Goal: Task Accomplishment & Management: Use online tool/utility

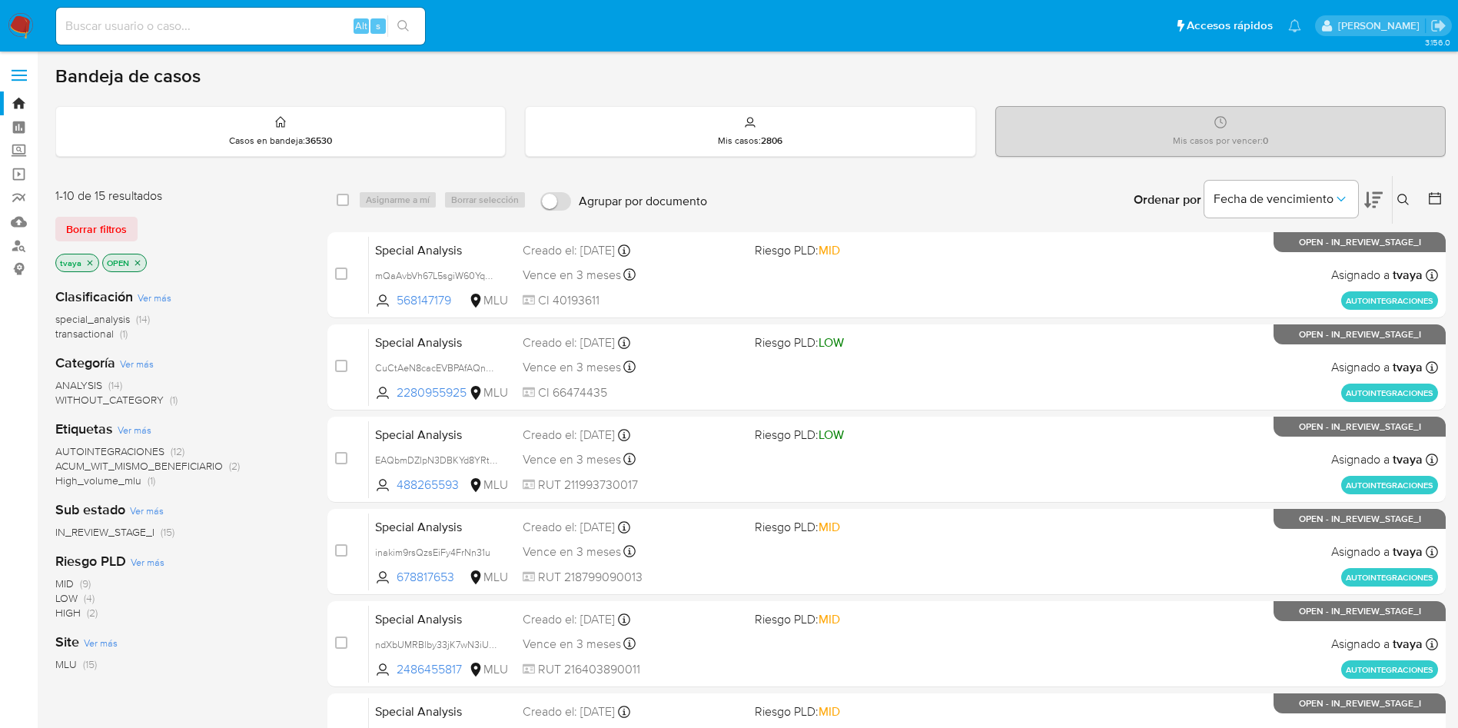
click at [200, 28] on input at bounding box center [240, 26] width 369 height 20
paste input "227162209"
type input "227162209"
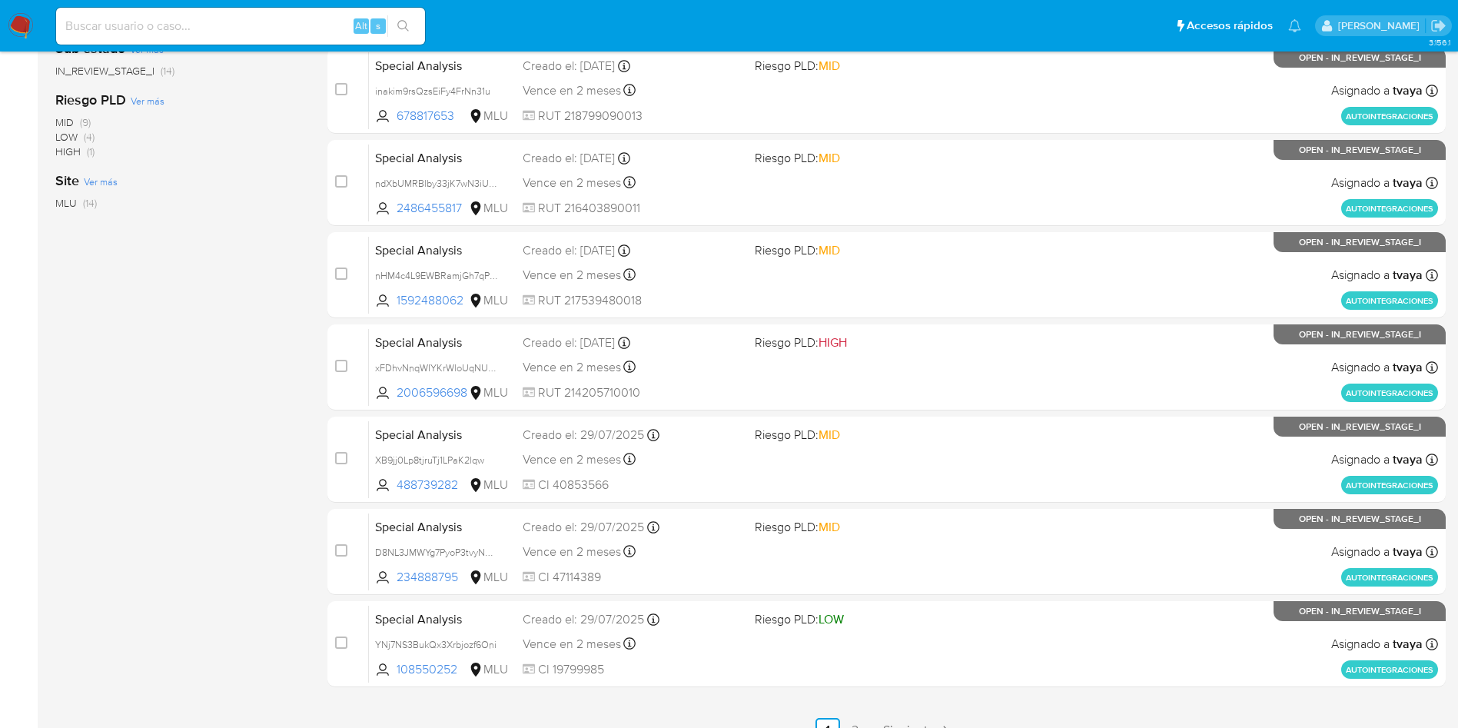
scroll to position [486, 0]
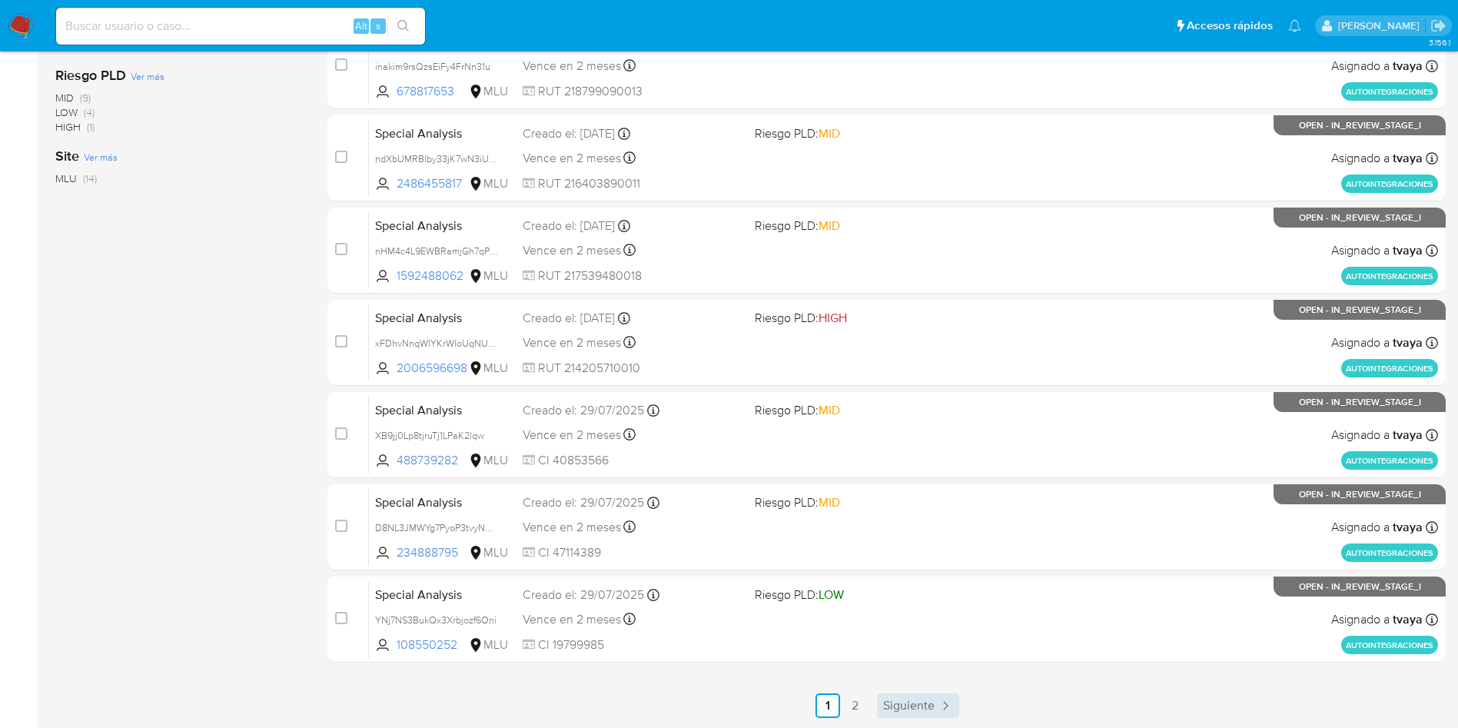
click at [903, 699] on span "Siguiente" at bounding box center [908, 705] width 51 height 12
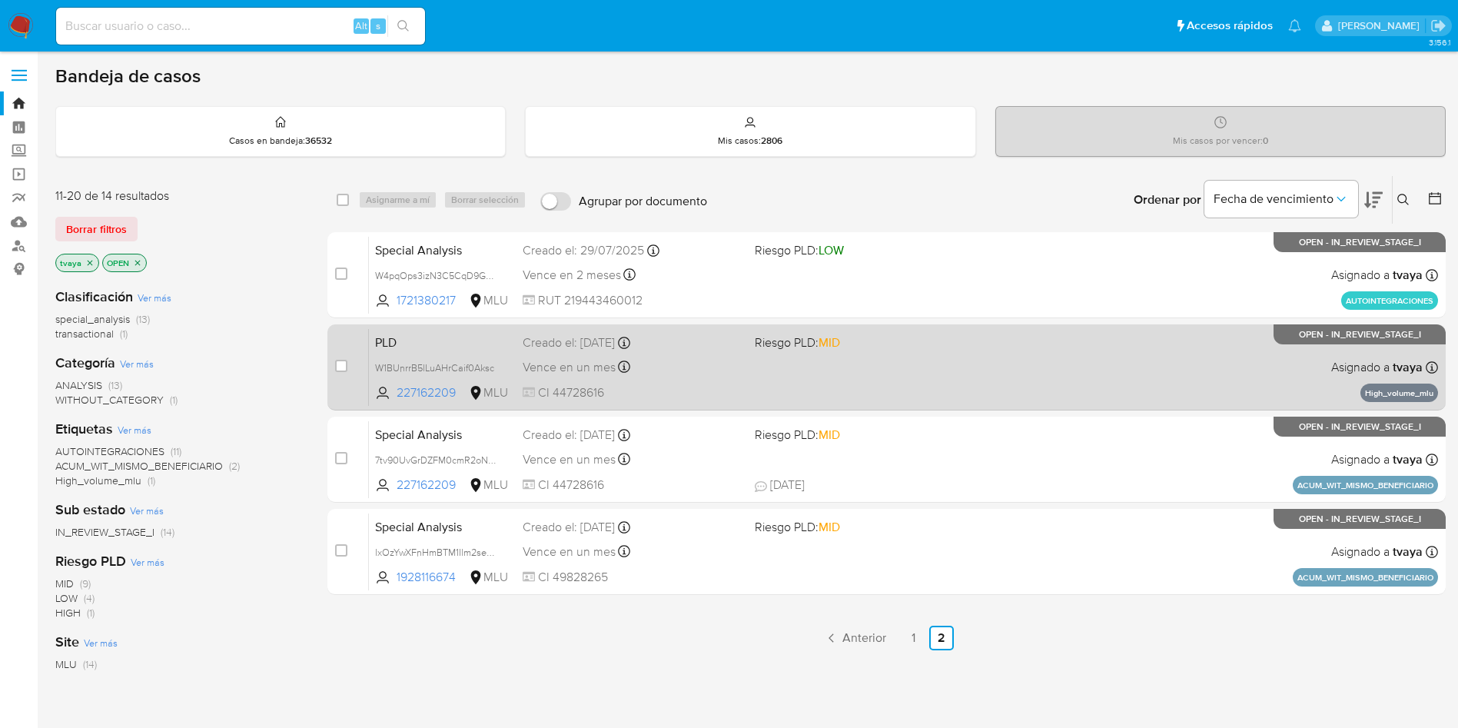
click at [709, 366] on div "Vence en un mes Vence el 10/10/2025 06:33:43" at bounding box center [633, 367] width 220 height 21
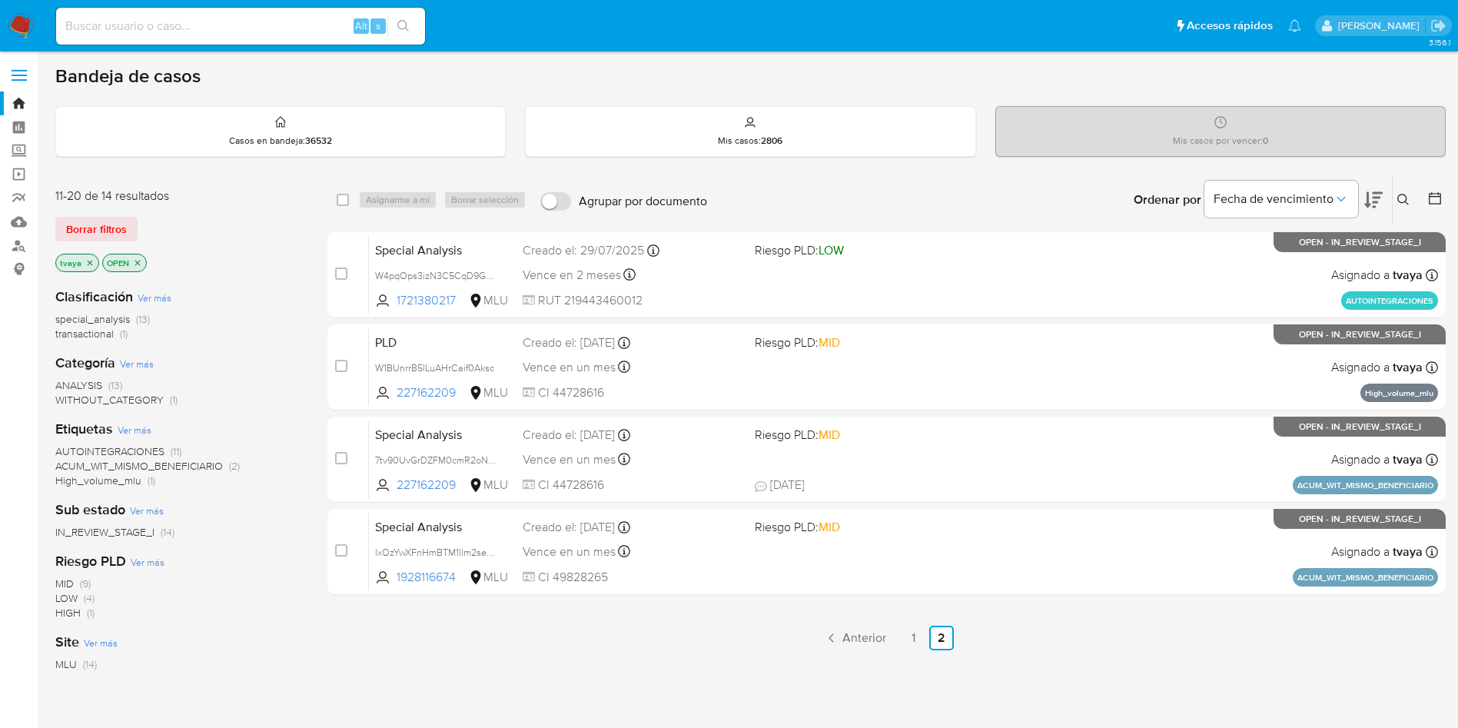
click at [26, 24] on img at bounding box center [21, 26] width 26 height 26
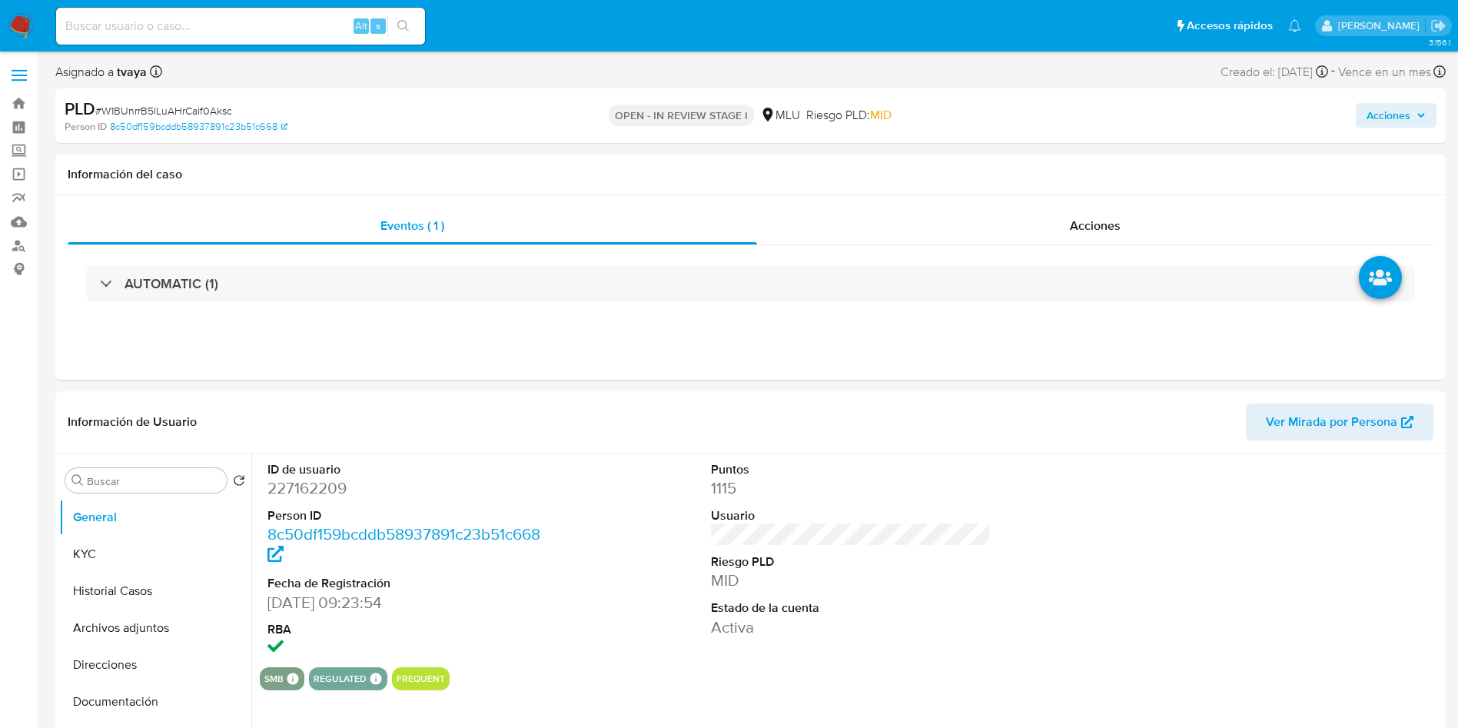
select select "10"
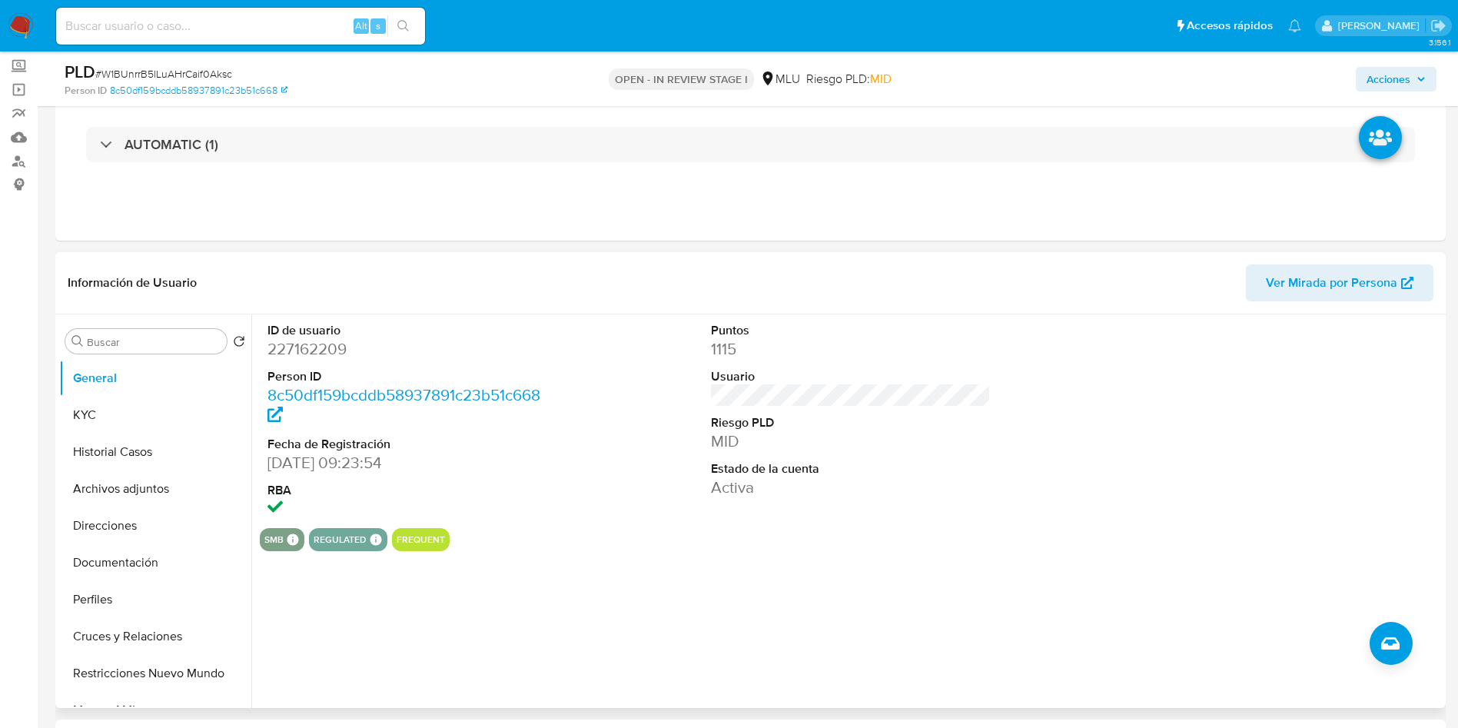
scroll to position [115, 0]
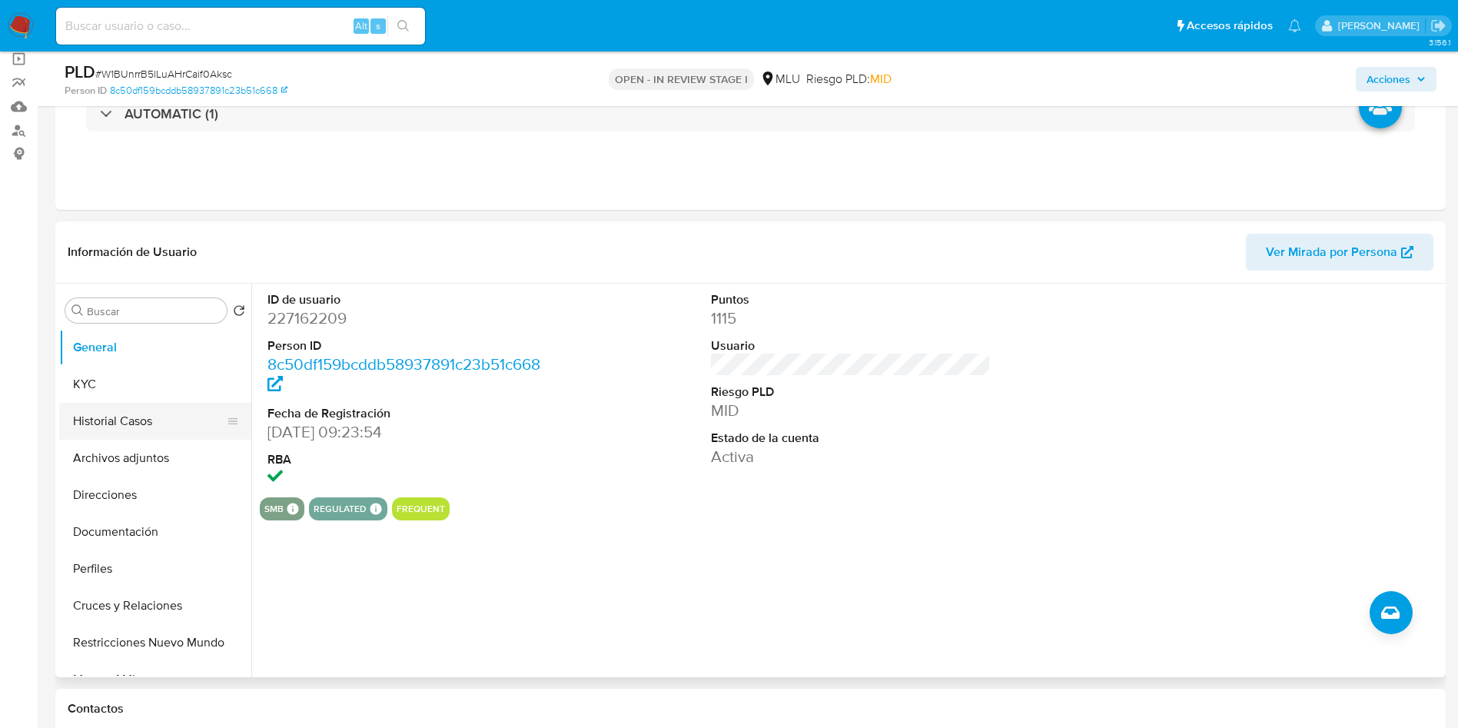
click at [120, 433] on button "Historial Casos" at bounding box center [149, 421] width 180 height 37
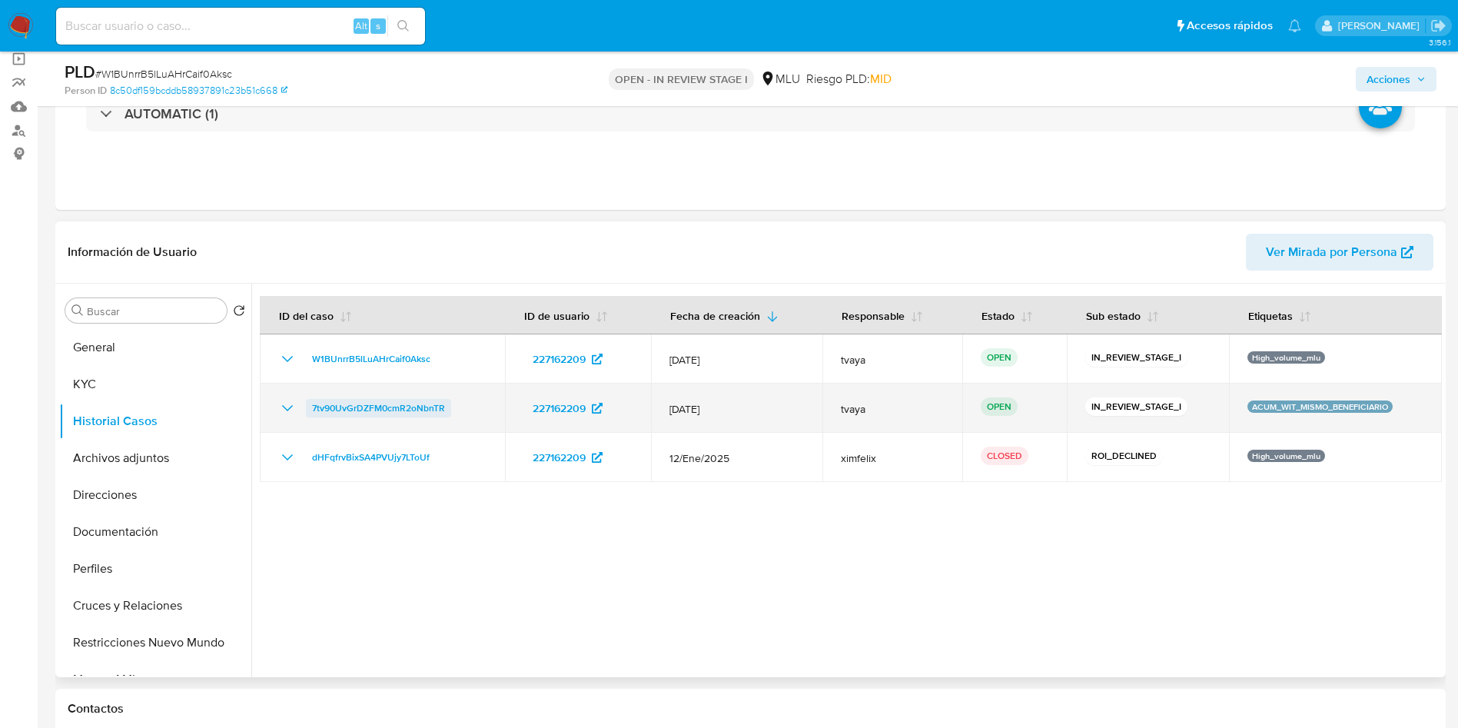
click at [383, 407] on span "7tv90UvGrDZFM0cmR2oNbnTR" at bounding box center [378, 408] width 133 height 18
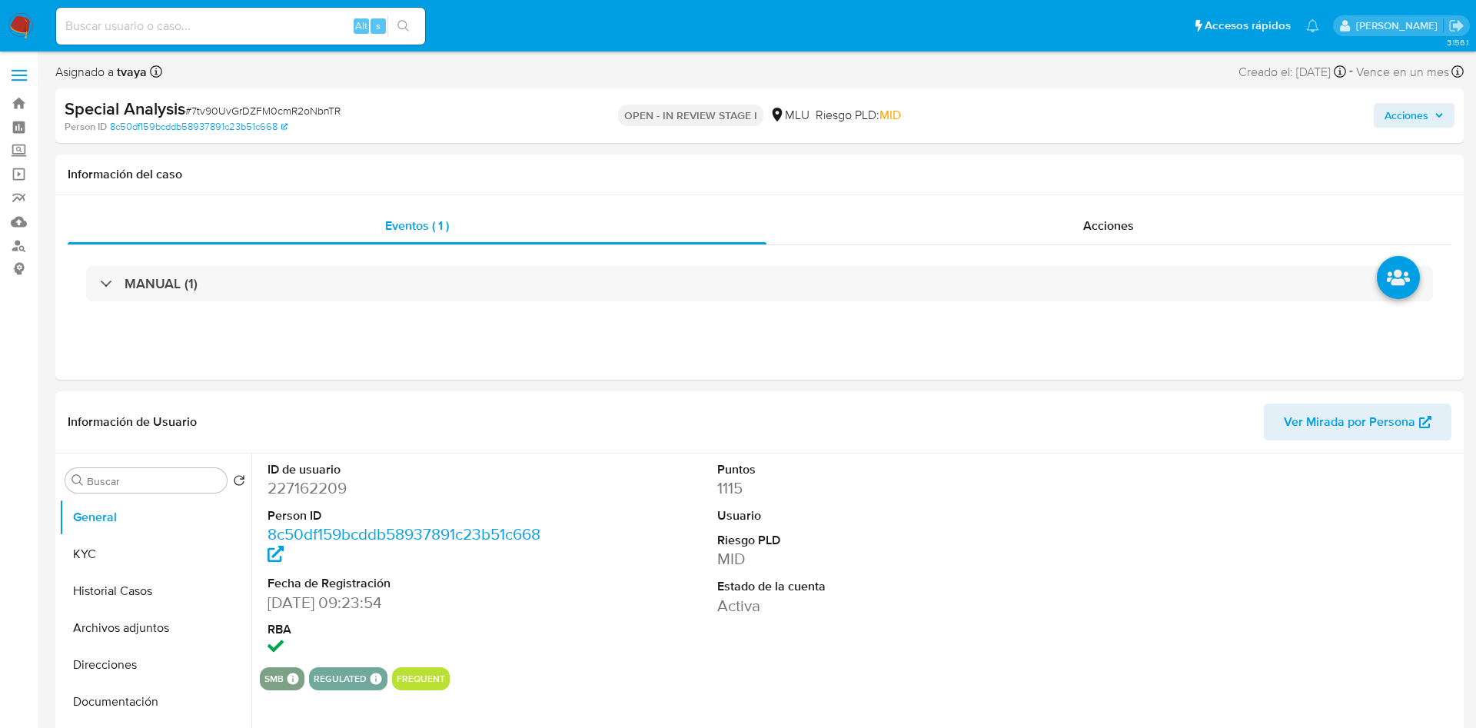
select select "10"
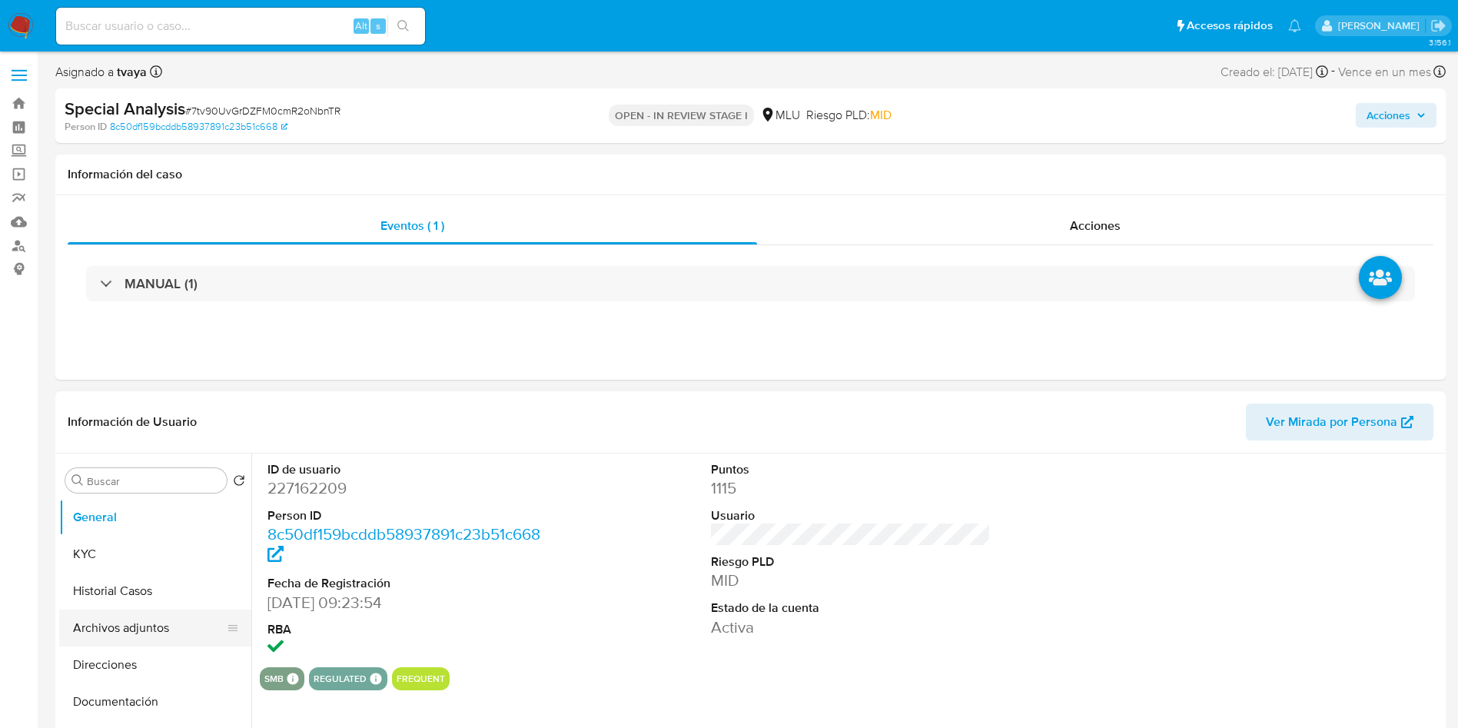
click at [117, 630] on button "Archivos adjuntos" at bounding box center [149, 628] width 180 height 37
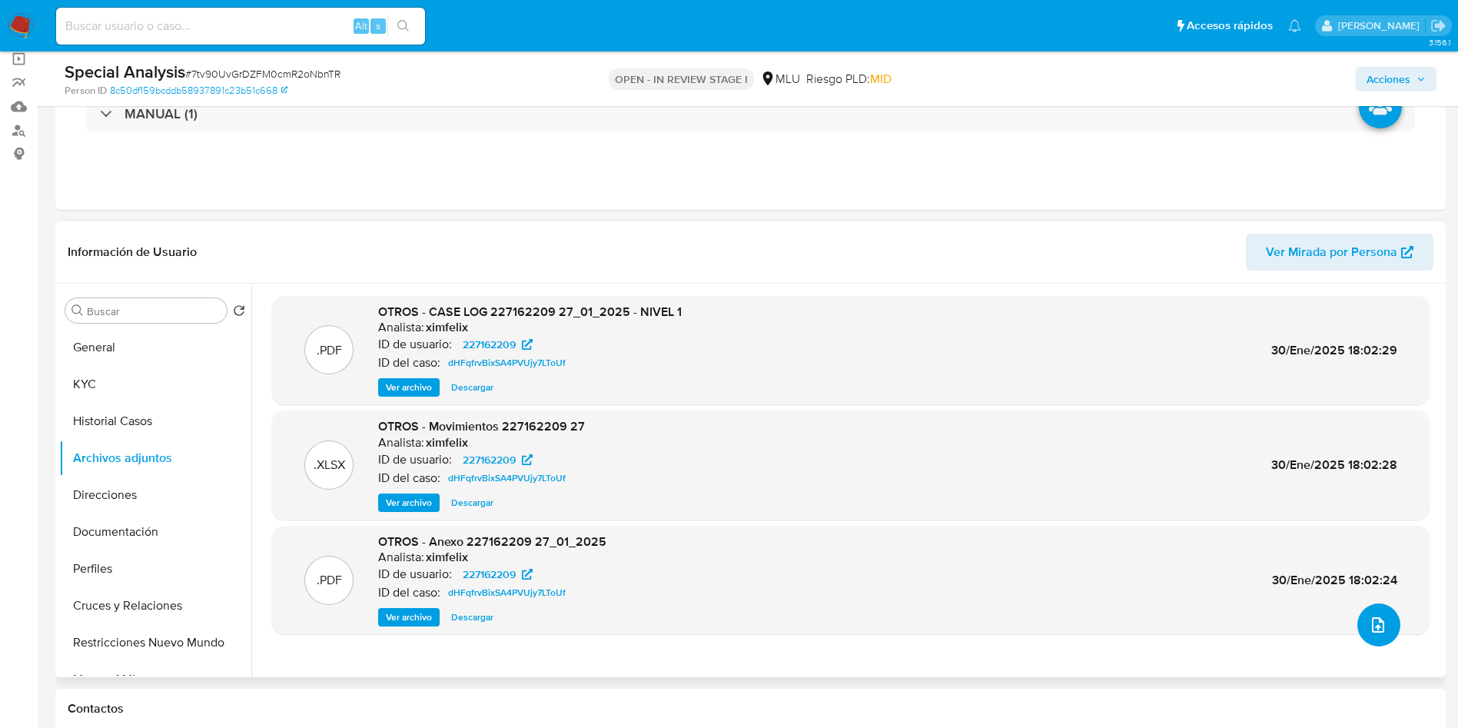
click at [1372, 627] on icon "upload-file" at bounding box center [1378, 624] width 12 height 15
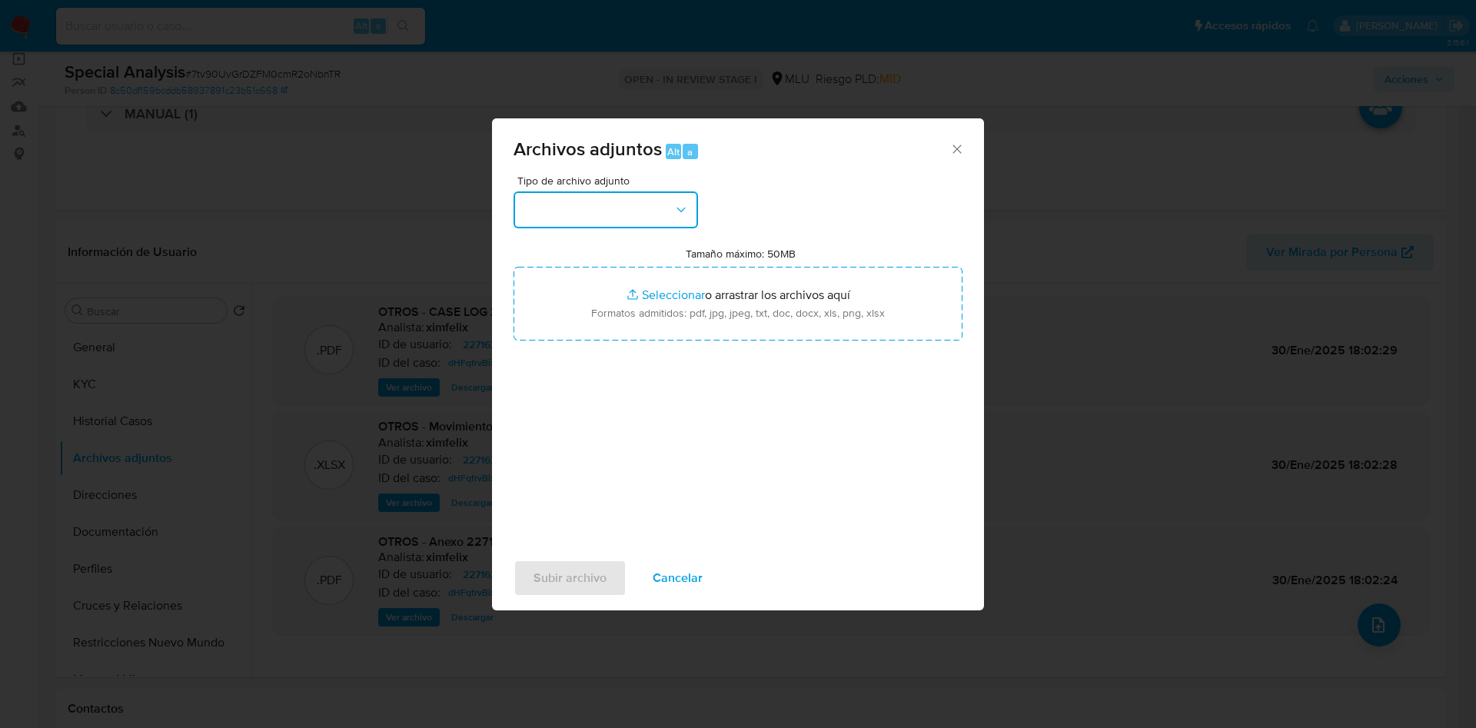
click at [646, 195] on button "button" at bounding box center [605, 209] width 184 height 37
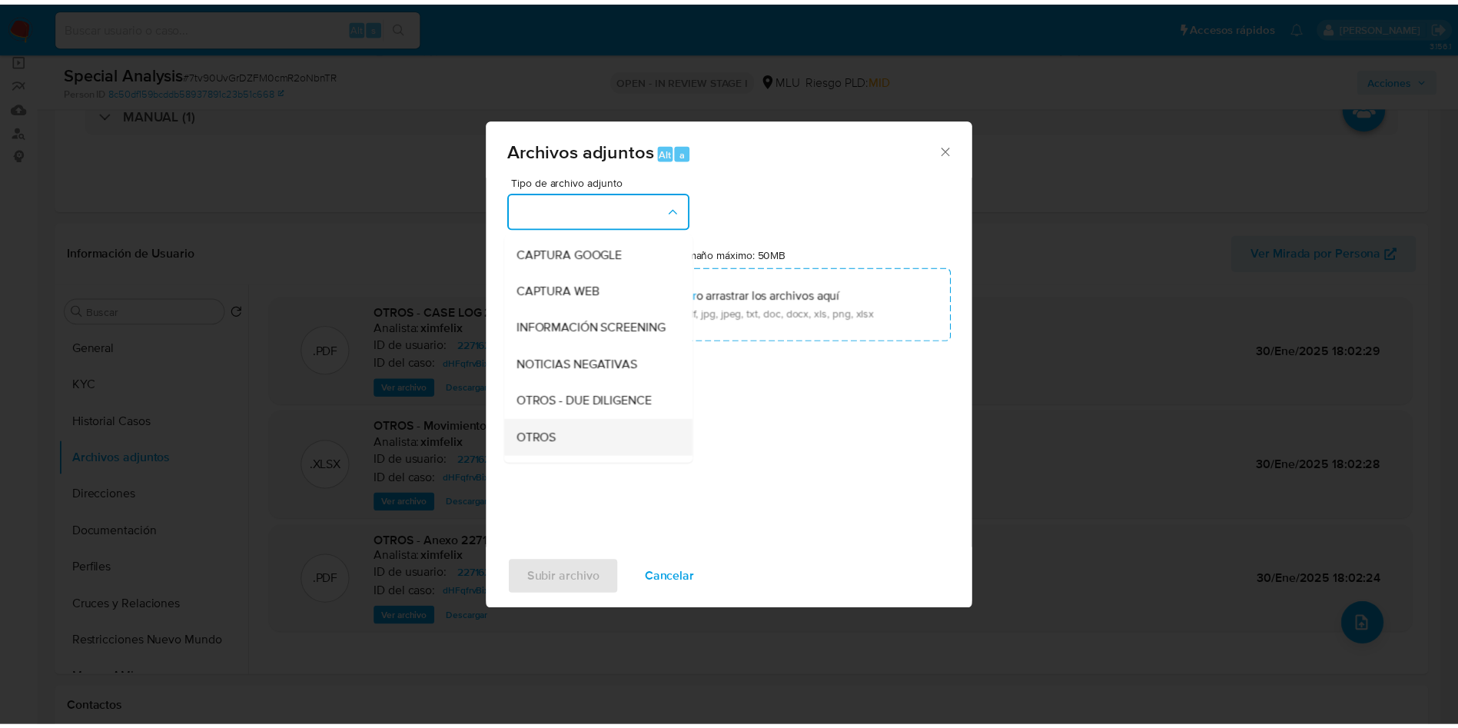
scroll to position [115, 0]
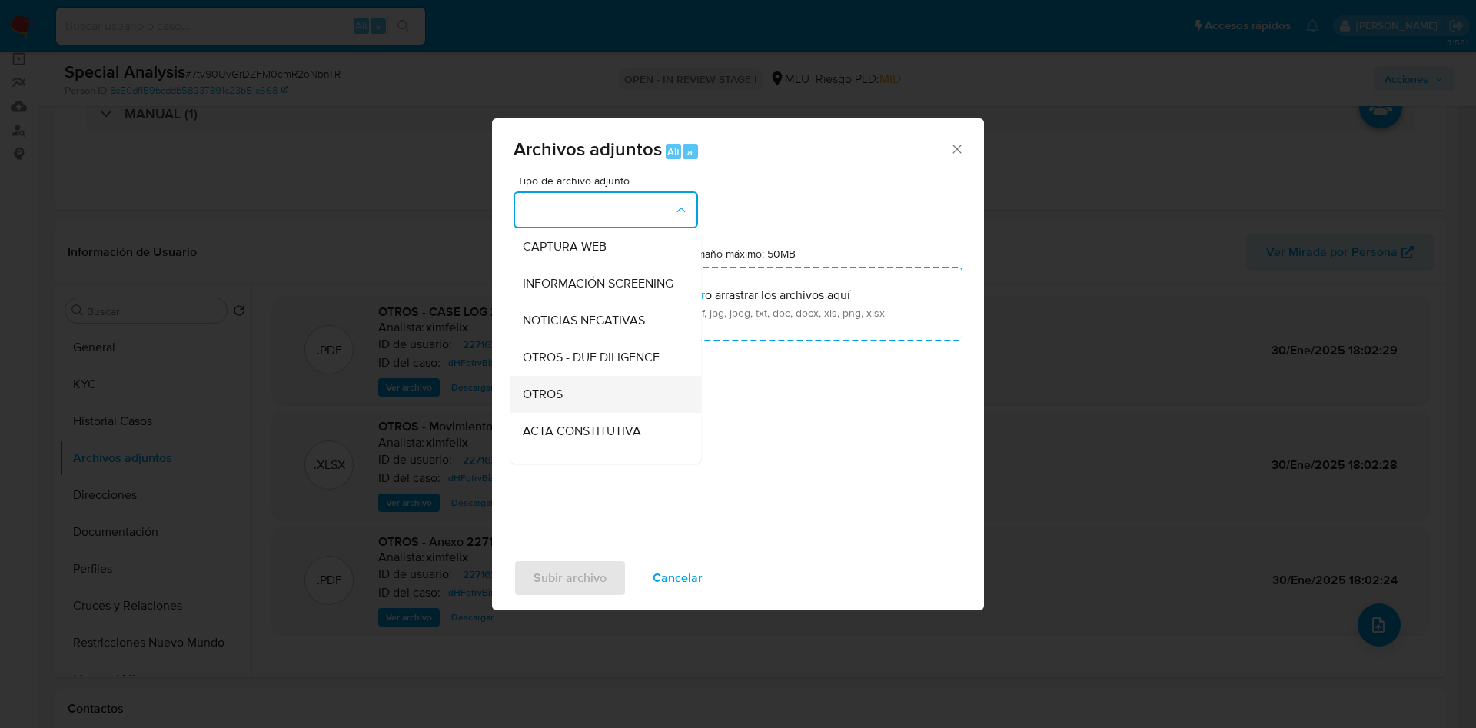
click at [573, 407] on div "OTROS" at bounding box center [601, 394] width 157 height 37
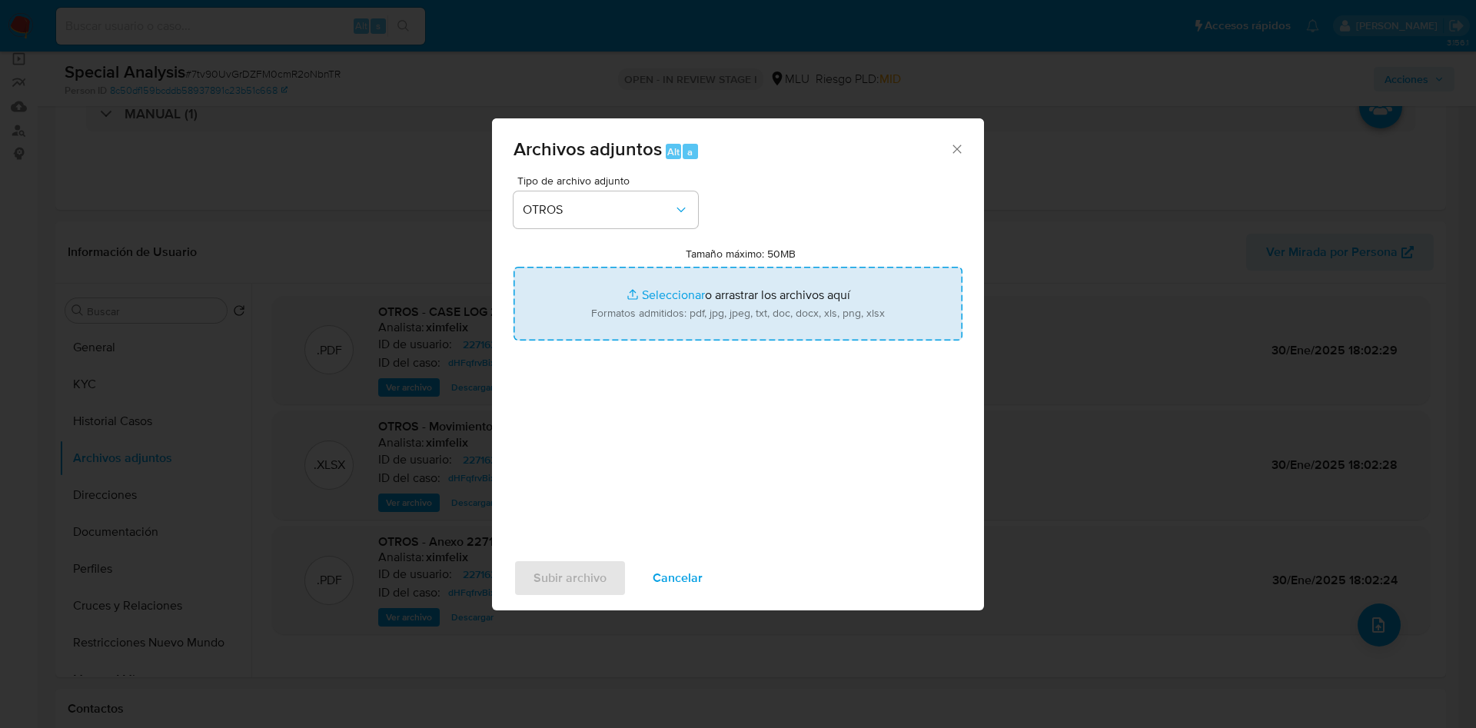
click at [636, 284] on input "Tamaño máximo: 50MB Seleccionar archivos" at bounding box center [737, 304] width 449 height 74
type input "C:\fakepath\227162209 - Movimientos.xlsx"
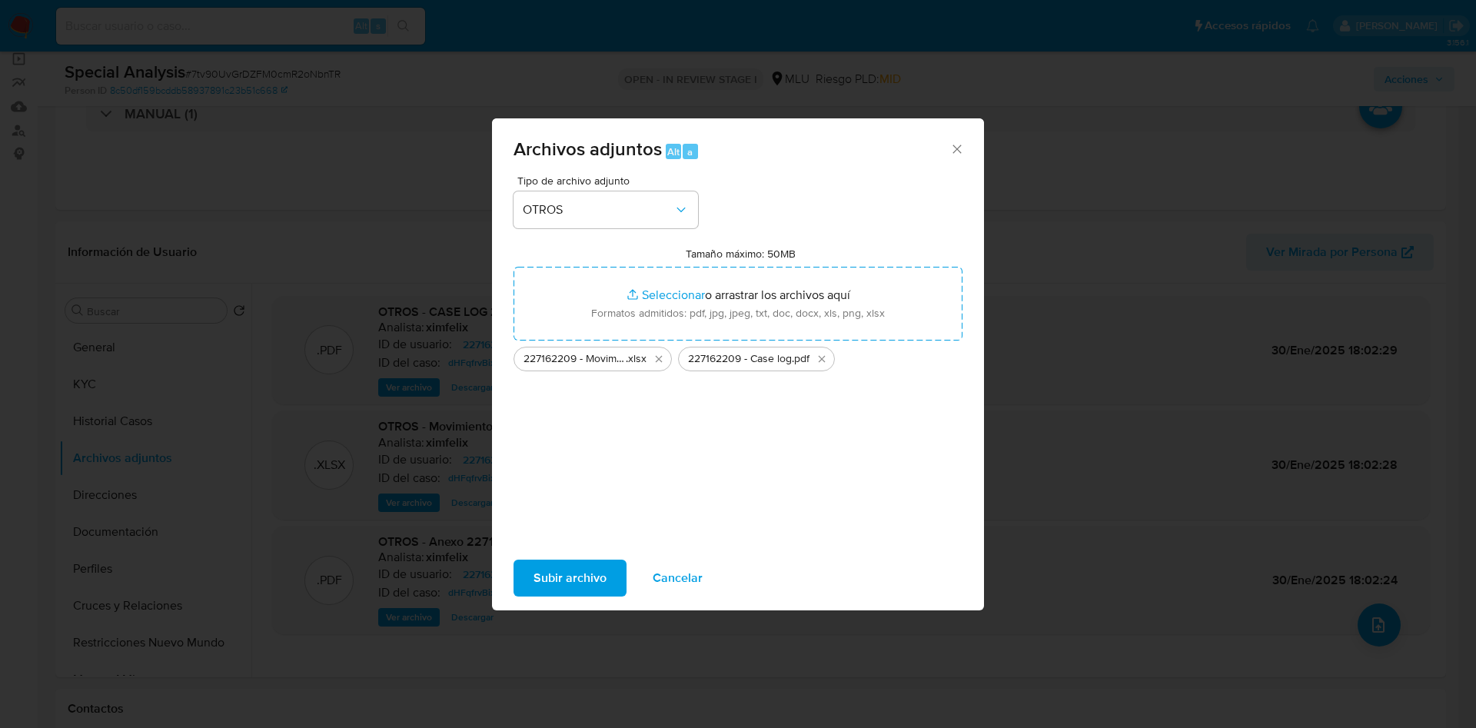
click at [578, 575] on span "Subir archivo" at bounding box center [569, 578] width 73 height 34
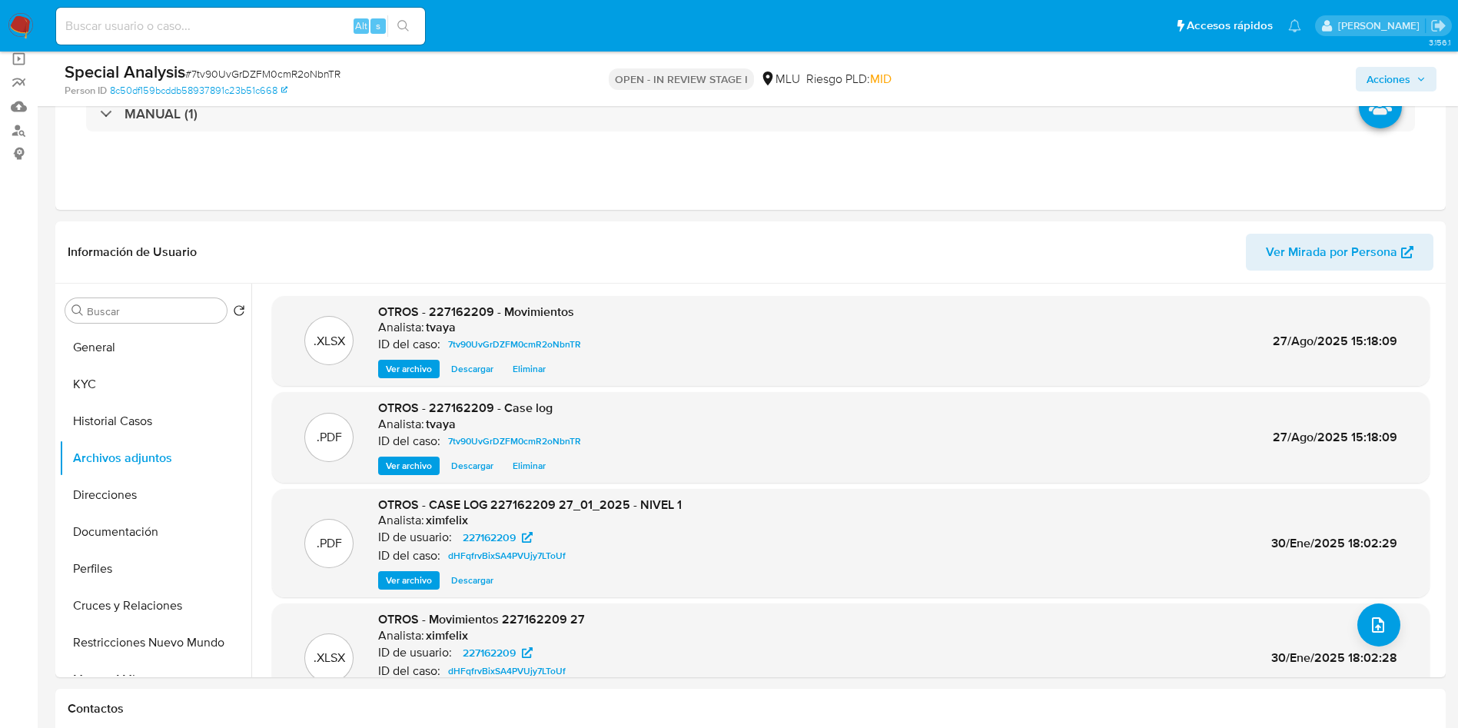
click at [1404, 74] on span "Acciones" at bounding box center [1389, 79] width 44 height 25
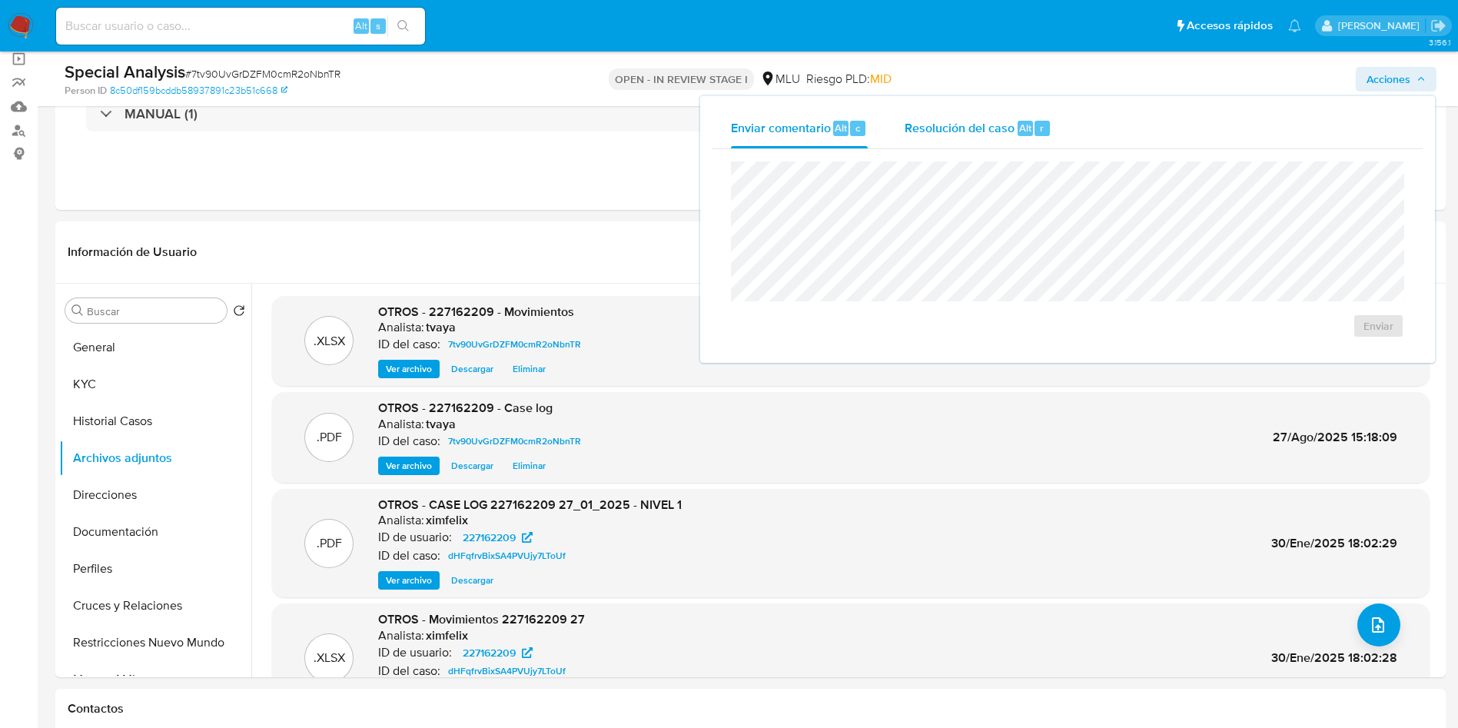
click at [1029, 125] on span "Alt" at bounding box center [1025, 128] width 12 height 15
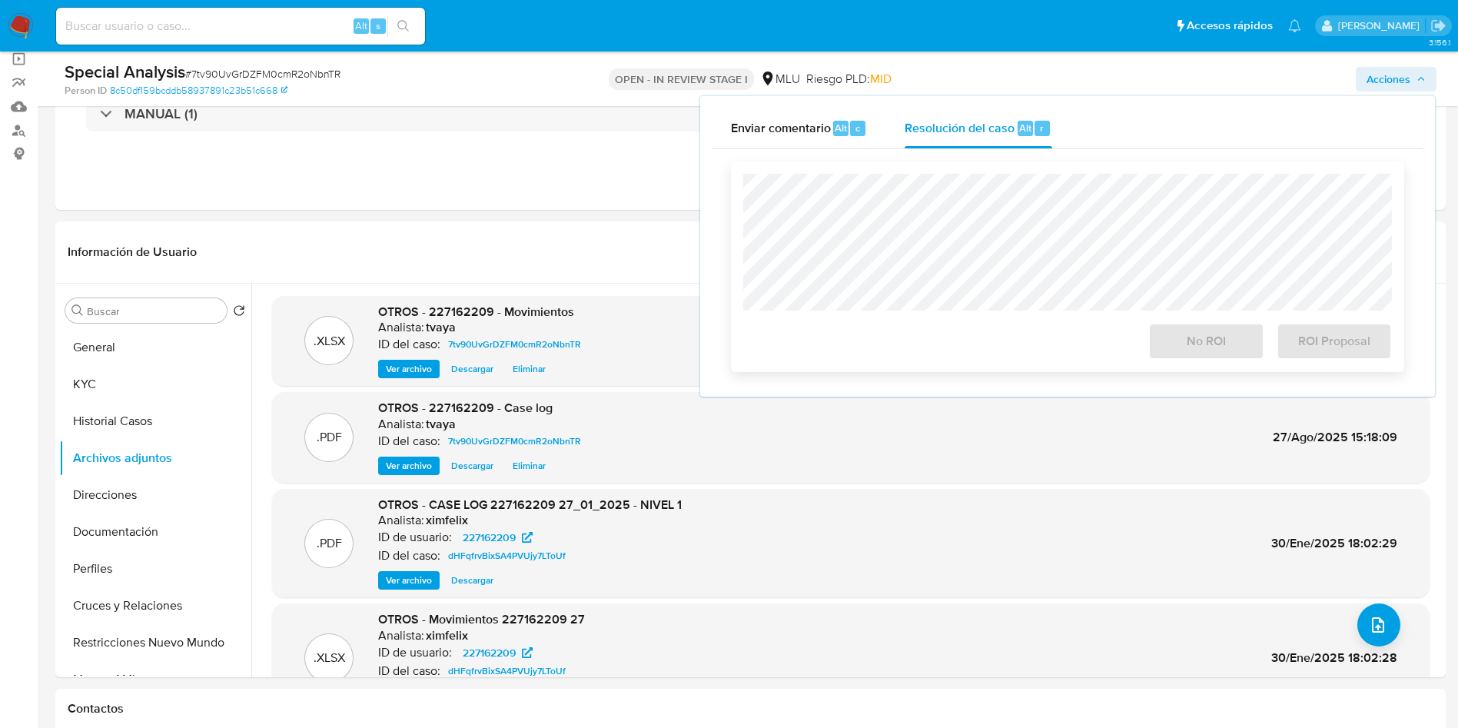
click at [917, 172] on div "No ROI ROI Proposal" at bounding box center [1067, 266] width 673 height 211
click at [1351, 333] on span "ROI Proposal" at bounding box center [1334, 341] width 75 height 34
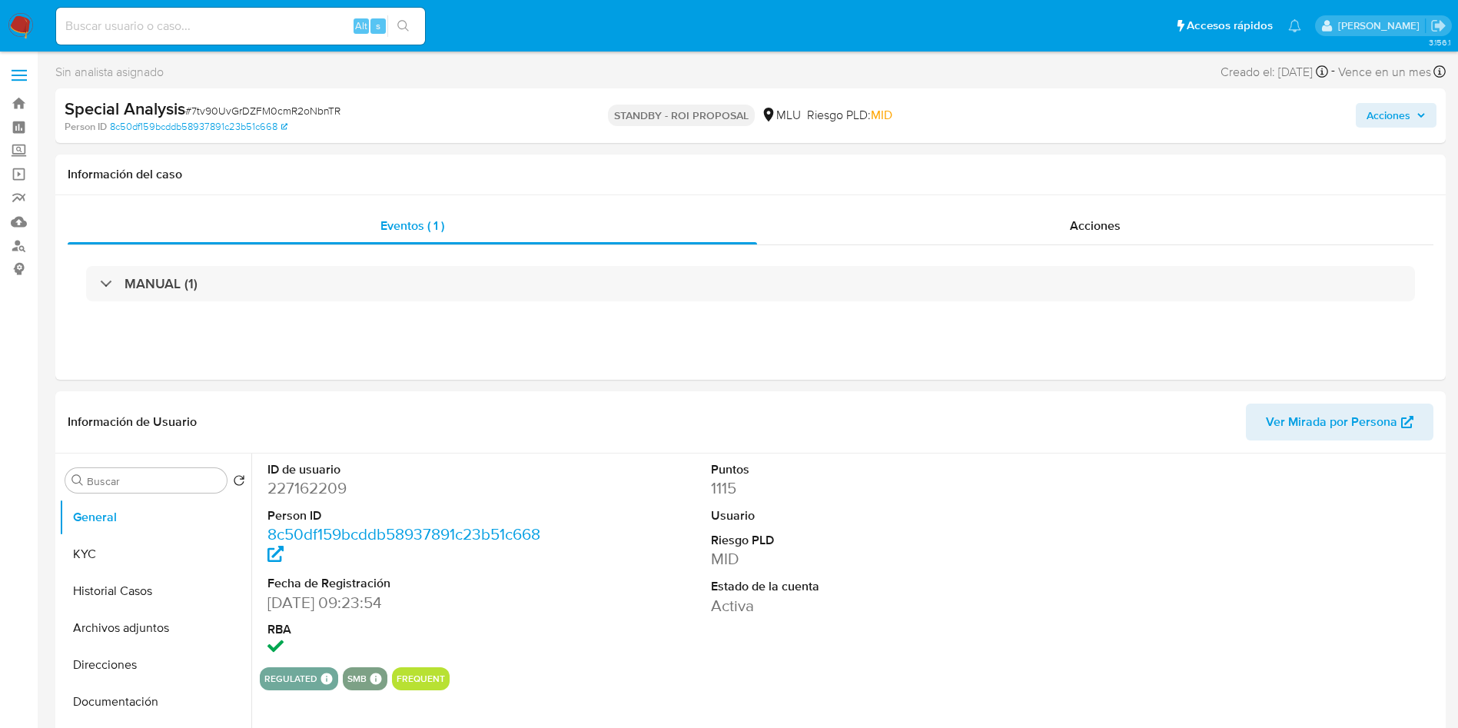
select select "10"
click at [111, 598] on button "Historial Casos" at bounding box center [149, 591] width 180 height 37
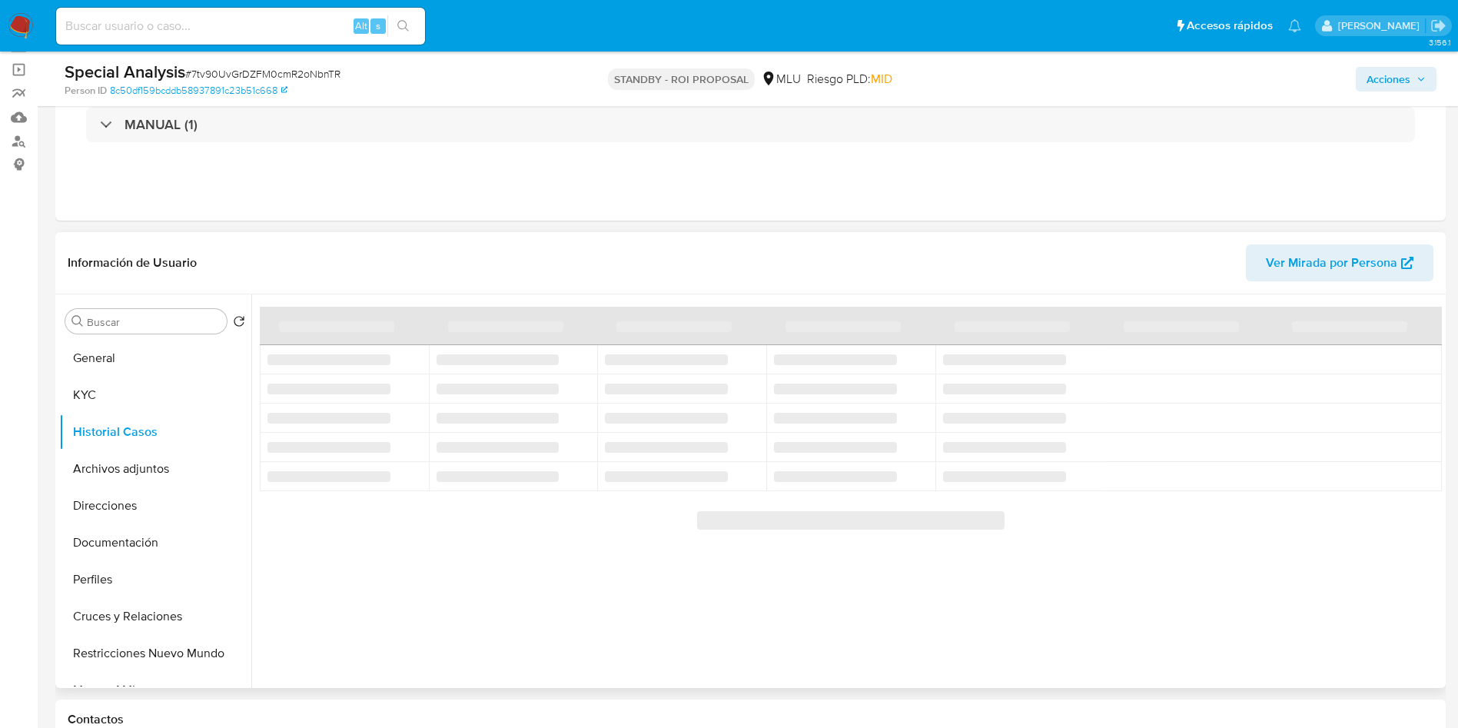
scroll to position [115, 0]
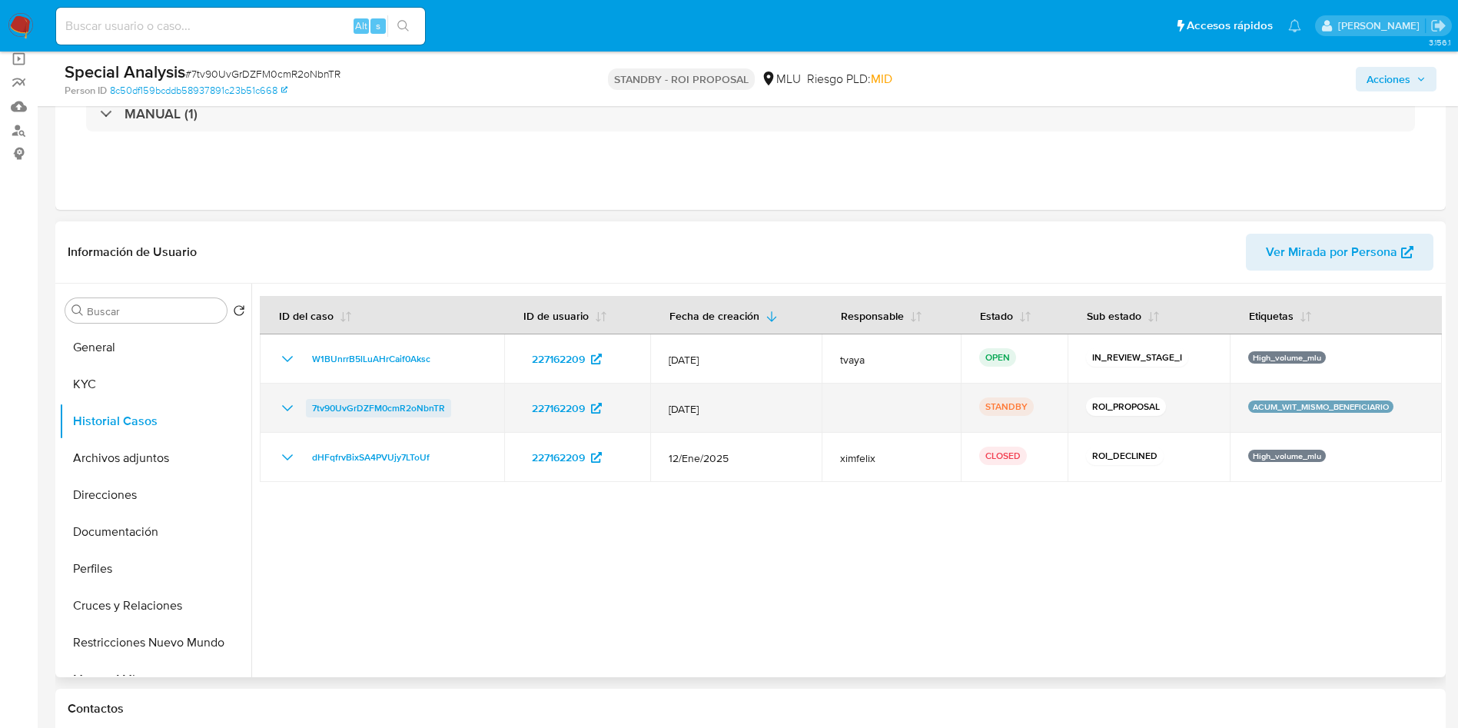
click at [393, 413] on span "7tv90UvGrDZFM0cmR2oNbnTR" at bounding box center [378, 408] width 133 height 18
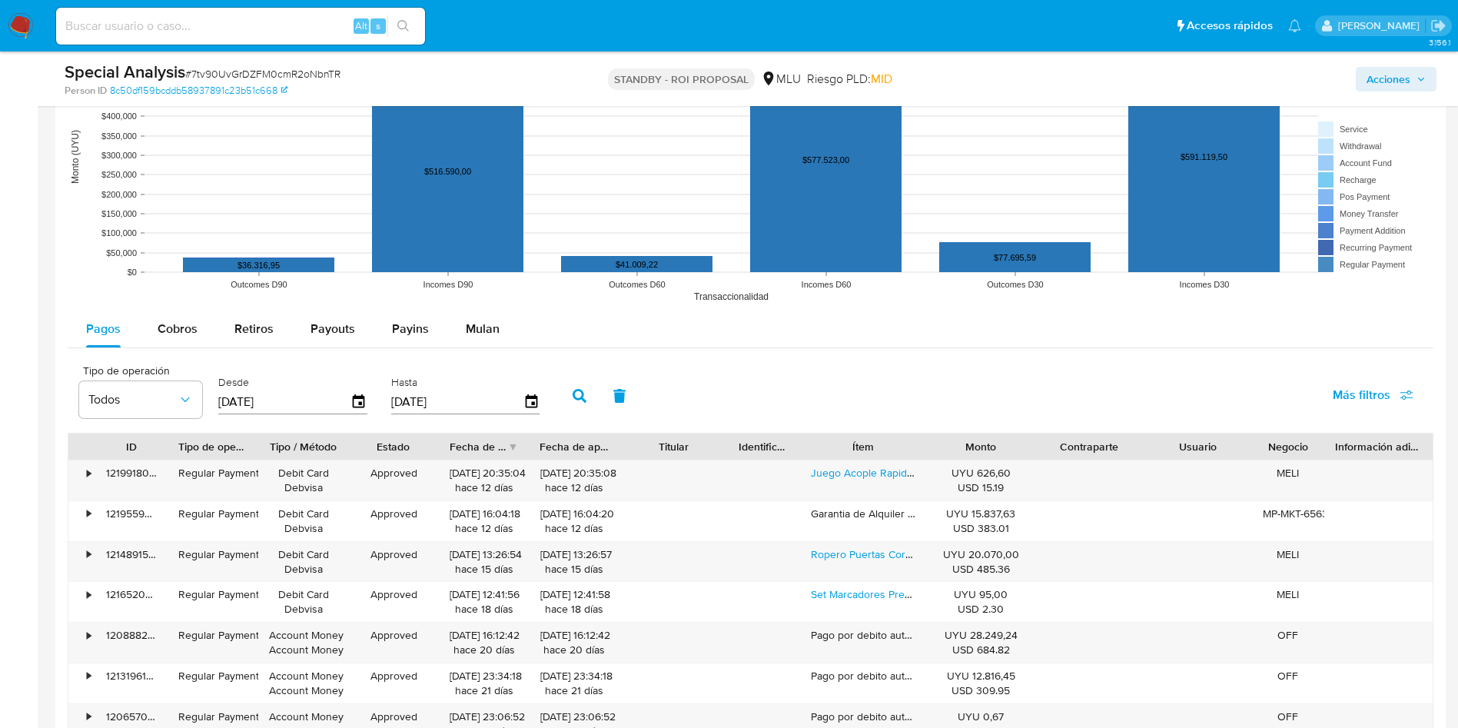
scroll to position [1153, 0]
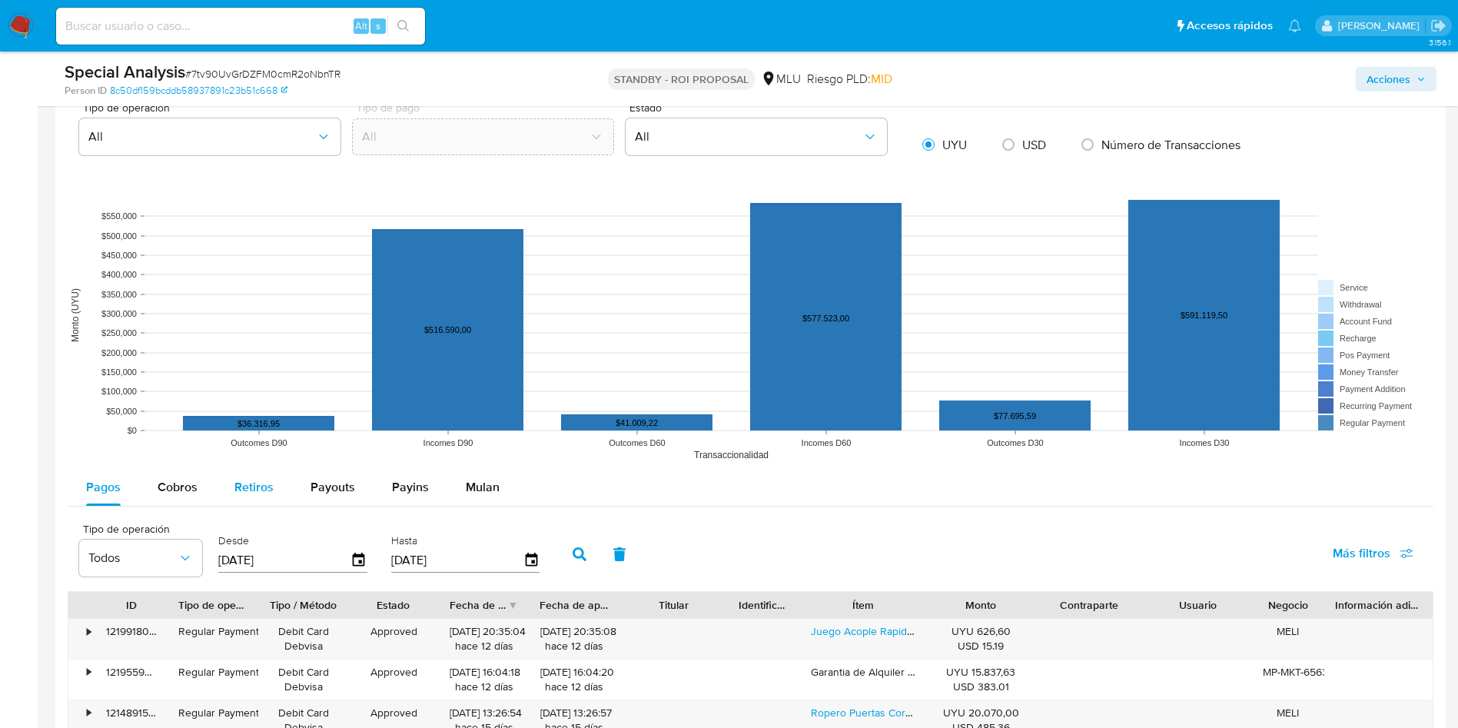
click at [261, 492] on span "Retiros" at bounding box center [253, 487] width 39 height 18
select select "10"
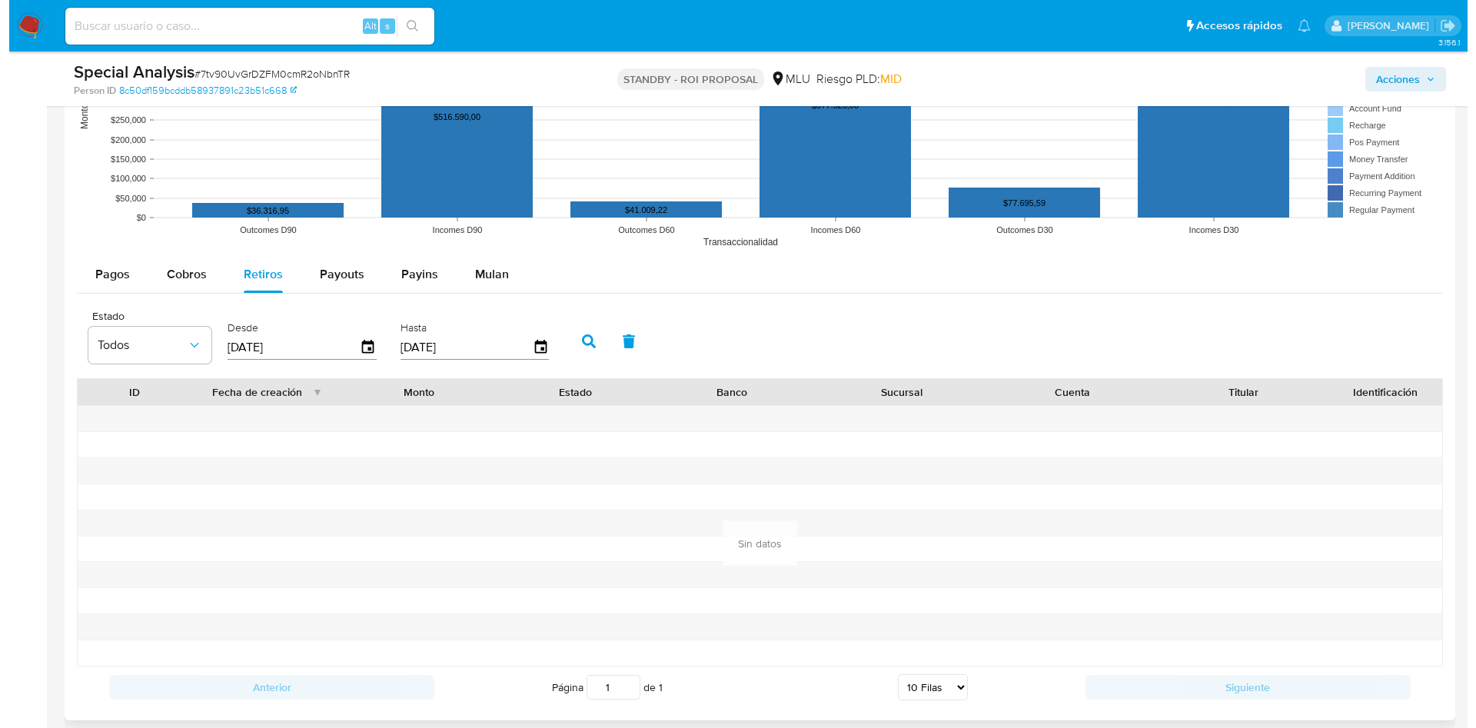
scroll to position [1384, 0]
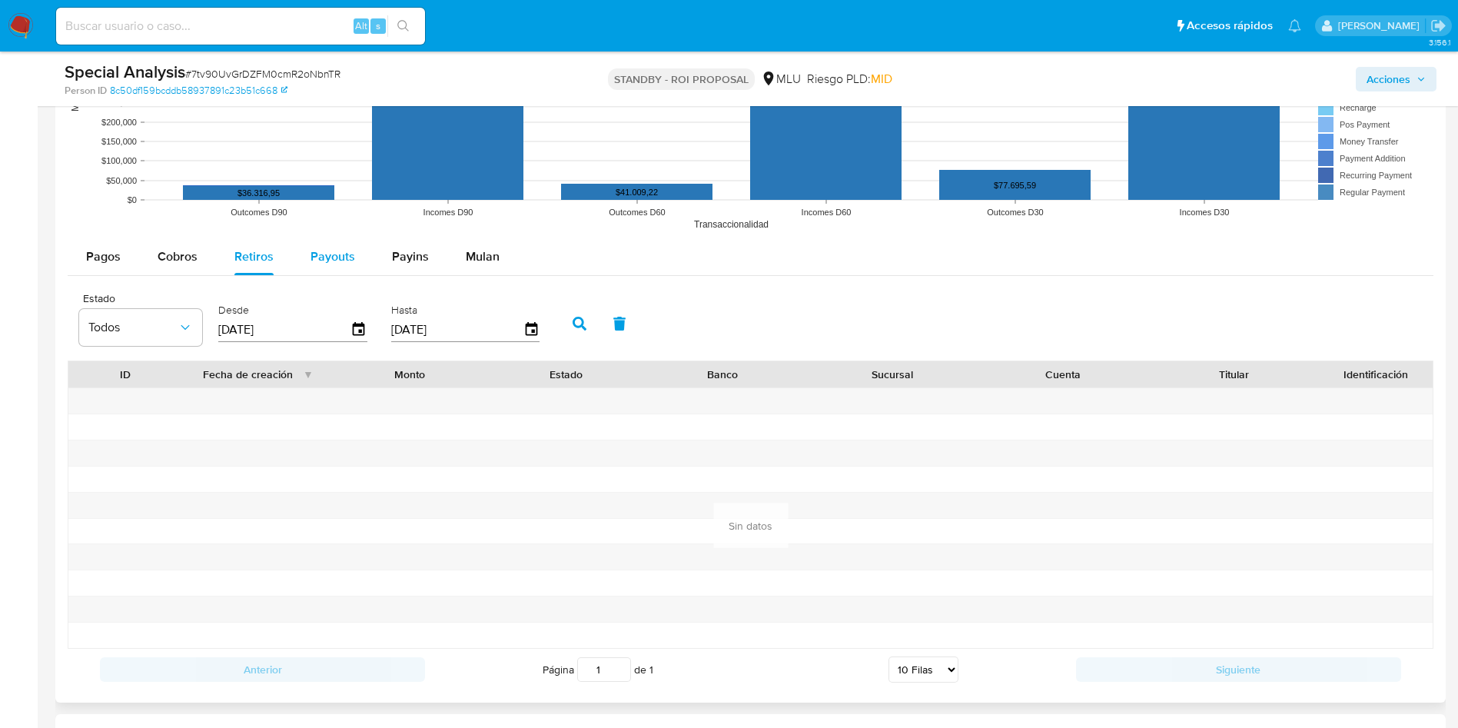
click at [317, 261] on span "Payouts" at bounding box center [333, 257] width 45 height 18
select select "10"
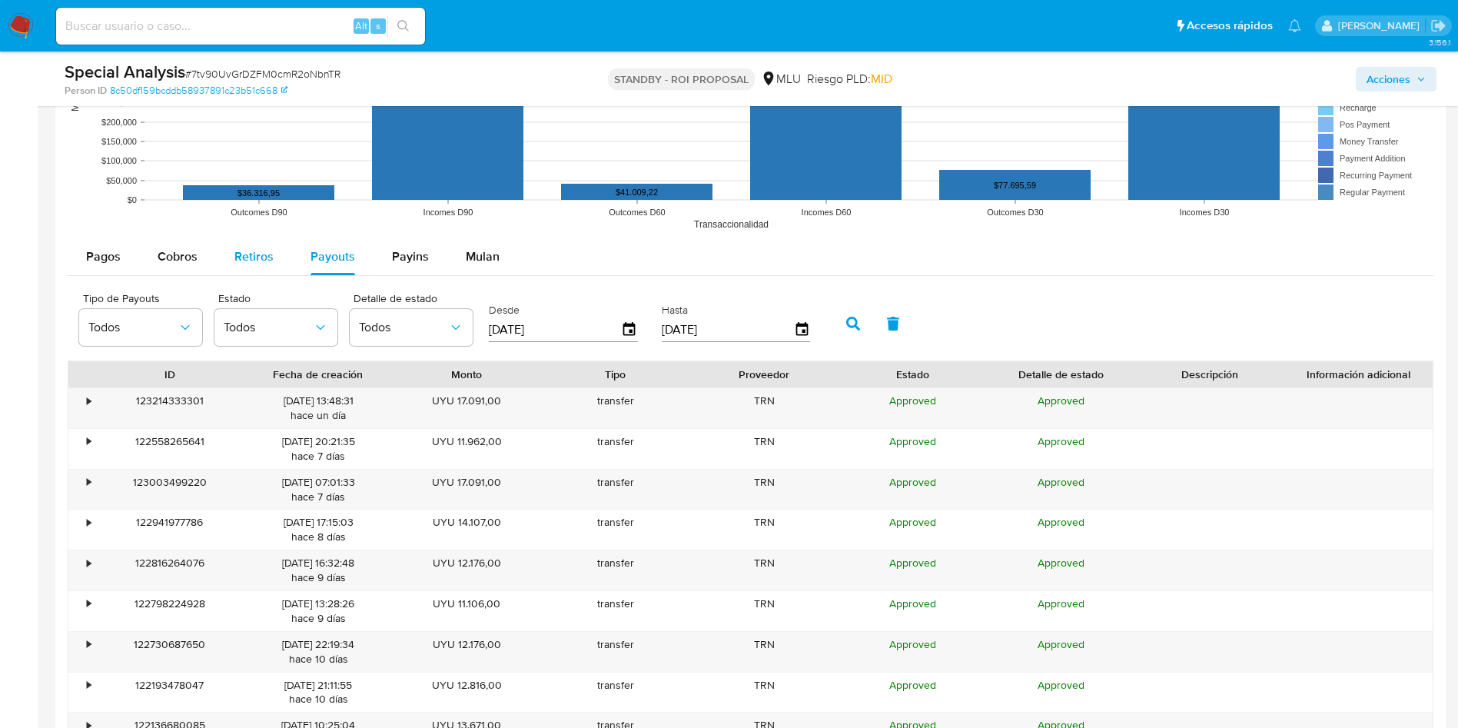
click at [283, 259] on button "Retiros" at bounding box center [254, 256] width 76 height 37
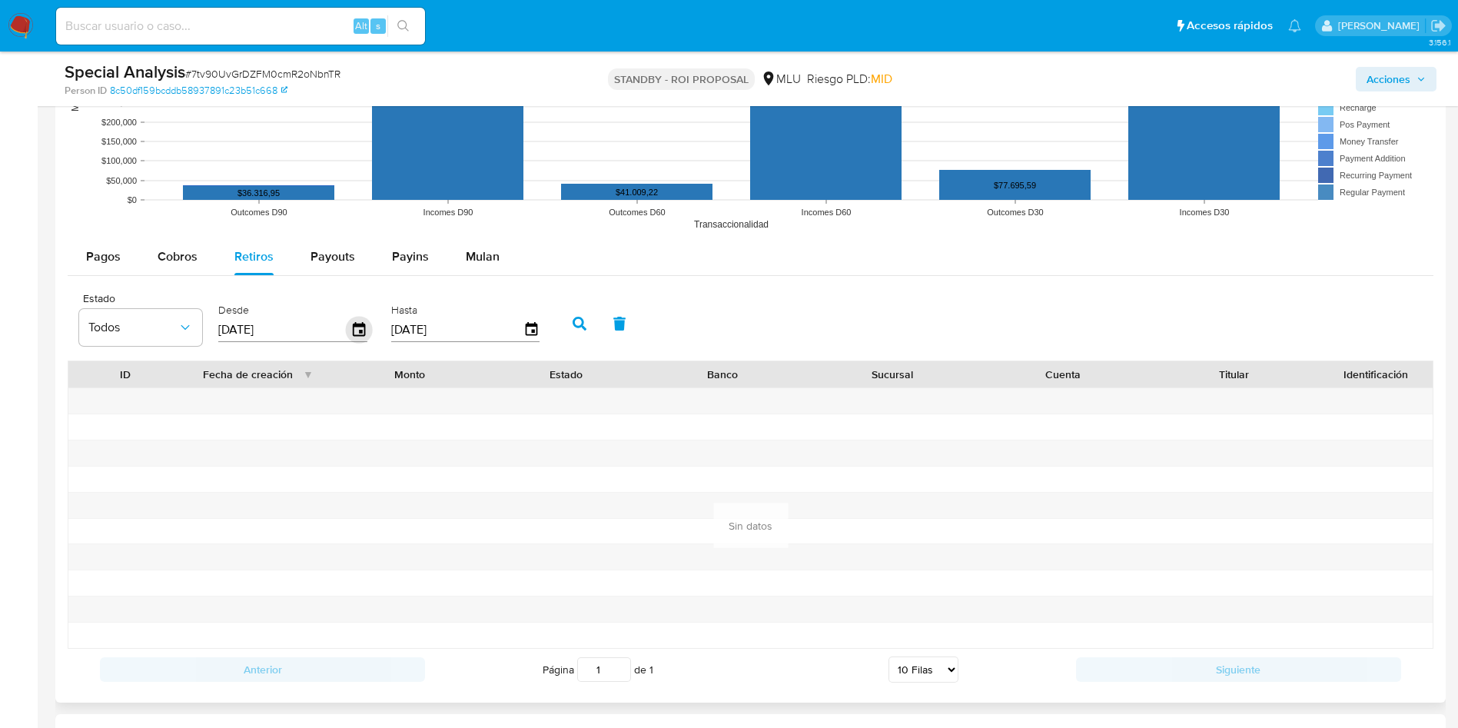
click at [357, 327] on icon "button" at bounding box center [359, 329] width 27 height 27
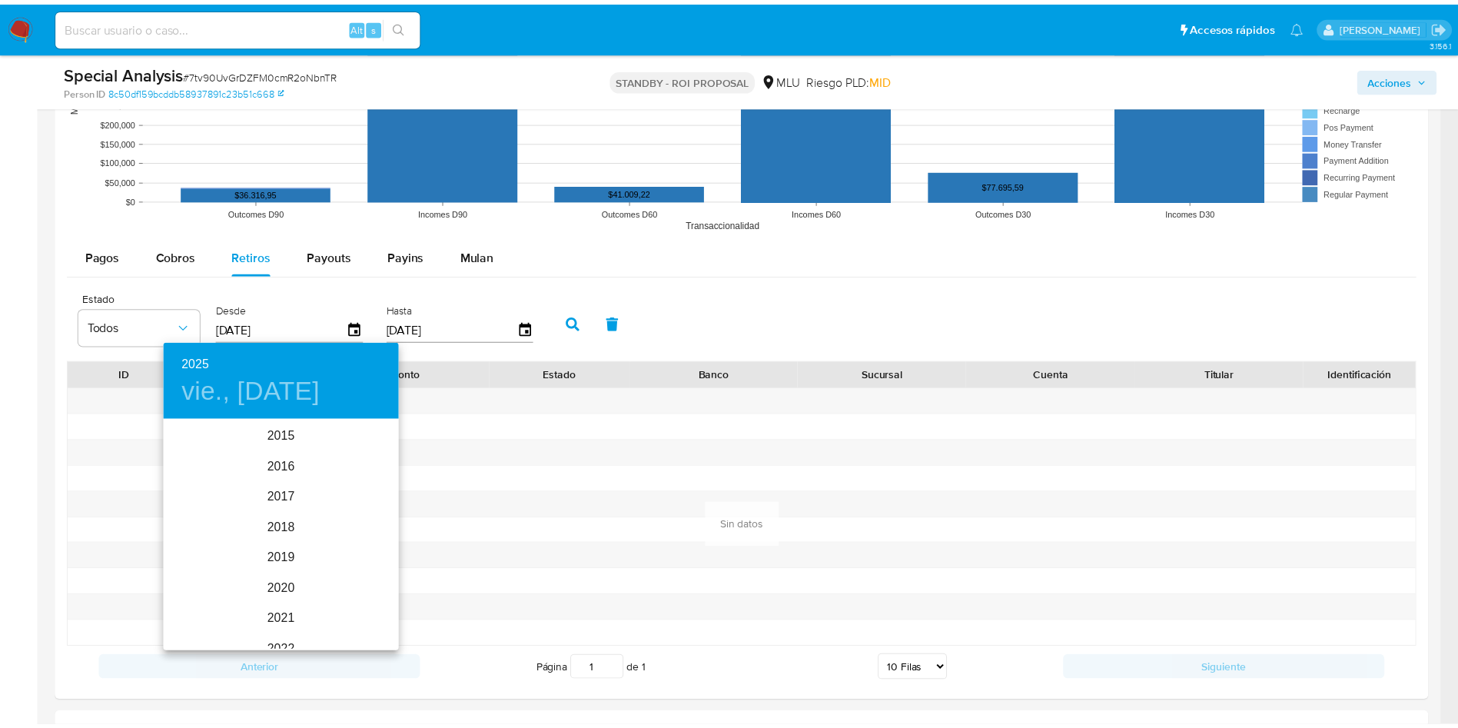
scroll to position [215, 0]
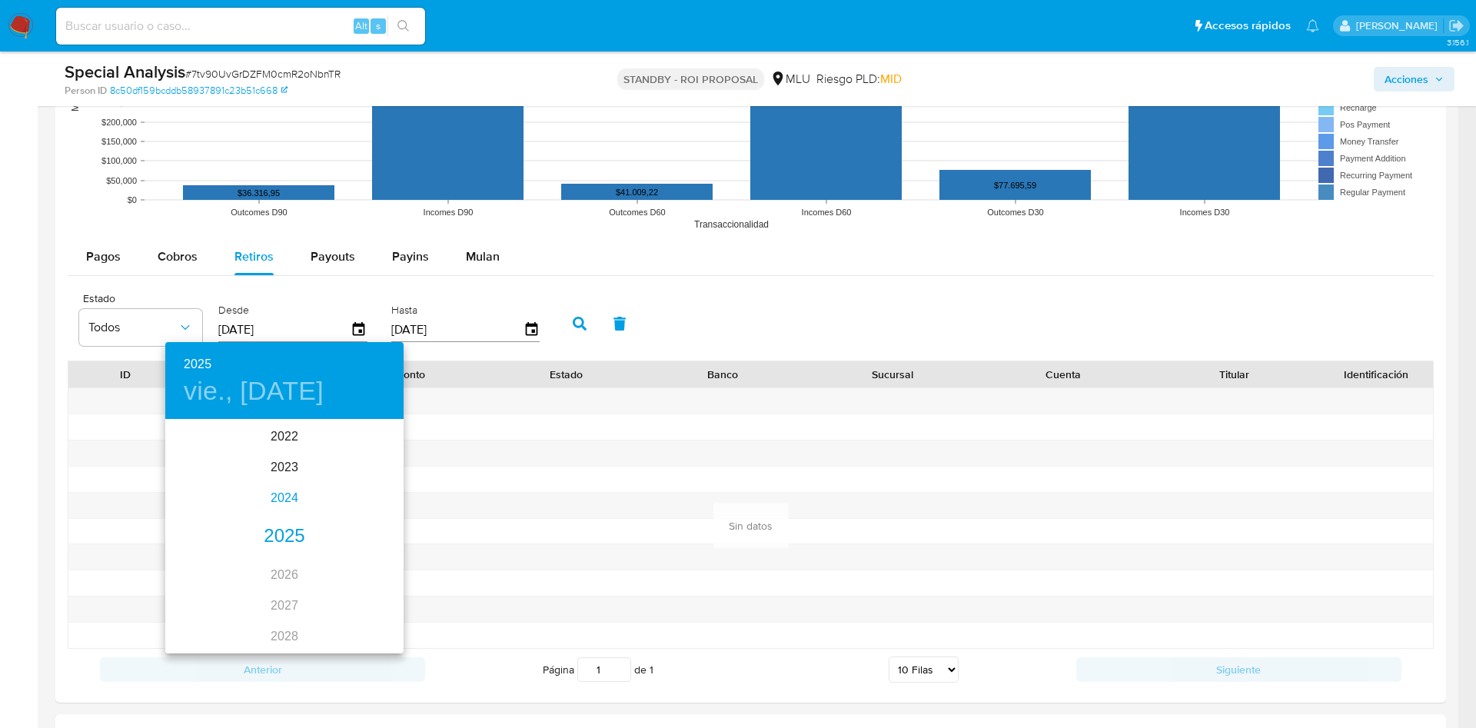
click at [277, 492] on div "2024" at bounding box center [284, 498] width 238 height 31
click at [288, 515] on div "may." at bounding box center [283, 508] width 79 height 58
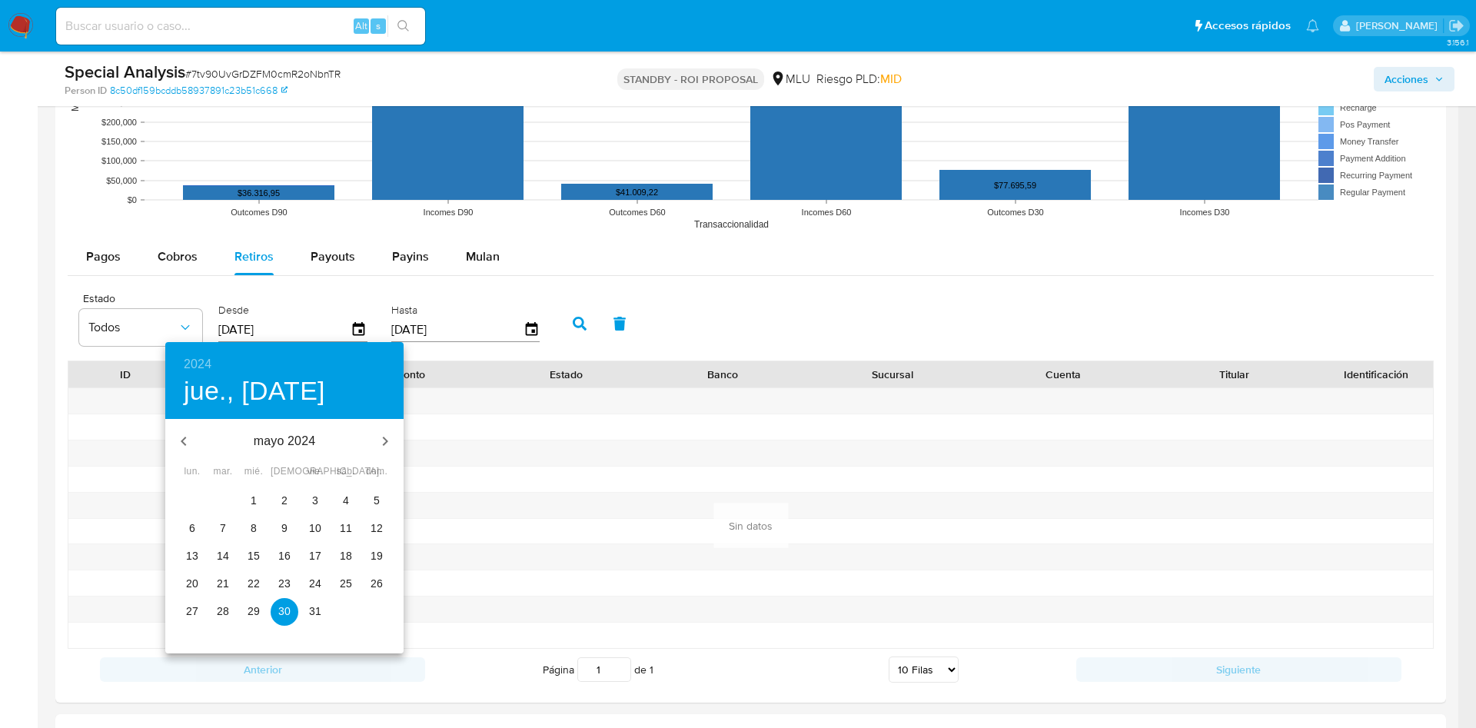
click at [287, 534] on p "9" at bounding box center [284, 527] width 6 height 15
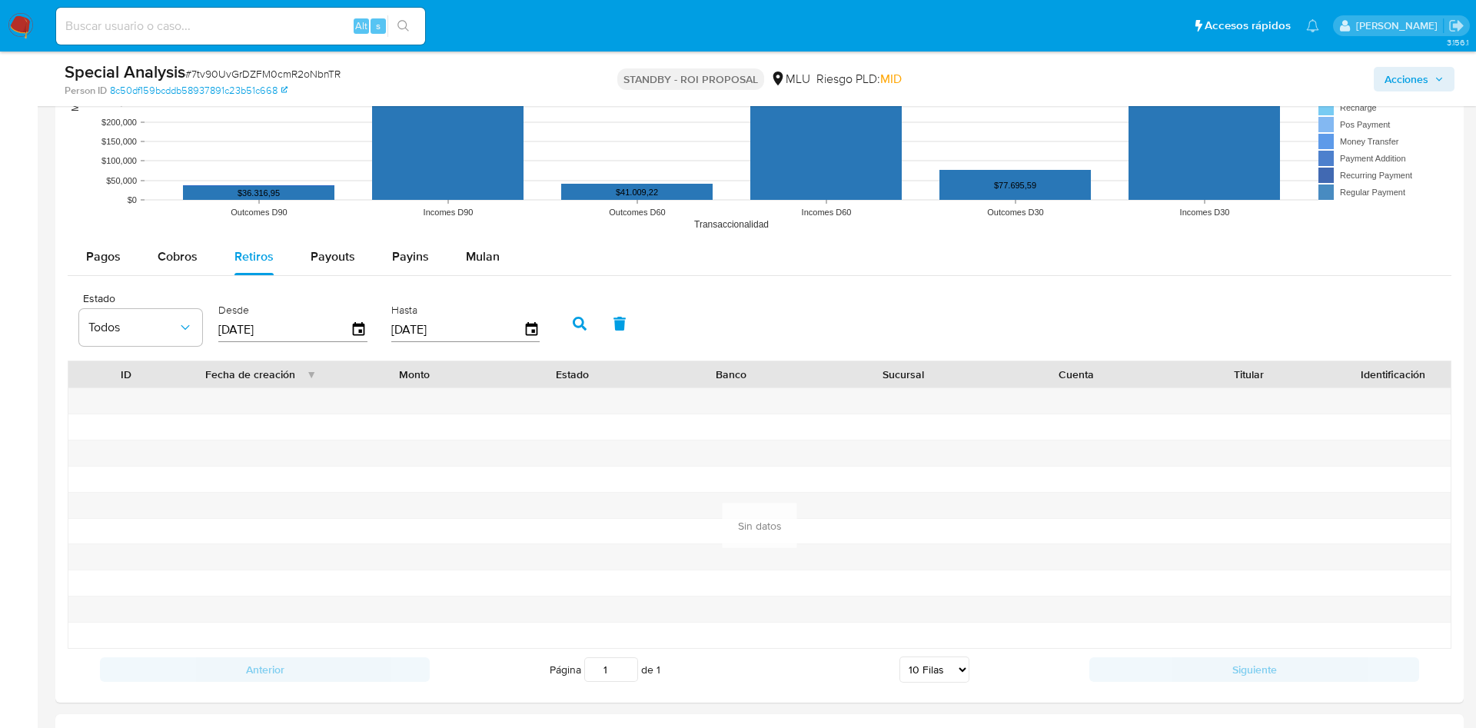
type input "09/05/2024"
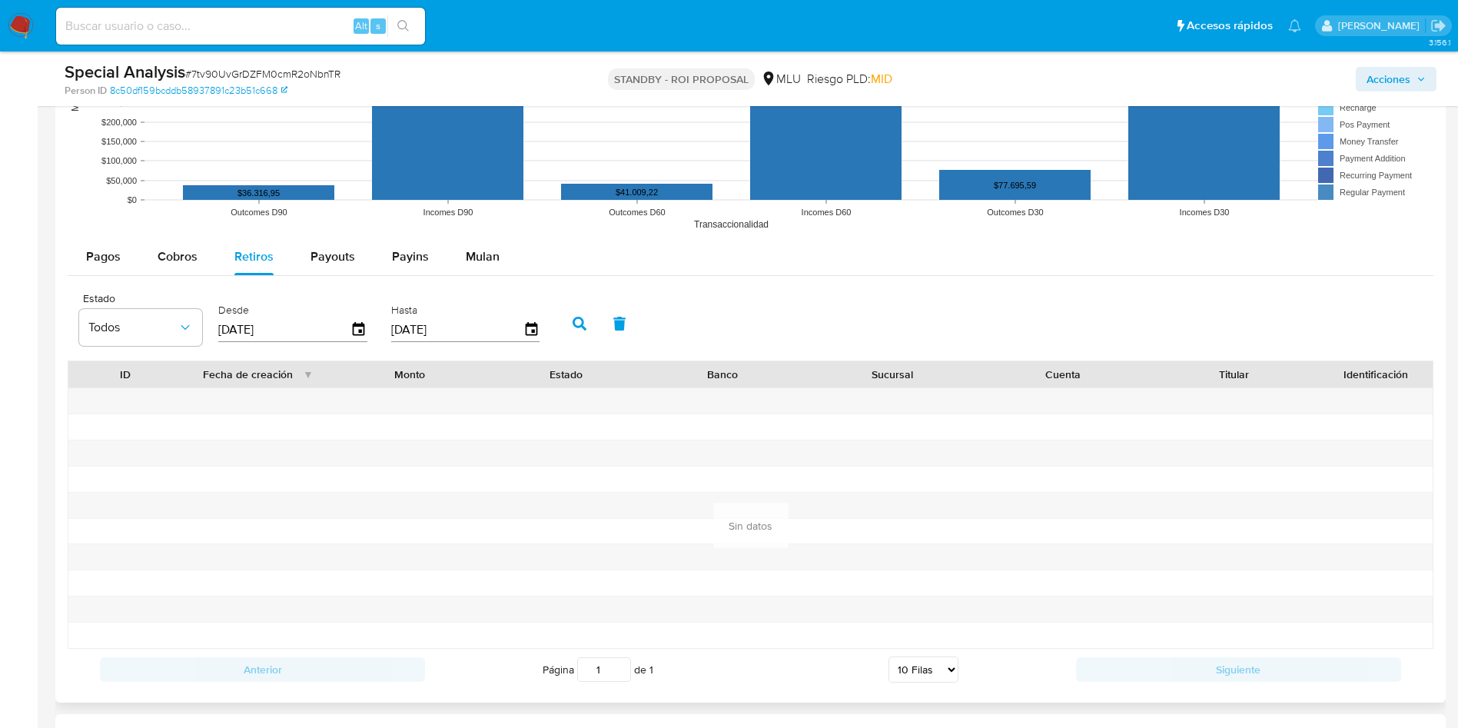
click at [573, 324] on icon "button" at bounding box center [580, 324] width 14 height 14
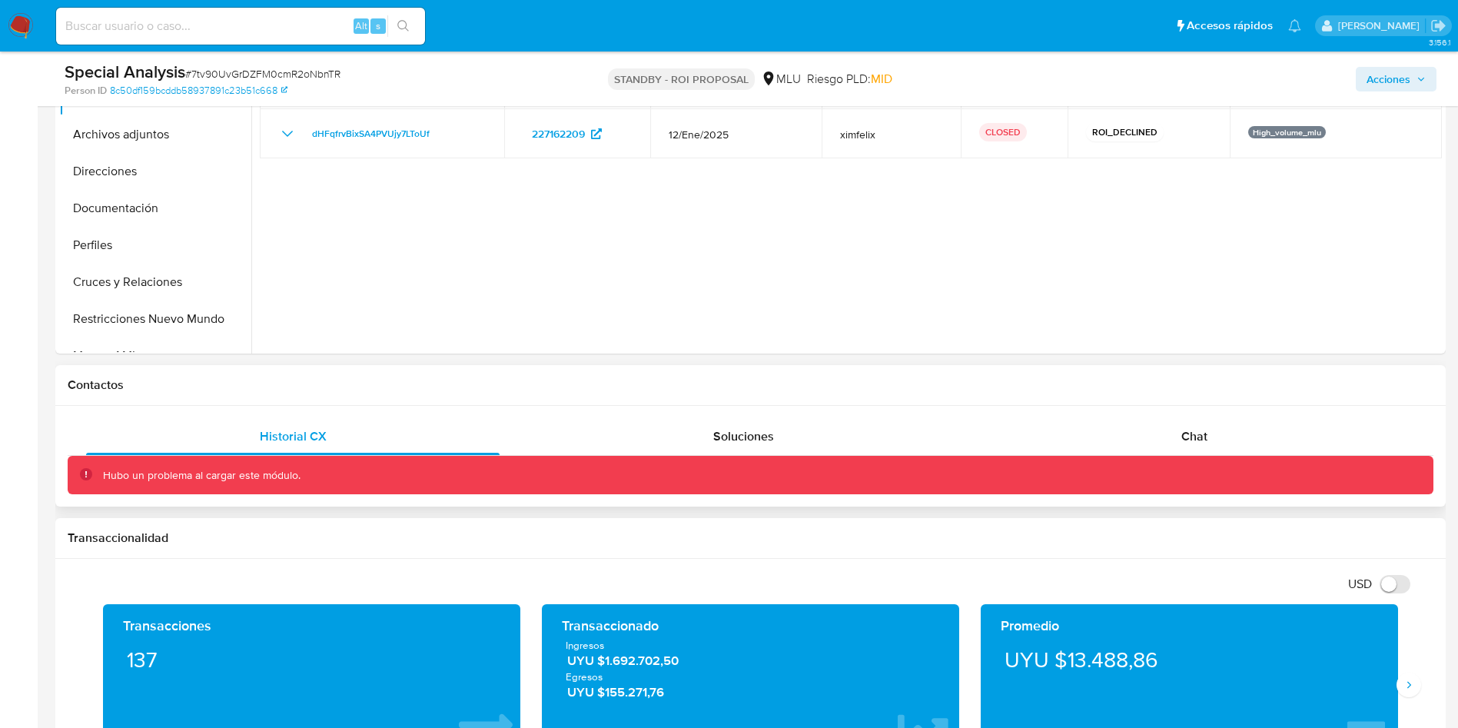
scroll to position [0, 0]
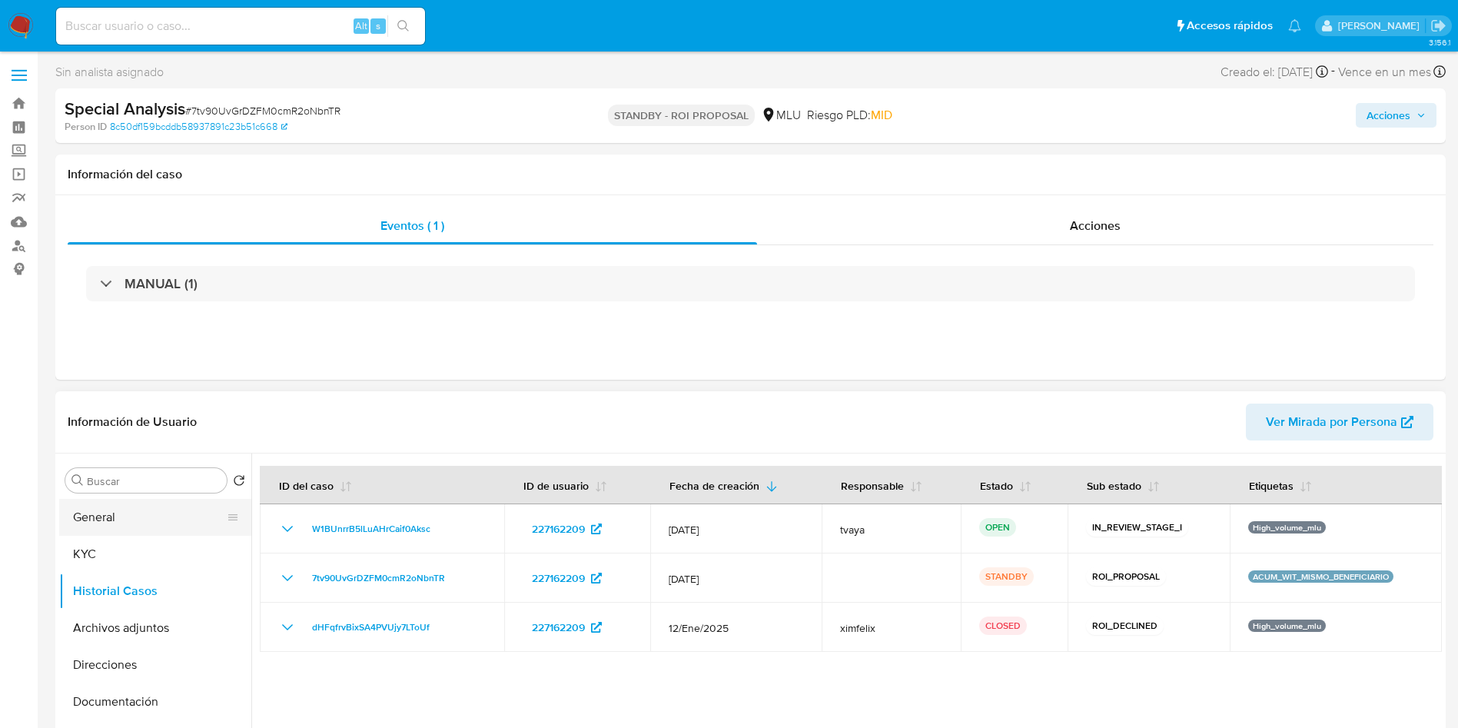
click at [110, 529] on button "General" at bounding box center [149, 517] width 180 height 37
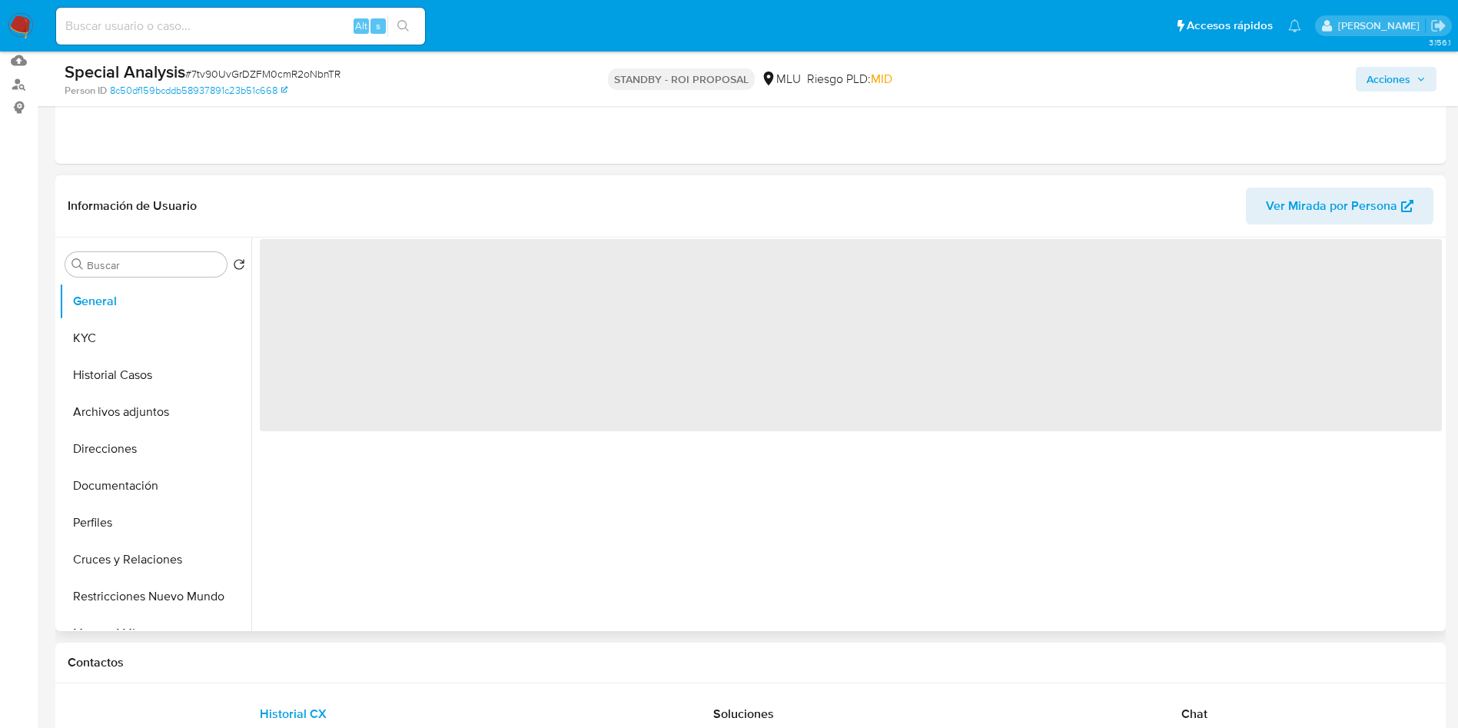
scroll to position [231, 0]
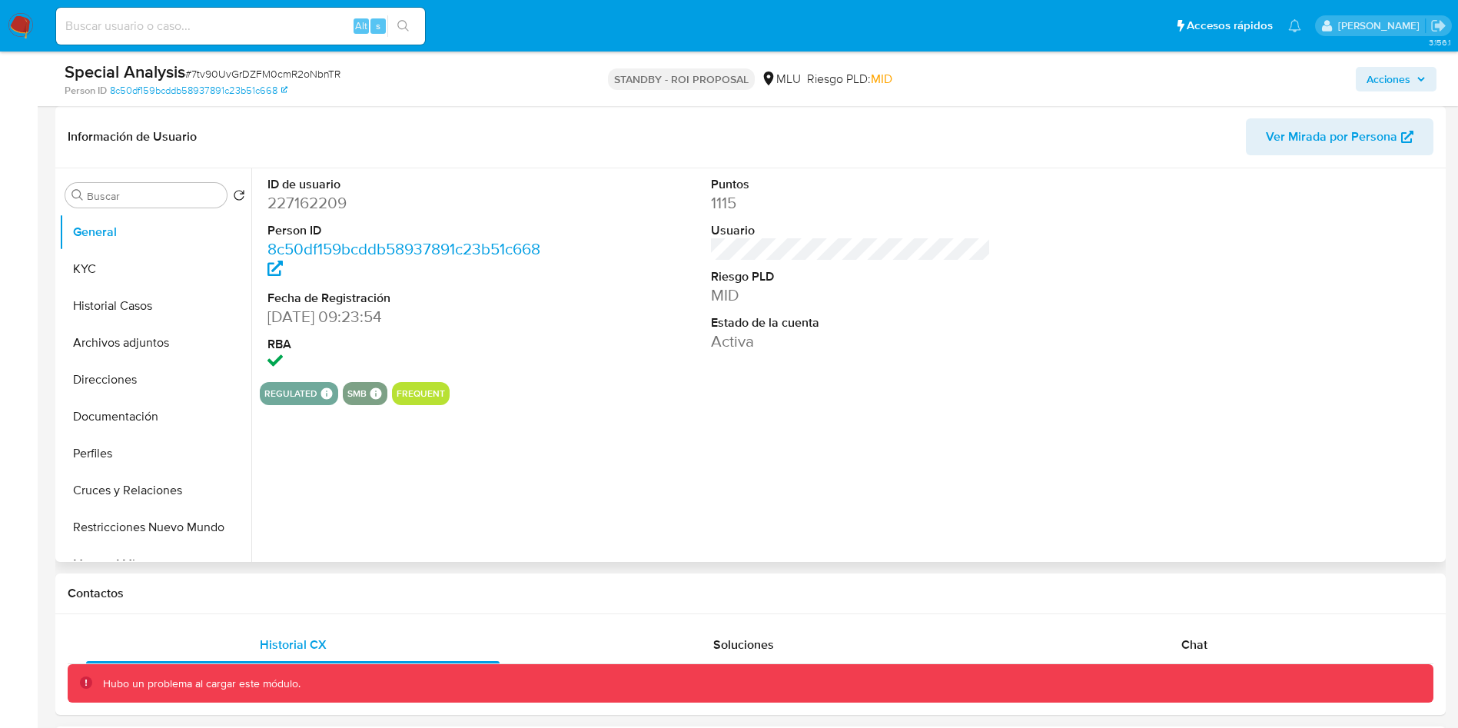
click at [313, 196] on dd "227162209" at bounding box center [407, 203] width 281 height 22
copy dd "227162209"
click at [800, 553] on div "ID de usuario 227162209 Person ID 8c50df159bcddb58937891c23b51c668 Fecha de Reg…" at bounding box center [846, 365] width 1191 height 394
click at [103, 338] on button "Archivos adjuntos" at bounding box center [149, 342] width 180 height 37
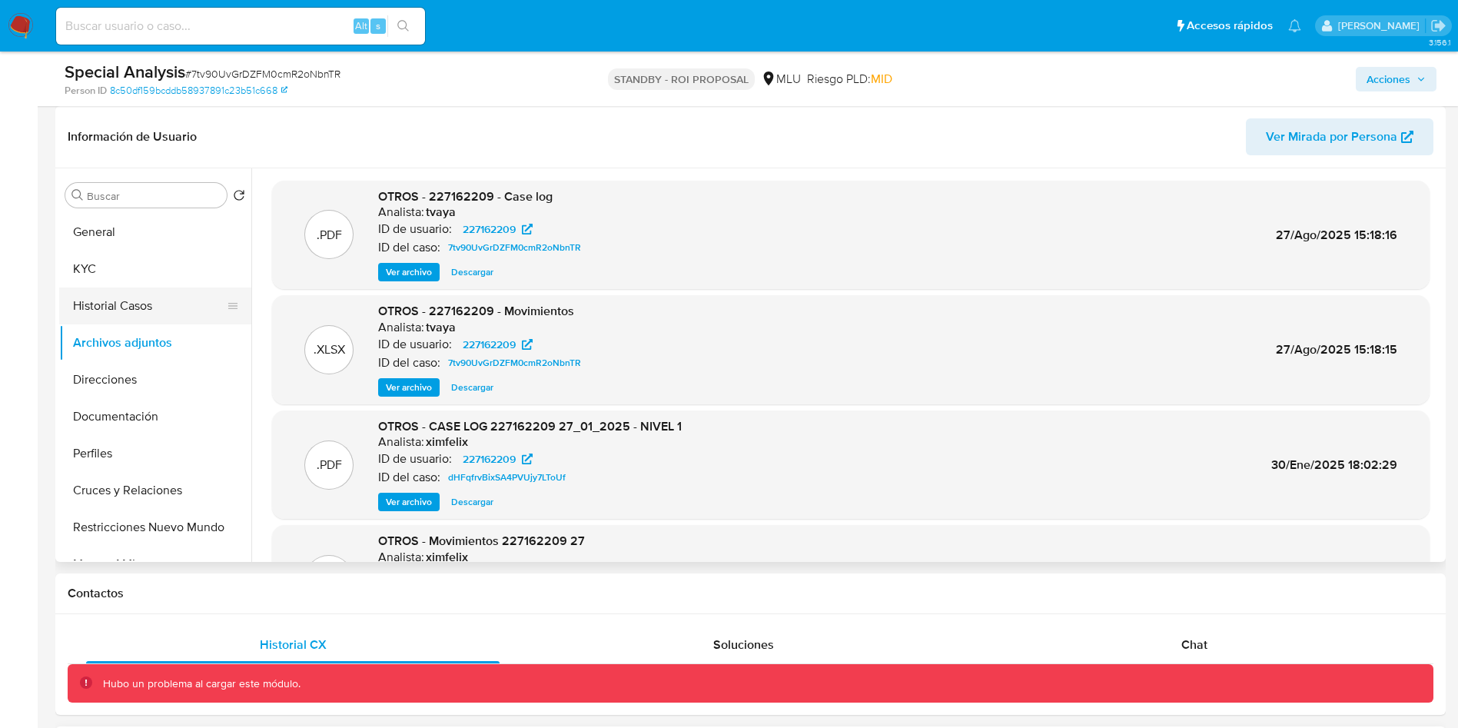
click at [109, 309] on button "Historial Casos" at bounding box center [149, 305] width 180 height 37
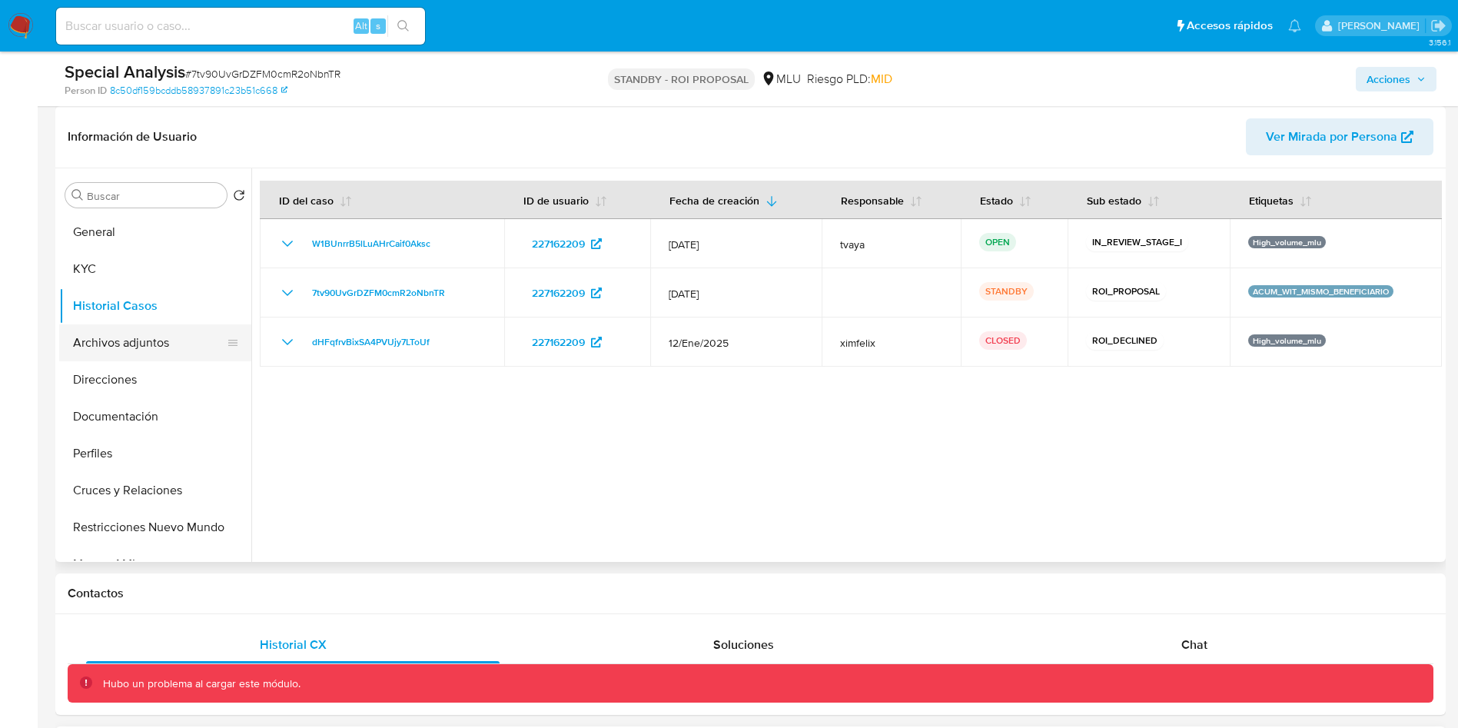
click at [127, 349] on button "Archivos adjuntos" at bounding box center [149, 342] width 180 height 37
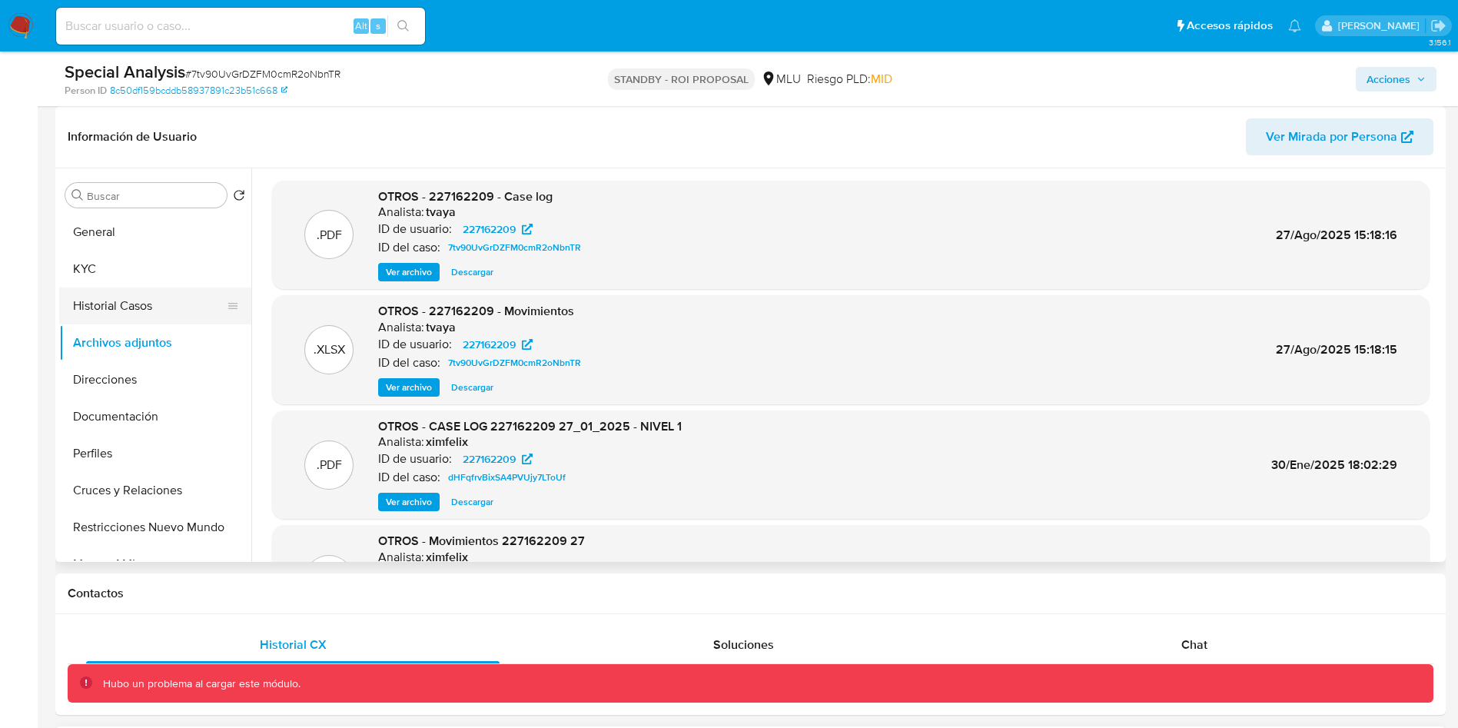
click at [138, 307] on button "Historial Casos" at bounding box center [149, 305] width 180 height 37
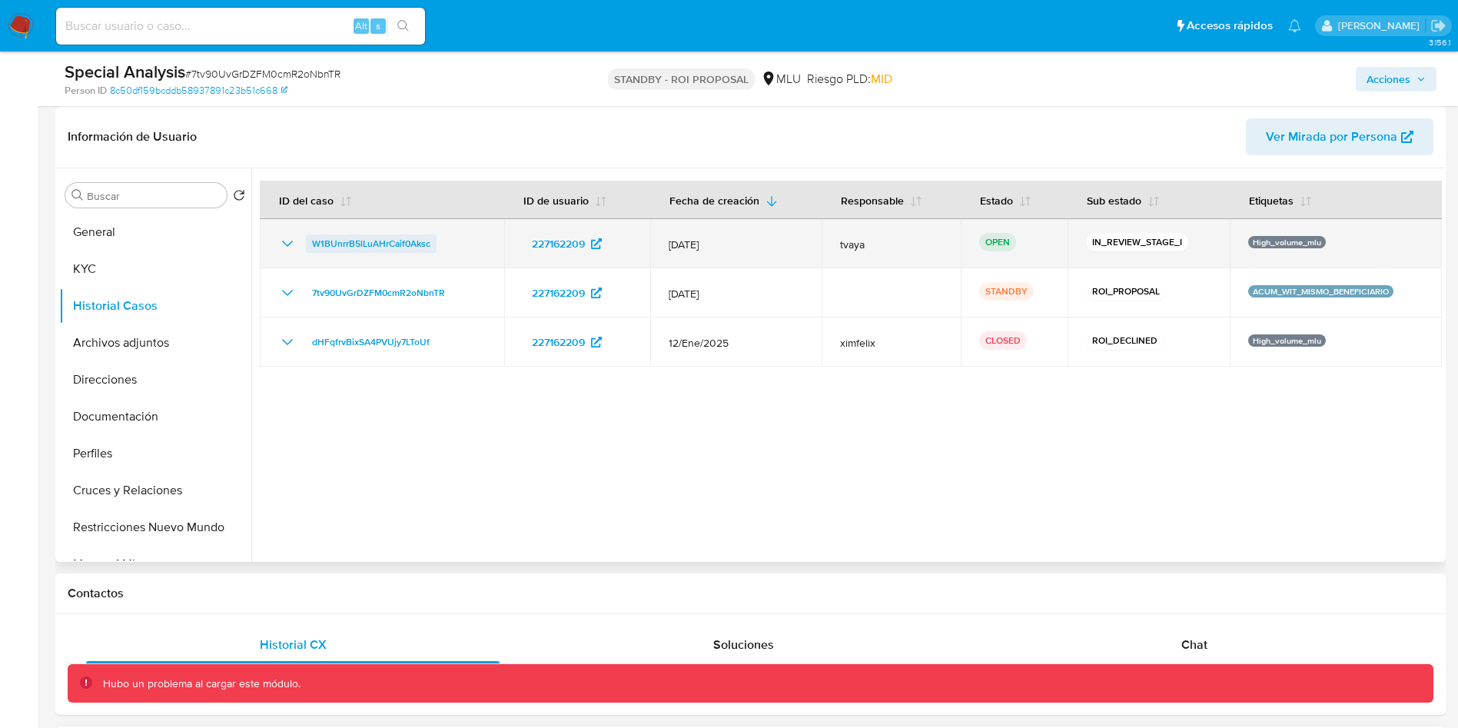
click at [374, 250] on span "W1BUnrrB5lLuAHrCaif0Aksc" at bounding box center [371, 243] width 118 height 18
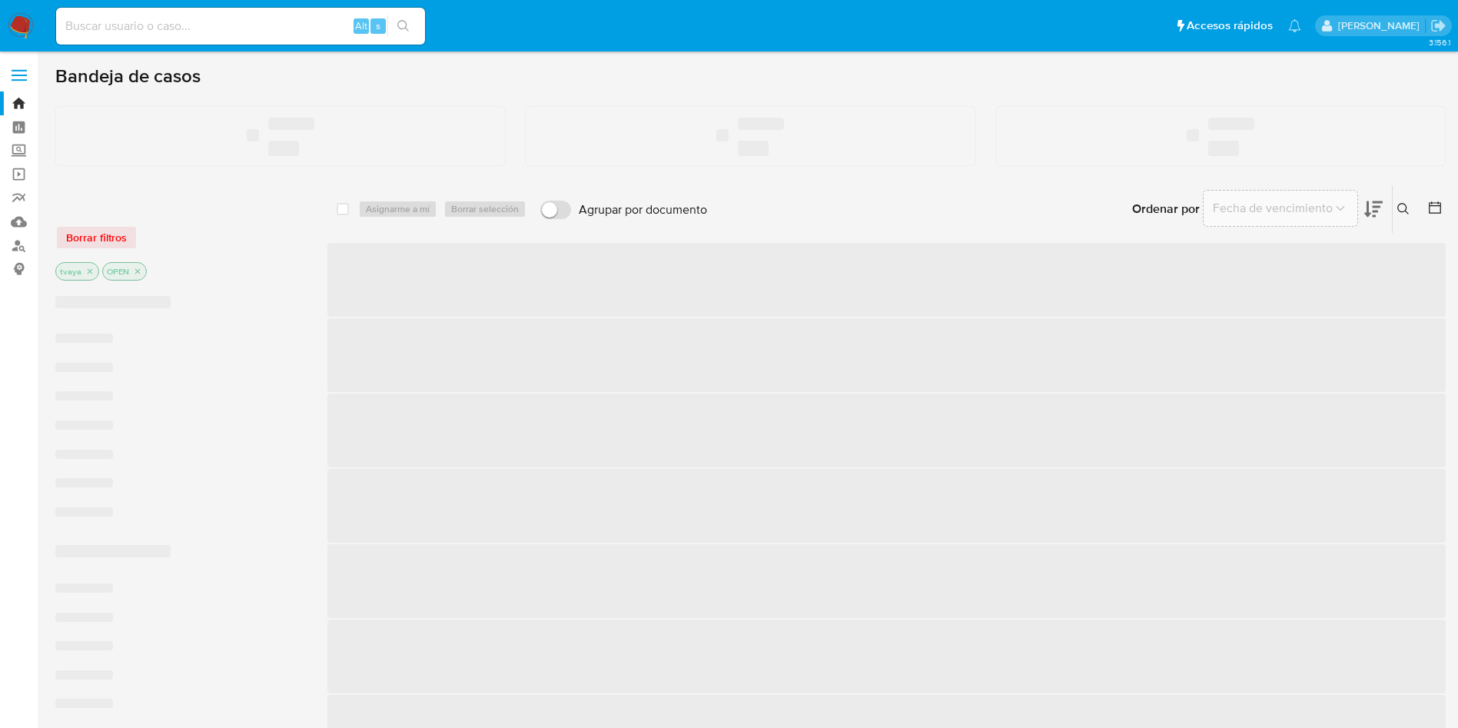
click at [254, 29] on input at bounding box center [240, 26] width 369 height 20
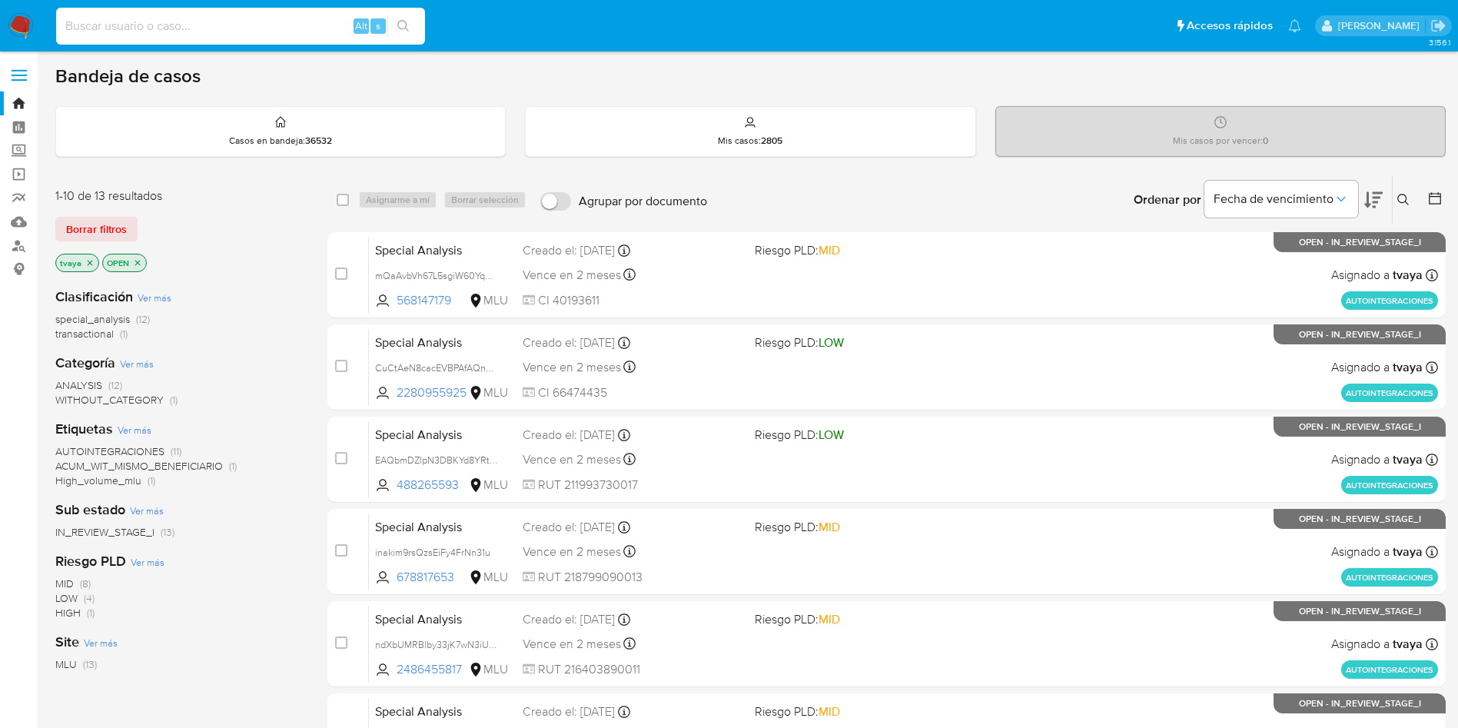
paste input "298304653"
type input "298304653"
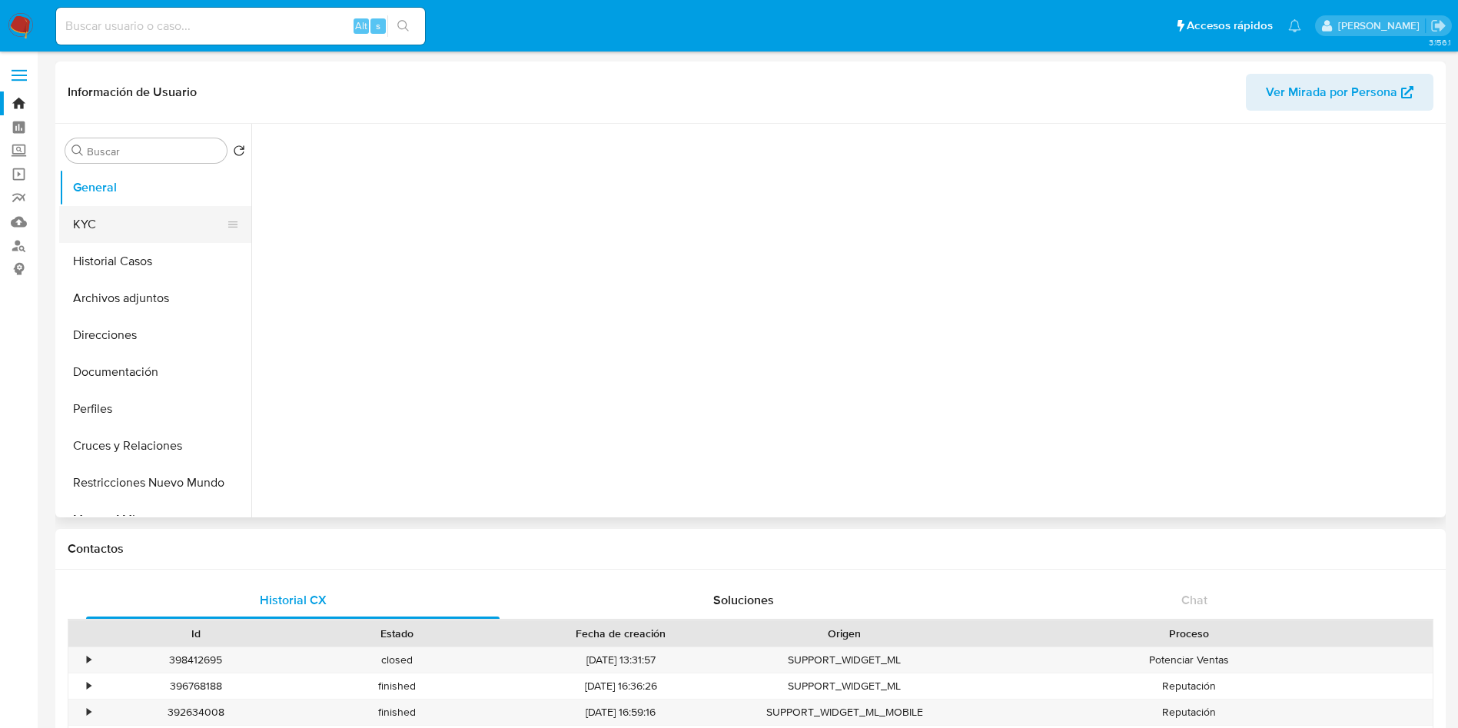
click at [96, 232] on button "KYC" at bounding box center [149, 224] width 180 height 37
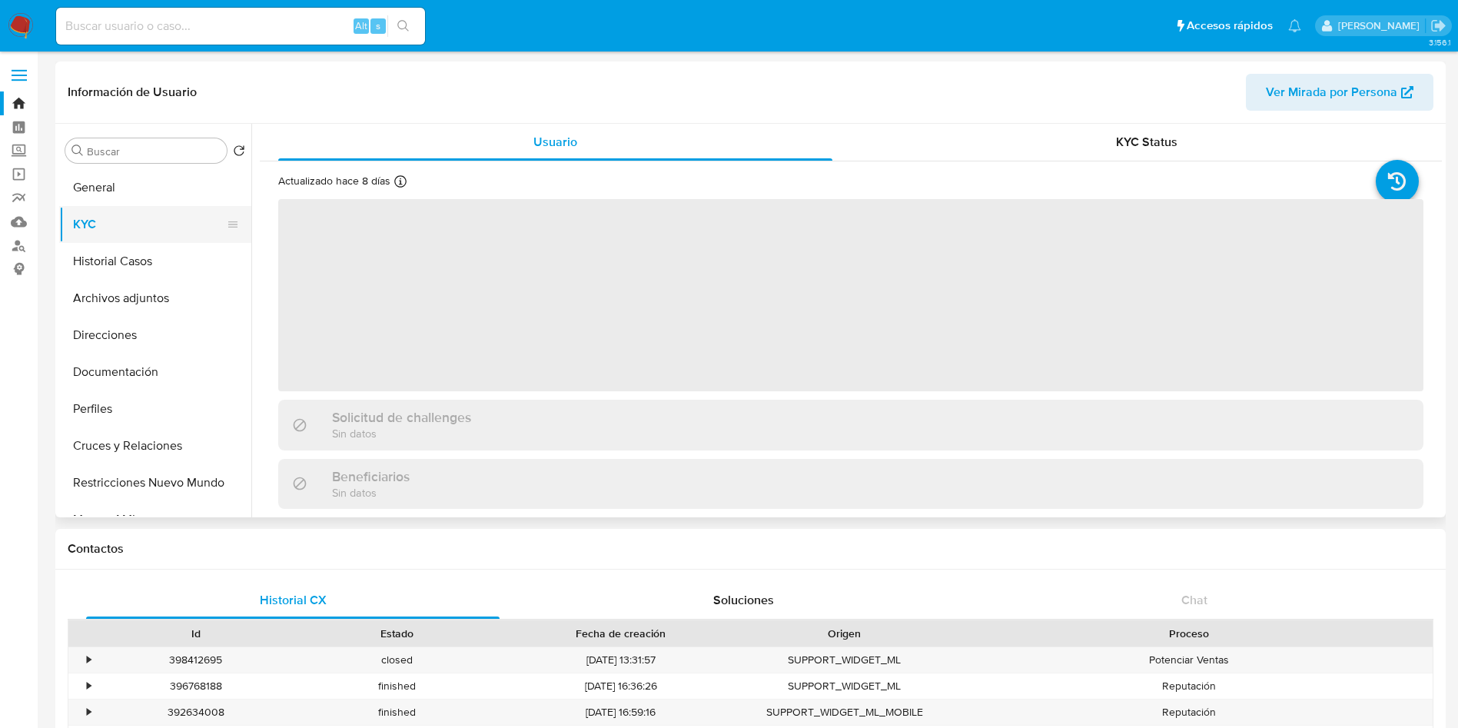
select select "10"
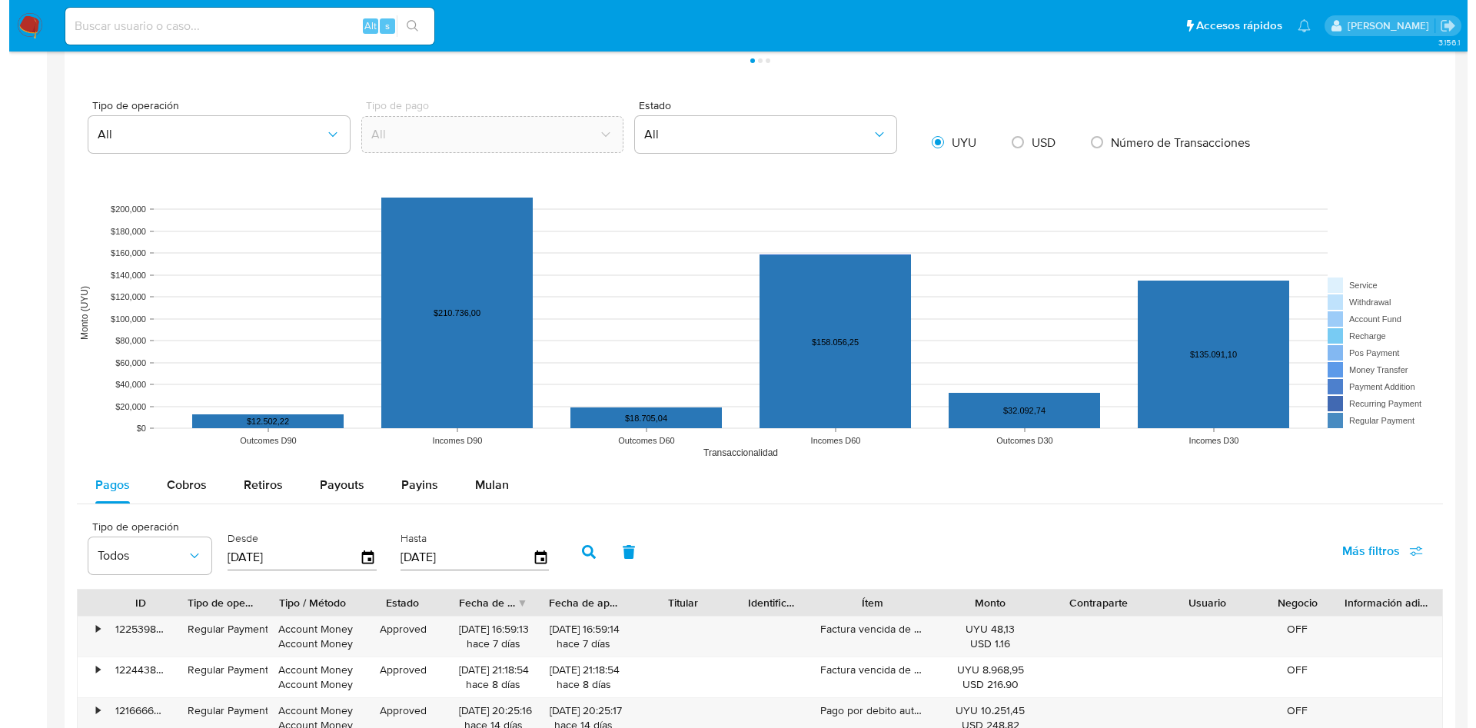
scroll to position [1268, 0]
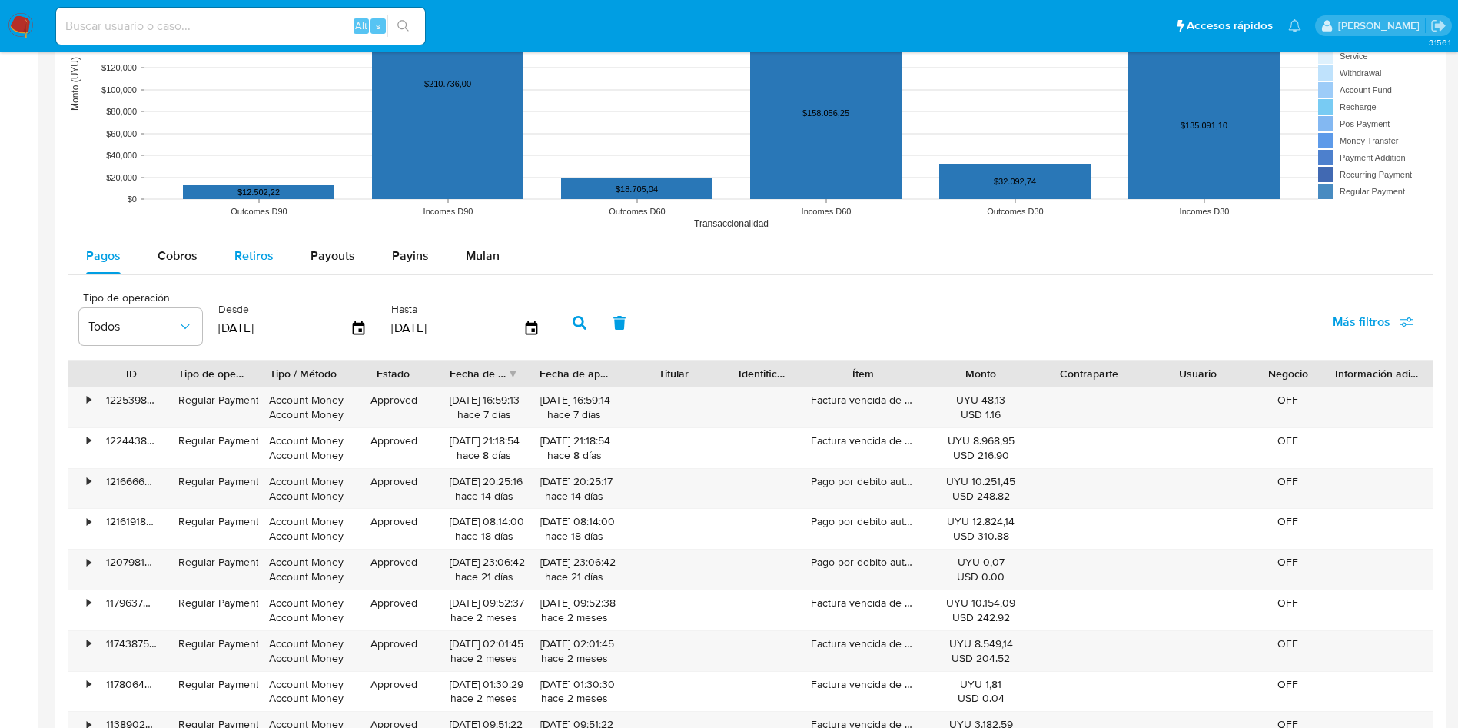
click at [248, 256] on span "Retiros" at bounding box center [253, 256] width 39 height 18
select select "10"
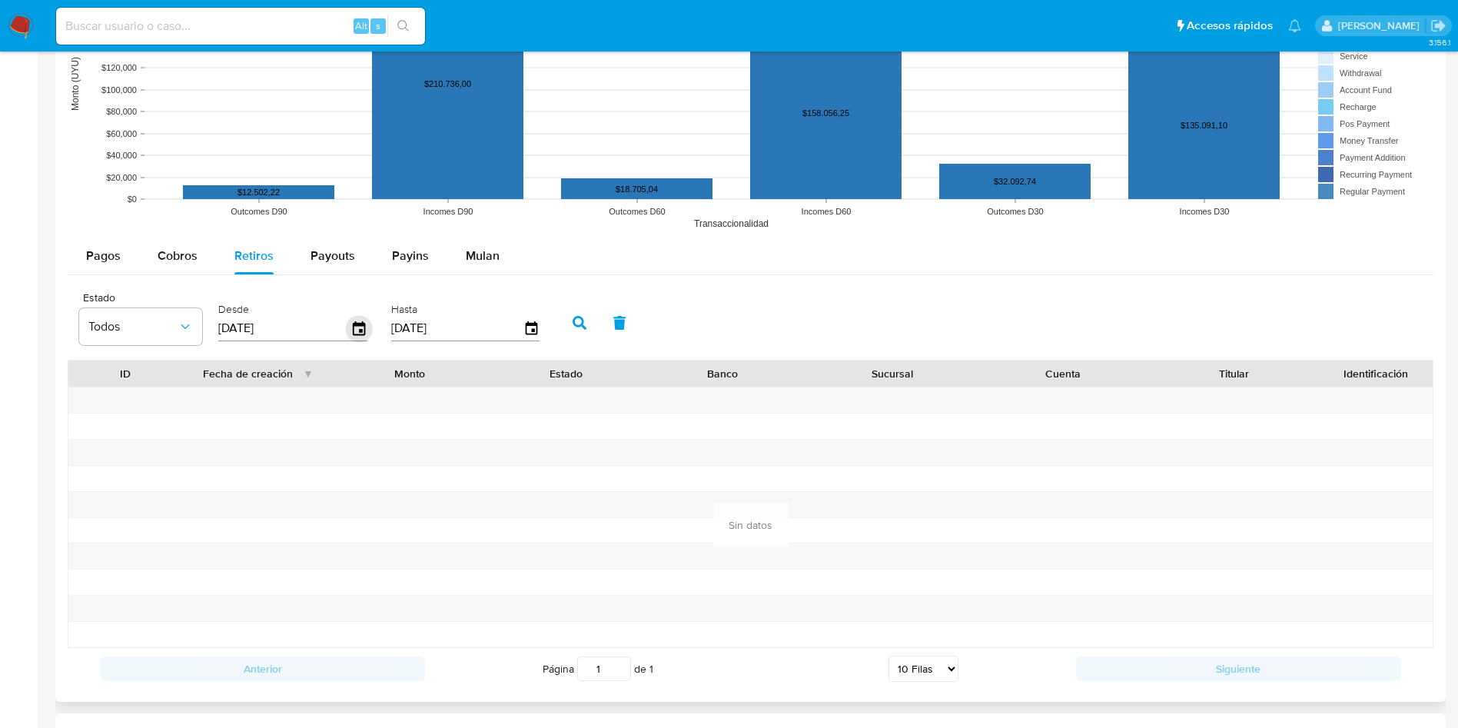
click at [366, 337] on icon "button" at bounding box center [359, 328] width 27 height 27
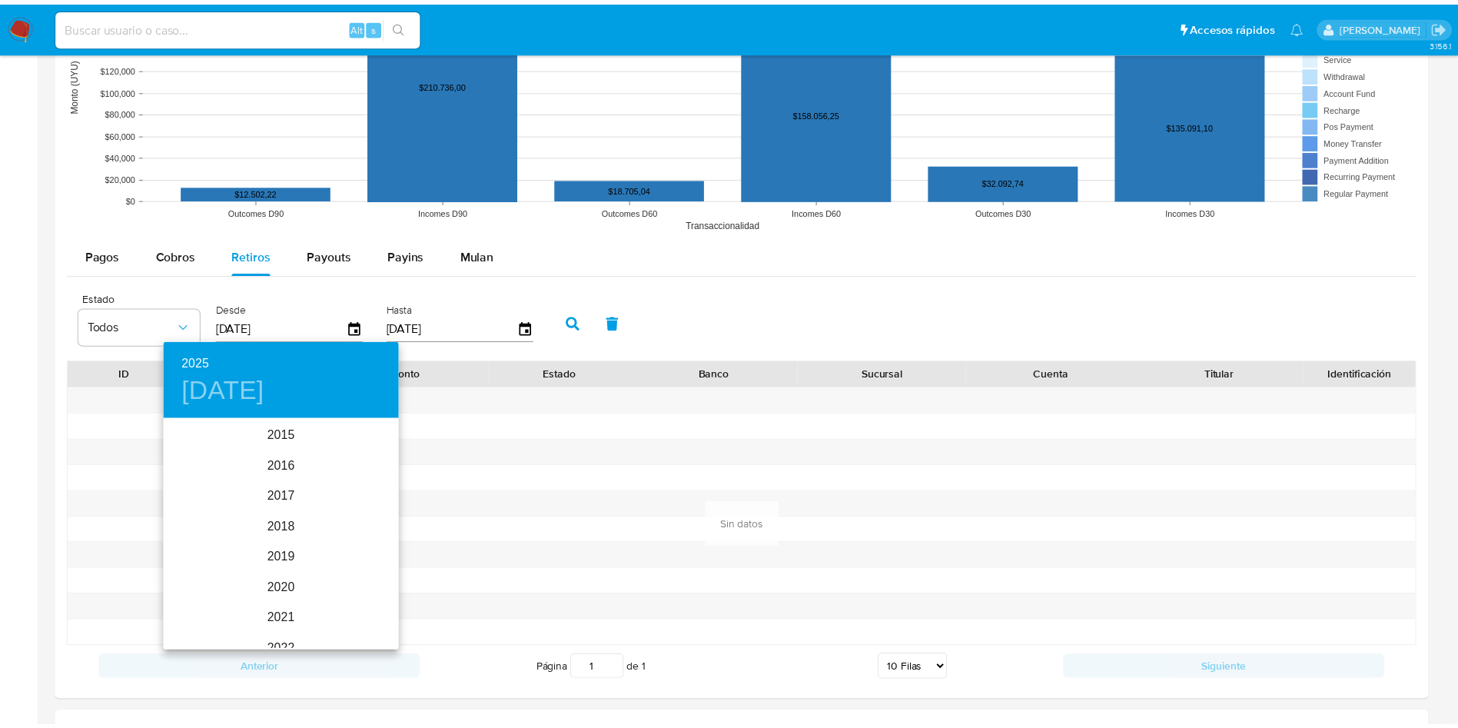
scroll to position [215, 0]
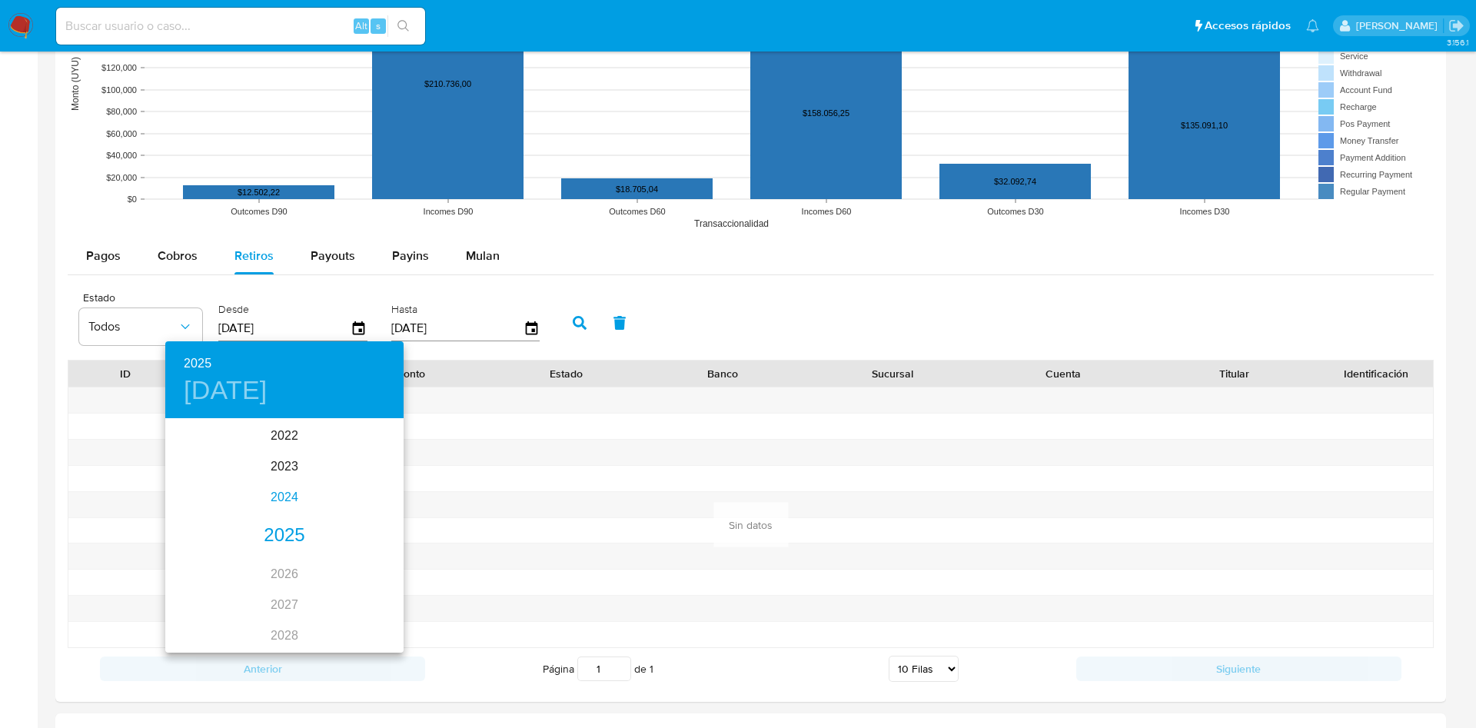
click at [277, 502] on div "2024" at bounding box center [284, 497] width 238 height 31
click at [287, 509] on div "may." at bounding box center [283, 507] width 79 height 58
click at [294, 554] on span "16" at bounding box center [285, 554] width 28 height 15
type input "16/05/2024"
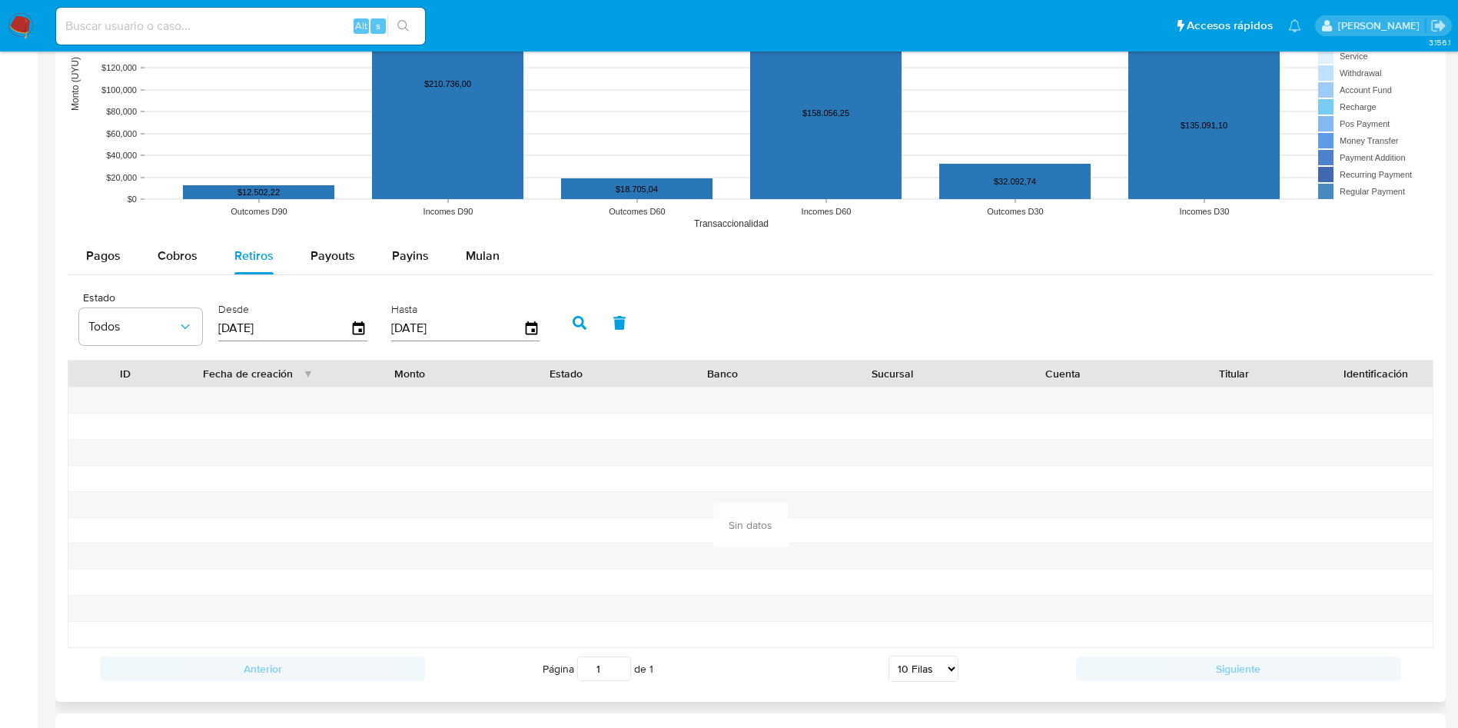
click at [570, 334] on button "button" at bounding box center [580, 322] width 40 height 37
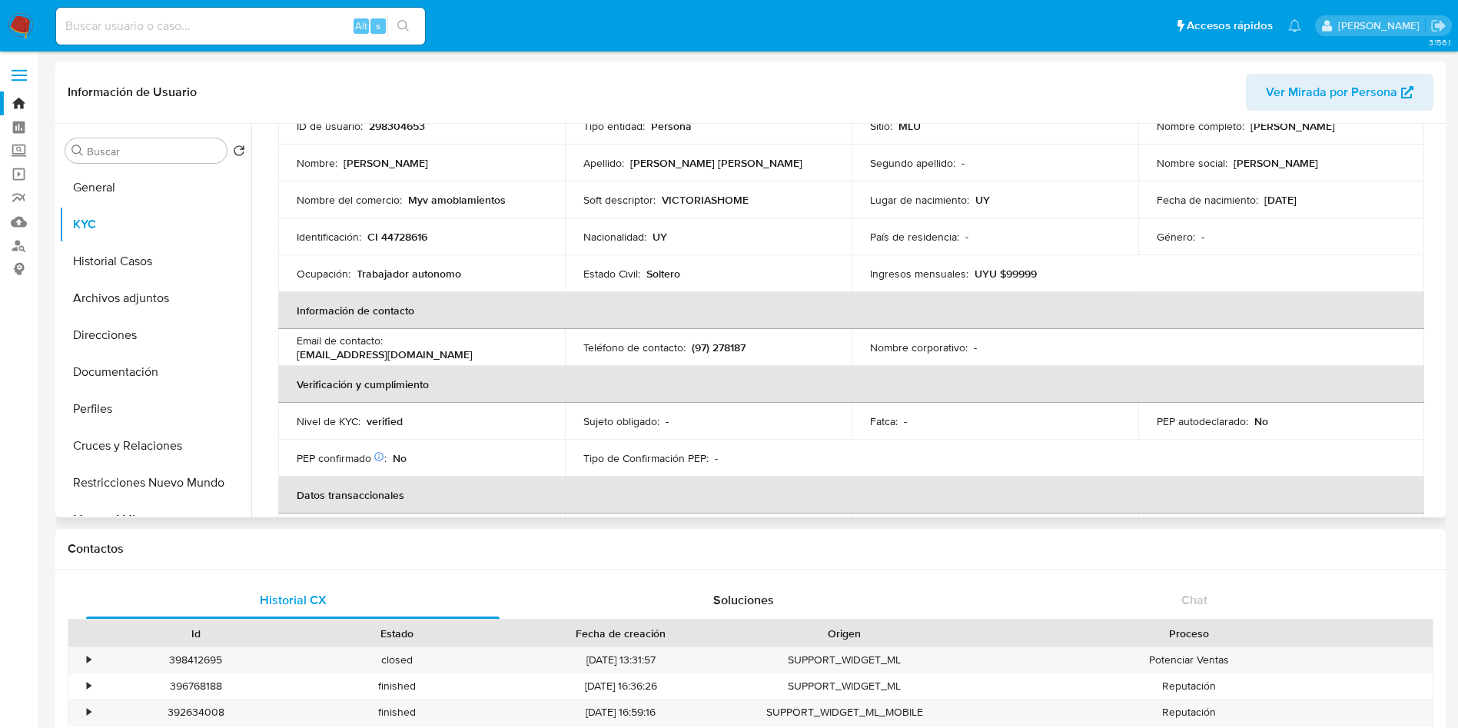
scroll to position [0, 0]
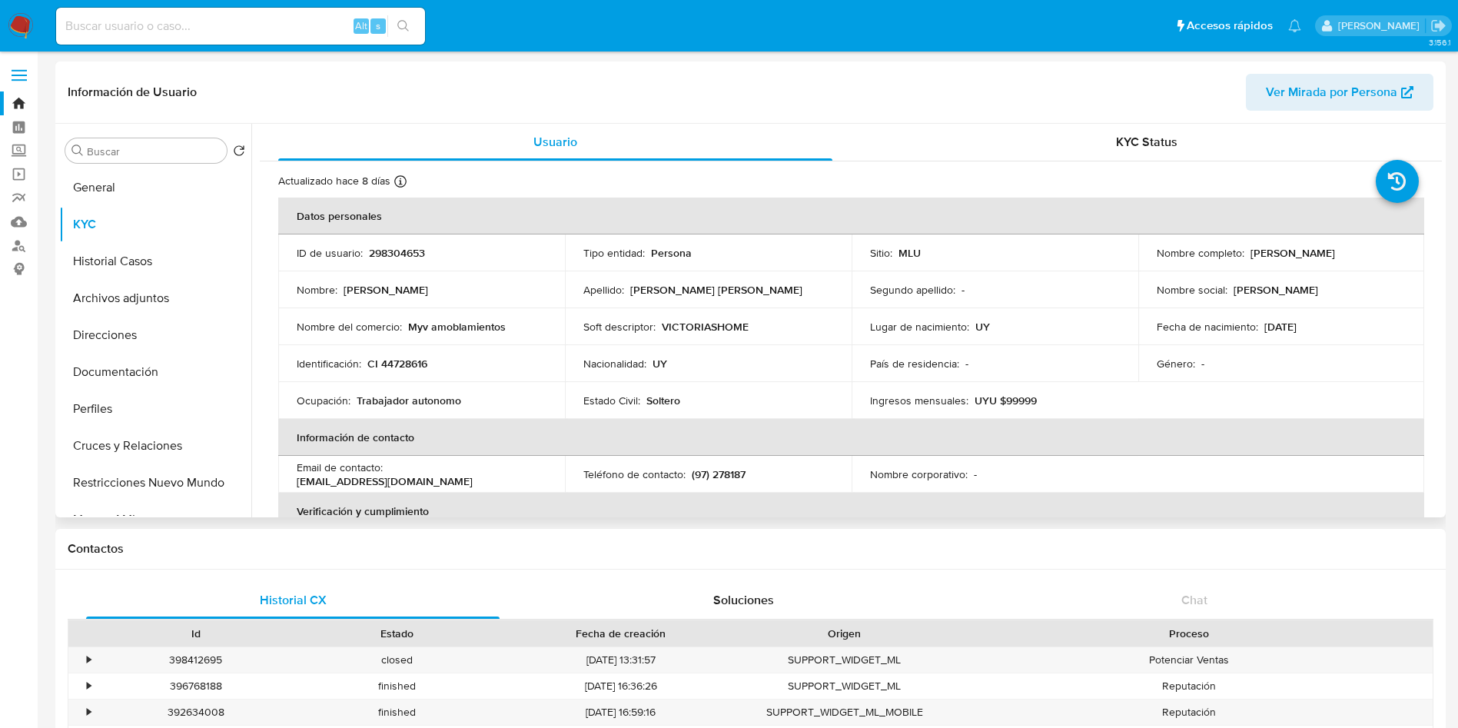
click at [1251, 260] on p "[PERSON_NAME] Otazu [PERSON_NAME]" at bounding box center [1293, 253] width 85 height 14
click at [1301, 260] on p "[PERSON_NAME] Otazu [PERSON_NAME]" at bounding box center [1293, 253] width 85 height 14
drag, startPoint x: 1327, startPoint y: 260, endPoint x: 1142, endPoint y: 266, distance: 185.3
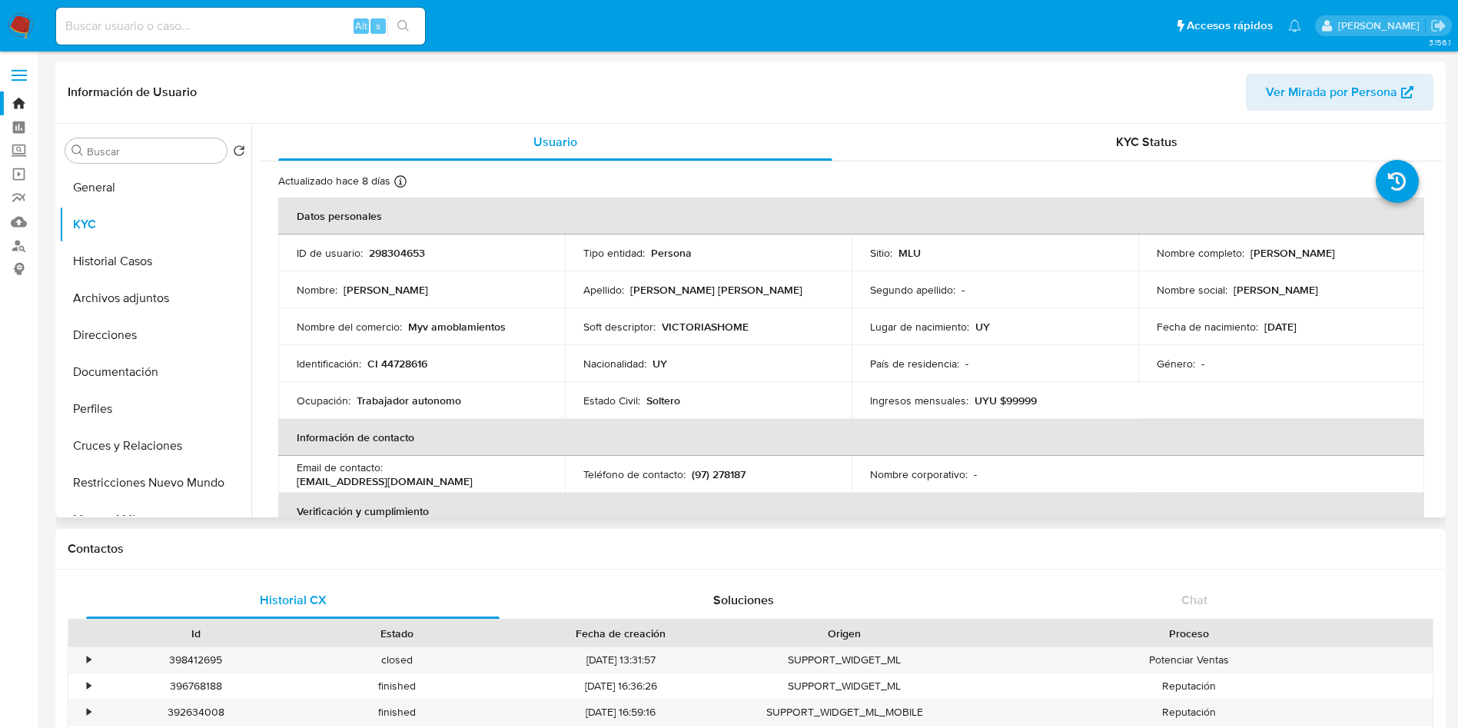
click at [1142, 266] on td "Nombre completo : Mathias Alejandro Otazu Esquerra" at bounding box center [1281, 252] width 287 height 37
copy p "[PERSON_NAME] Otazu [PERSON_NAME]"
click at [390, 371] on td "Identificación : CI 44728616" at bounding box center [421, 363] width 287 height 37
click at [398, 364] on p "CI 44728616" at bounding box center [397, 364] width 60 height 14
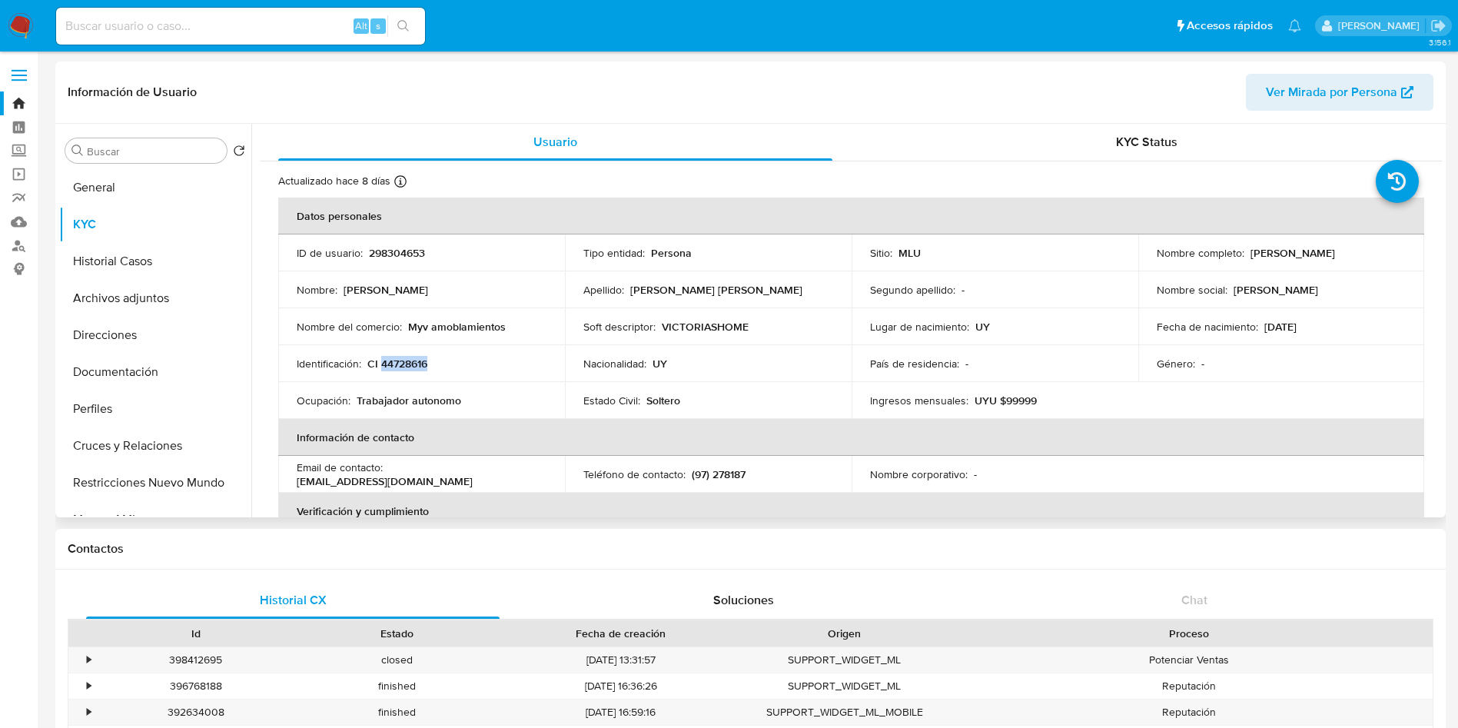
click at [398, 364] on p "CI 44728616" at bounding box center [397, 364] width 60 height 14
click at [449, 364] on div "Identificación : CI 44728616" at bounding box center [422, 364] width 250 height 14
drag, startPoint x: 442, startPoint y: 363, endPoint x: 368, endPoint y: 367, distance: 73.9
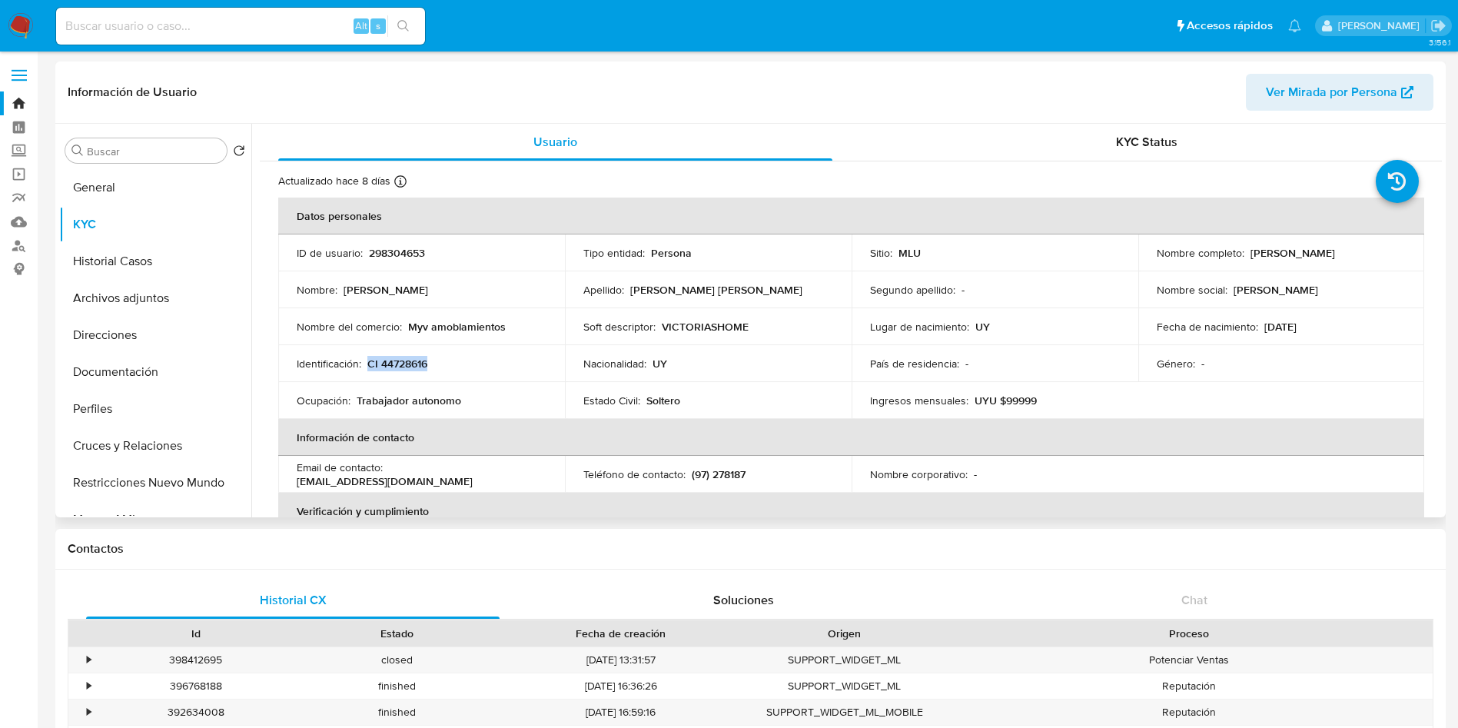
click at [368, 367] on div "Identificación : CI 44728616" at bounding box center [422, 364] width 250 height 14
copy p "CI 44728616"
click at [712, 331] on p "VICTORIASHOME" at bounding box center [705, 327] width 87 height 14
copy p "VICTORIASHOME"
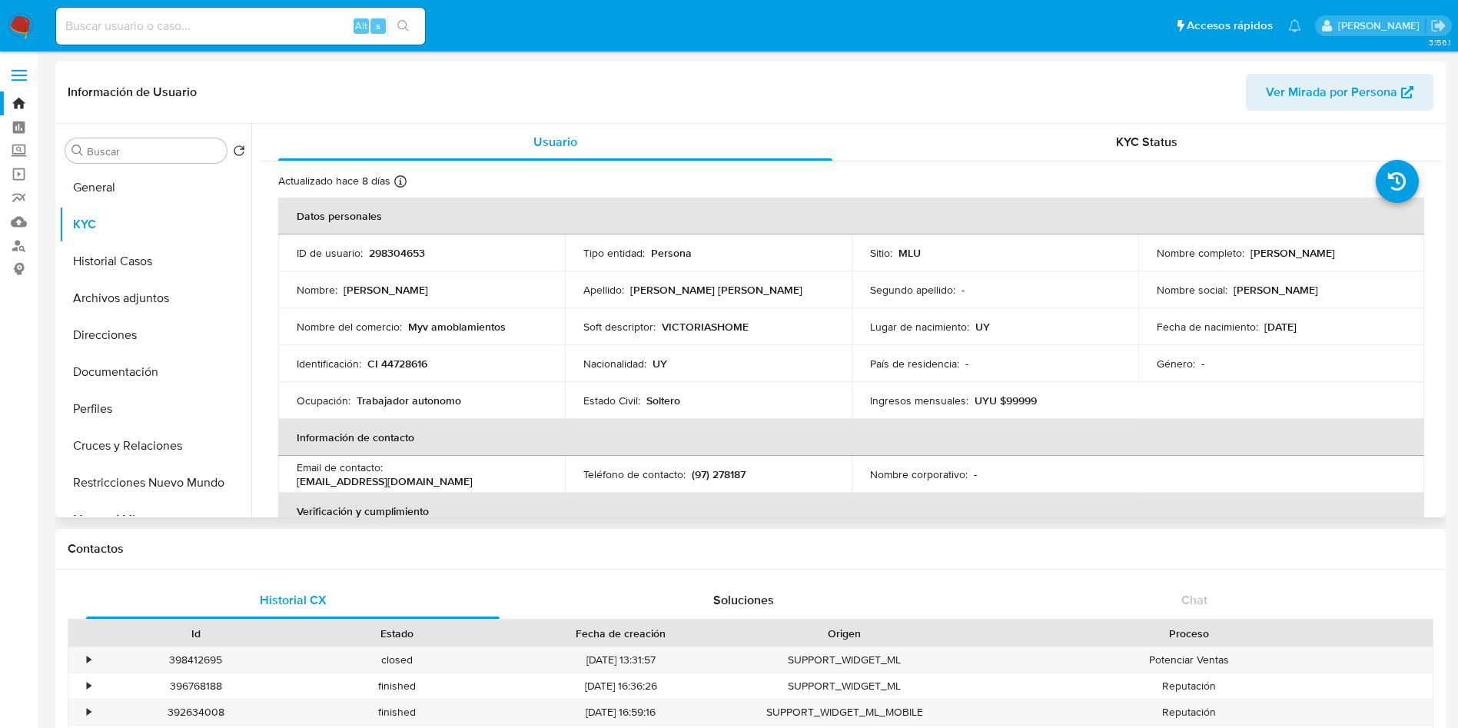
click at [482, 327] on p "Myv amoblamientos" at bounding box center [457, 327] width 98 height 14
click at [509, 314] on td "Nombre del comercio : Myv amoblamientos" at bounding box center [421, 326] width 287 height 37
click at [700, 327] on p "VICTORIASHOME" at bounding box center [705, 327] width 87 height 14
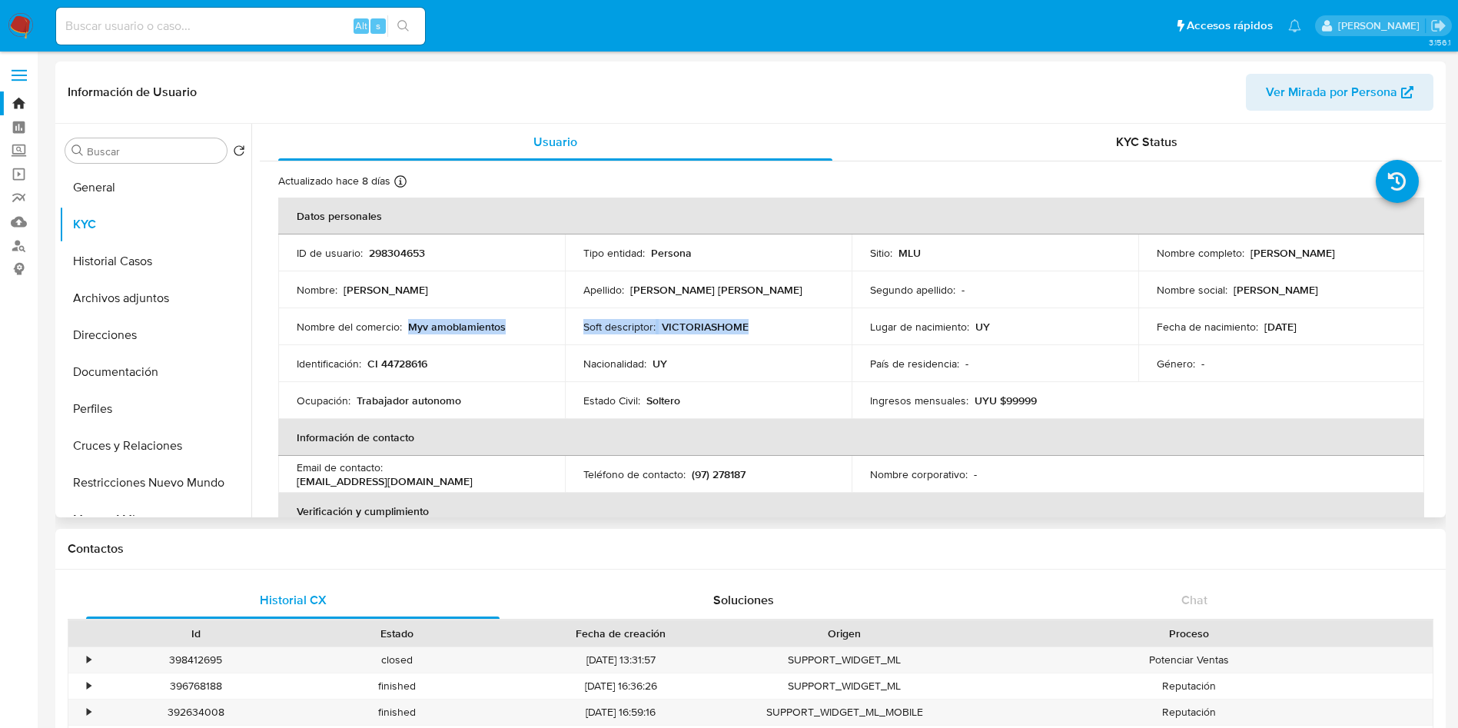
drag, startPoint x: 757, startPoint y: 328, endPoint x: 409, endPoint y: 330, distance: 348.2
click at [409, 330] on tr "Nombre del comercio : Myv amoblamientos Soft descriptor : VICTORIASHOME Lugar d…" at bounding box center [851, 326] width 1146 height 37
copy tr "Myv amoblamientos Soft descriptor : VICTORIASHOME"
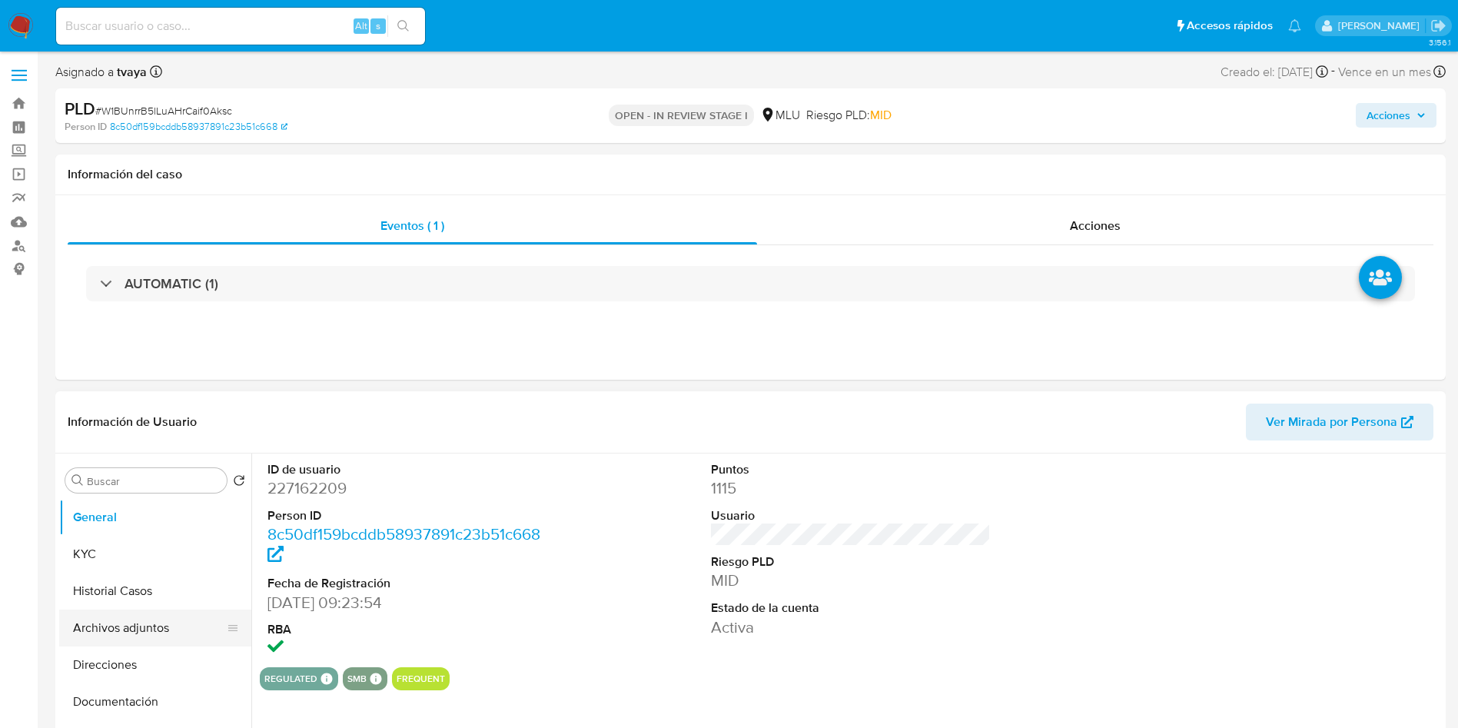
select select "10"
click at [141, 631] on button "Archivos adjuntos" at bounding box center [149, 628] width 180 height 37
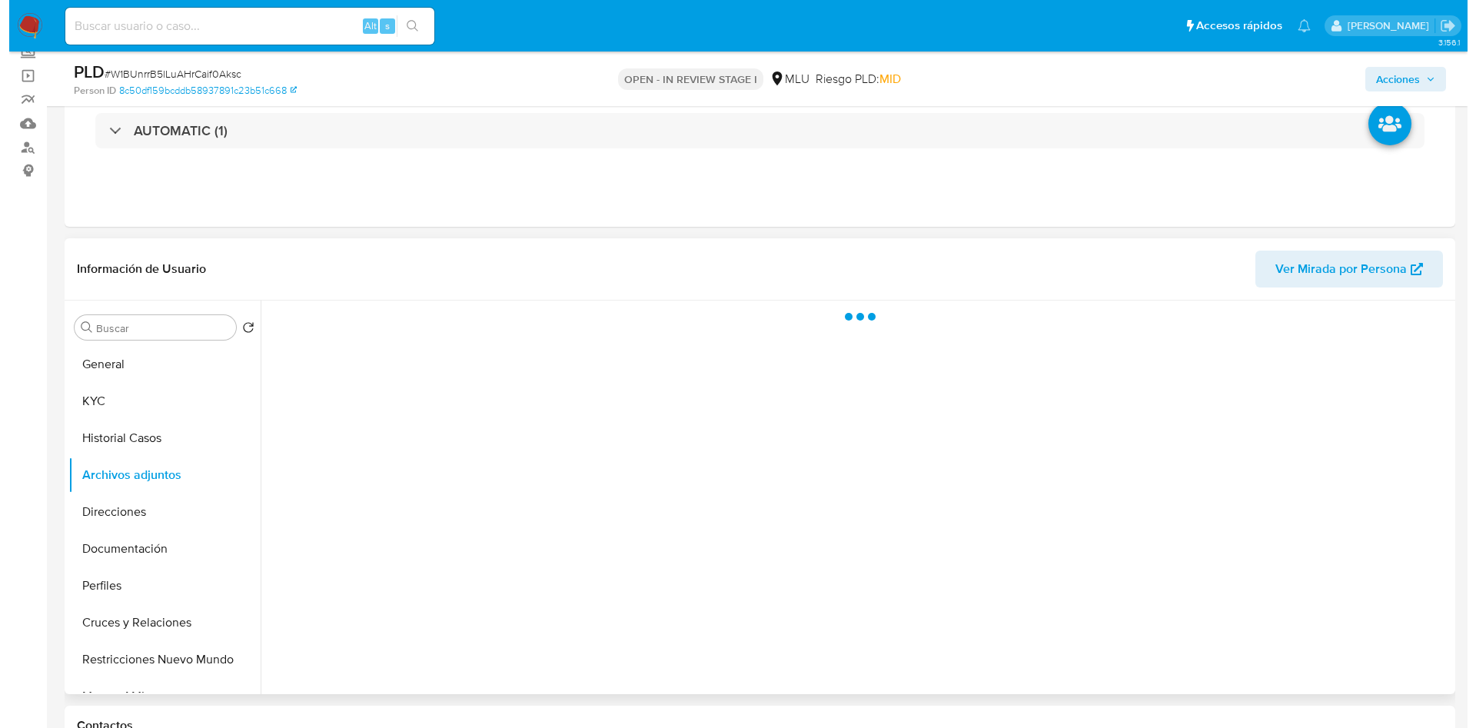
scroll to position [231, 0]
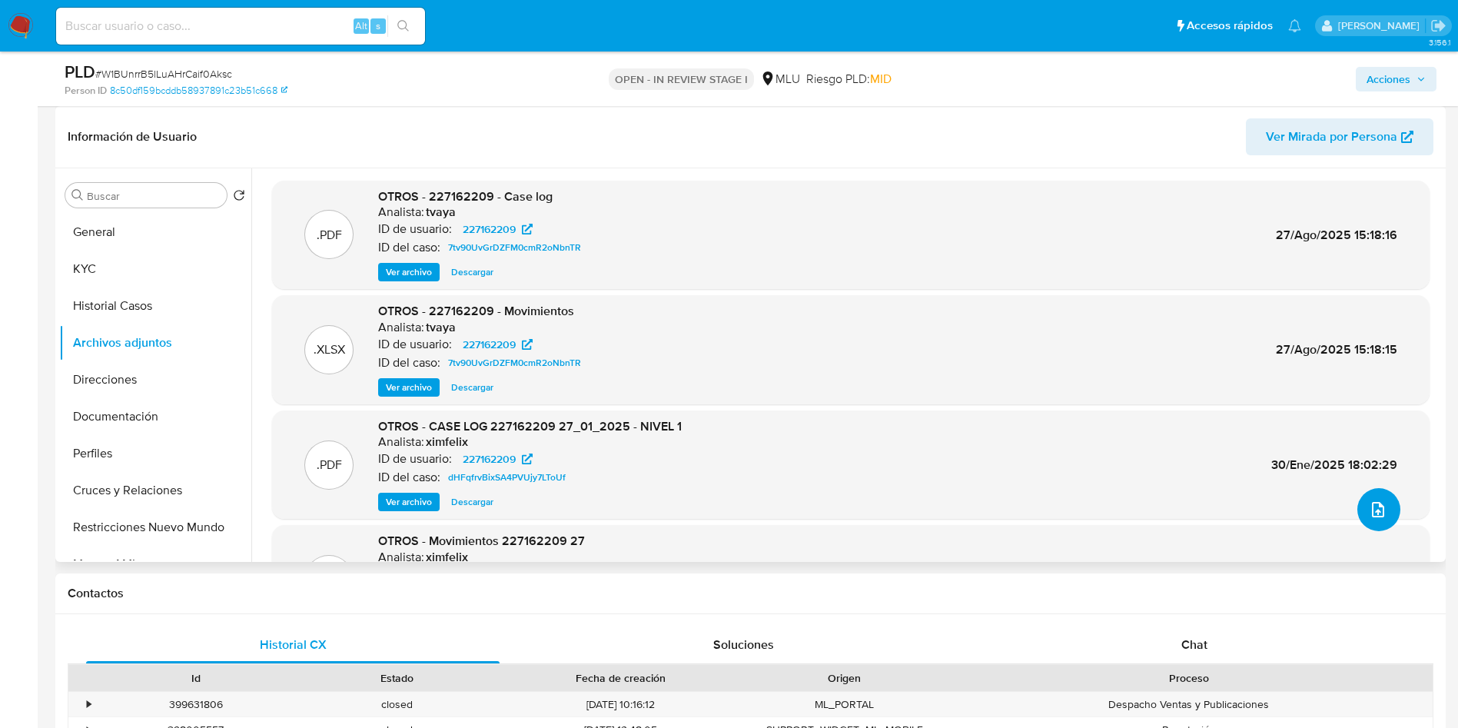
click at [1384, 517] on button "upload-file" at bounding box center [1378, 509] width 43 height 43
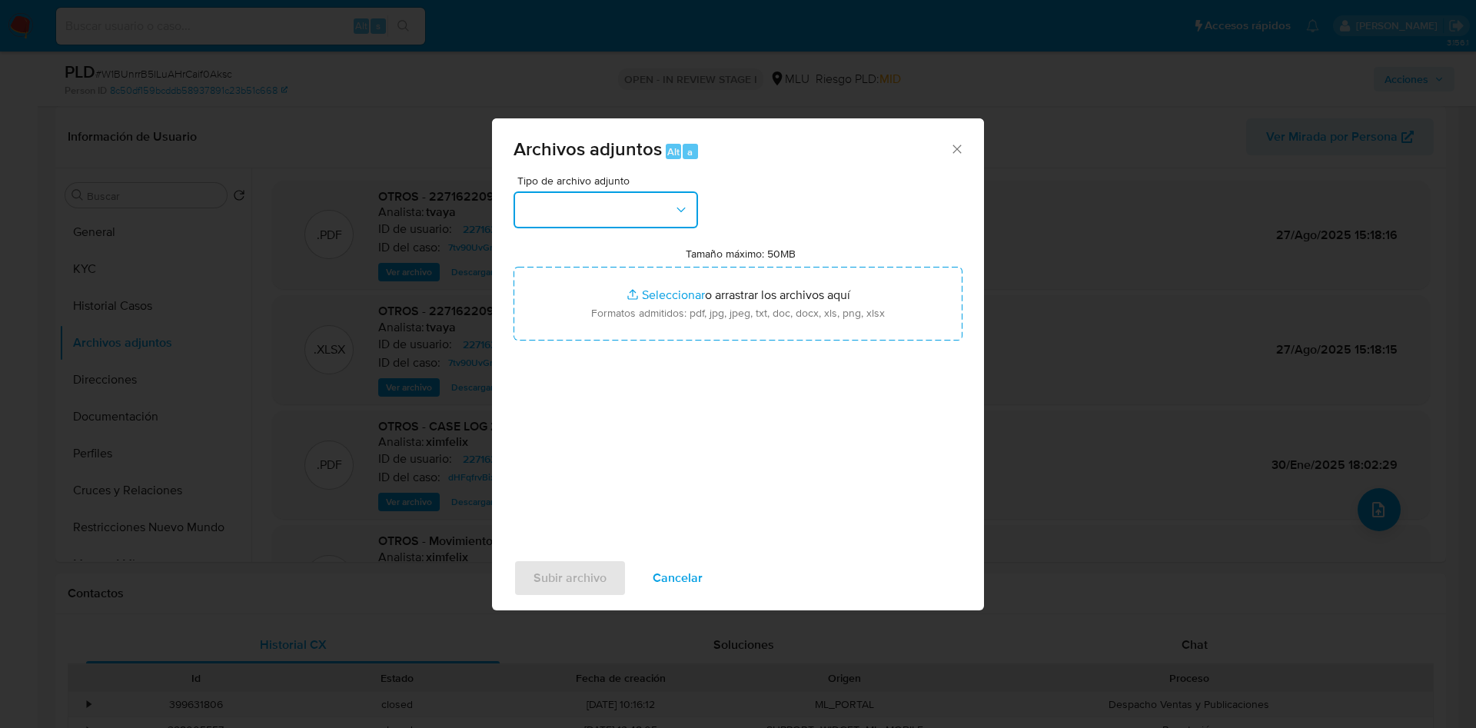
click at [667, 203] on button "button" at bounding box center [605, 209] width 184 height 37
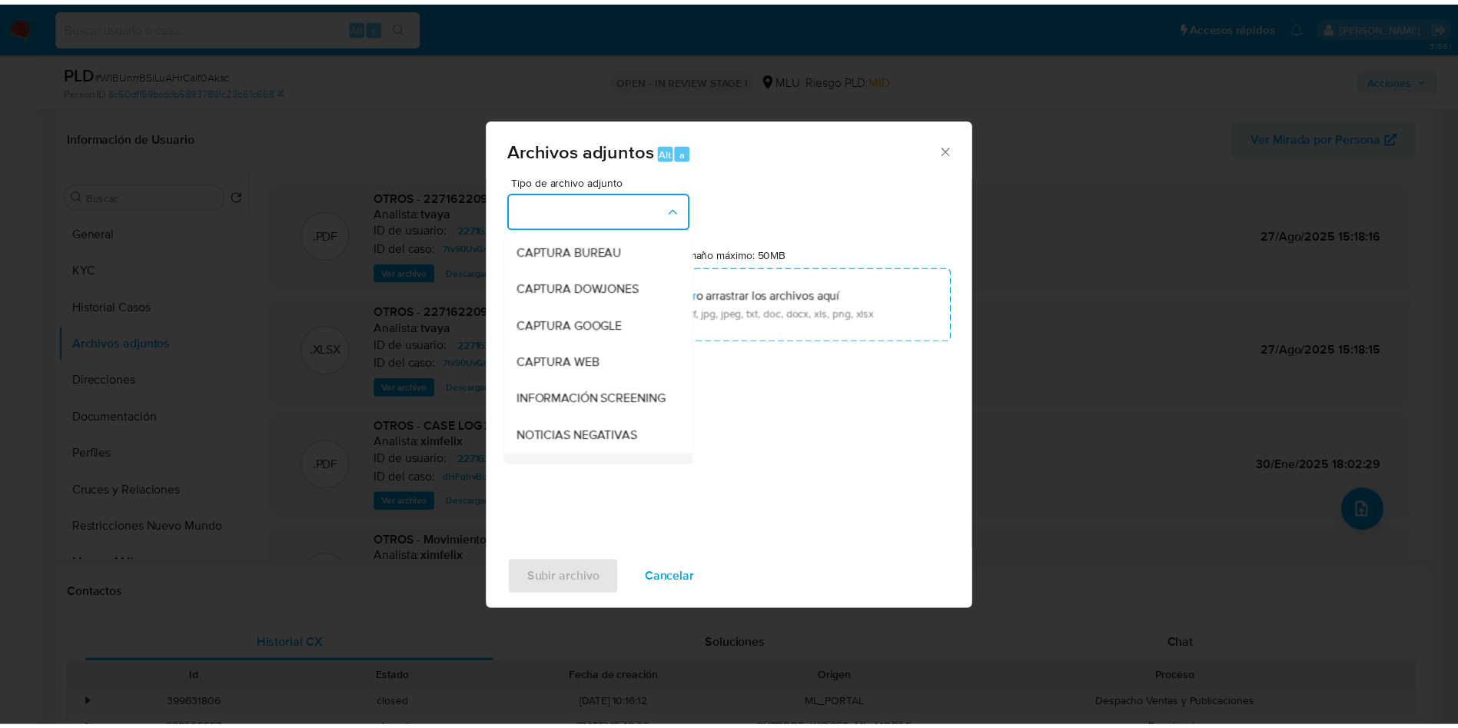
scroll to position [115, 0]
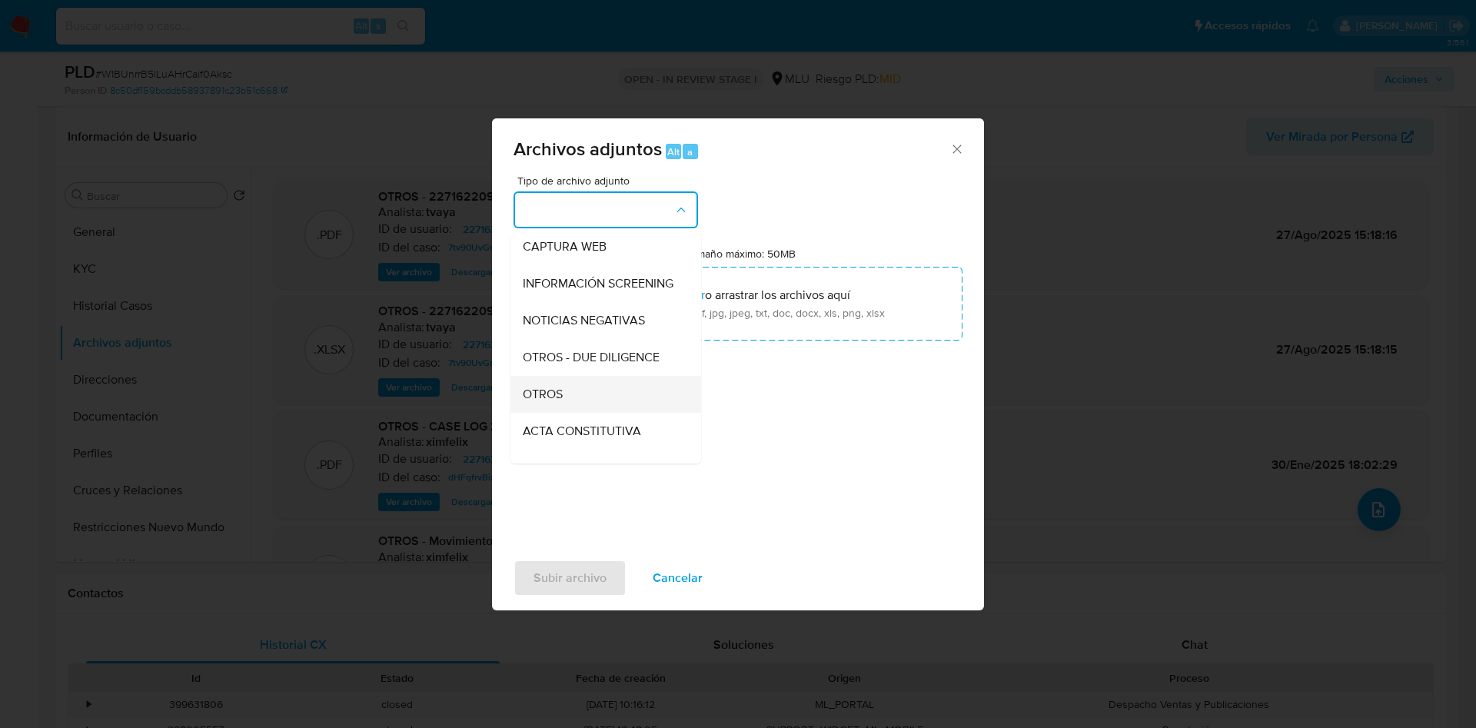
click at [576, 400] on div "OTROS" at bounding box center [601, 394] width 157 height 37
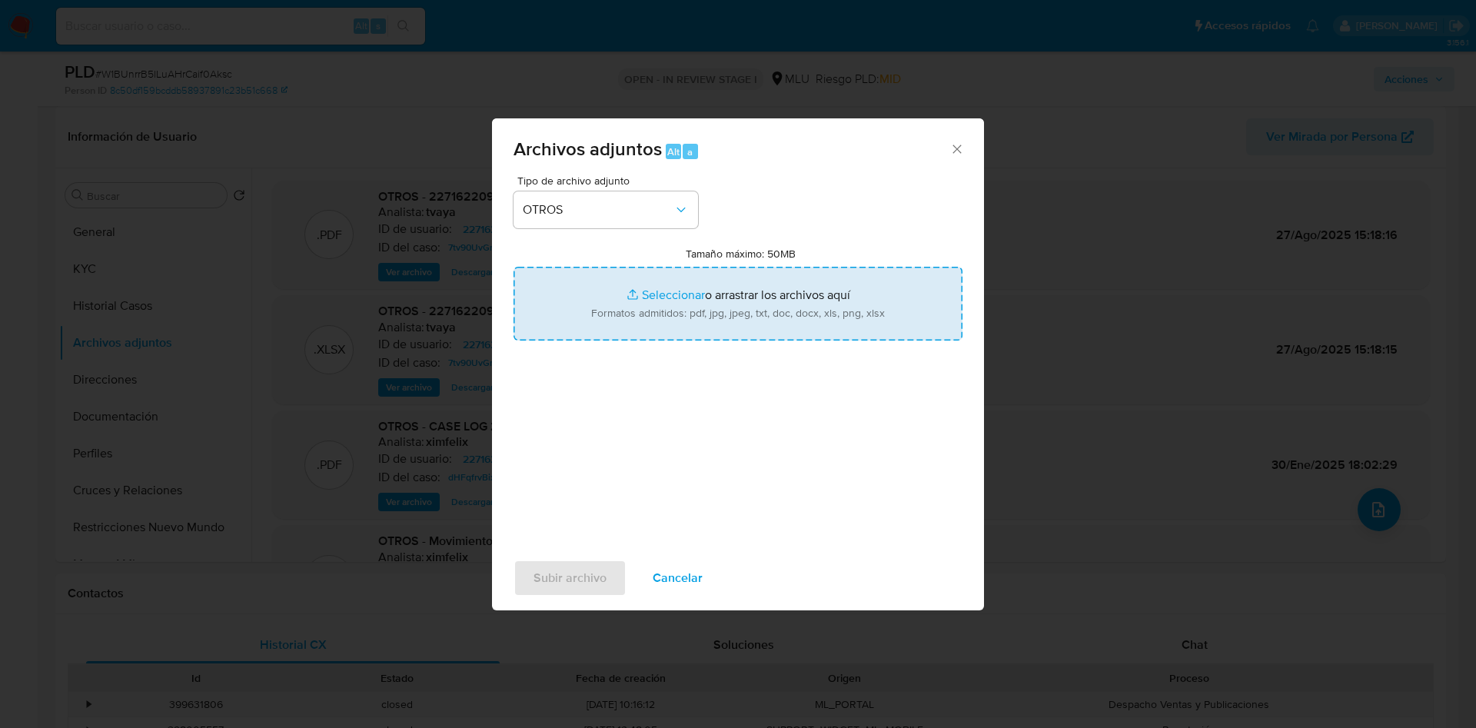
click at [630, 317] on input "Tamaño máximo: 50MB Seleccionar archivos" at bounding box center [737, 304] width 449 height 74
type input "C:\fakepath\227162209 - Case log.pdf"
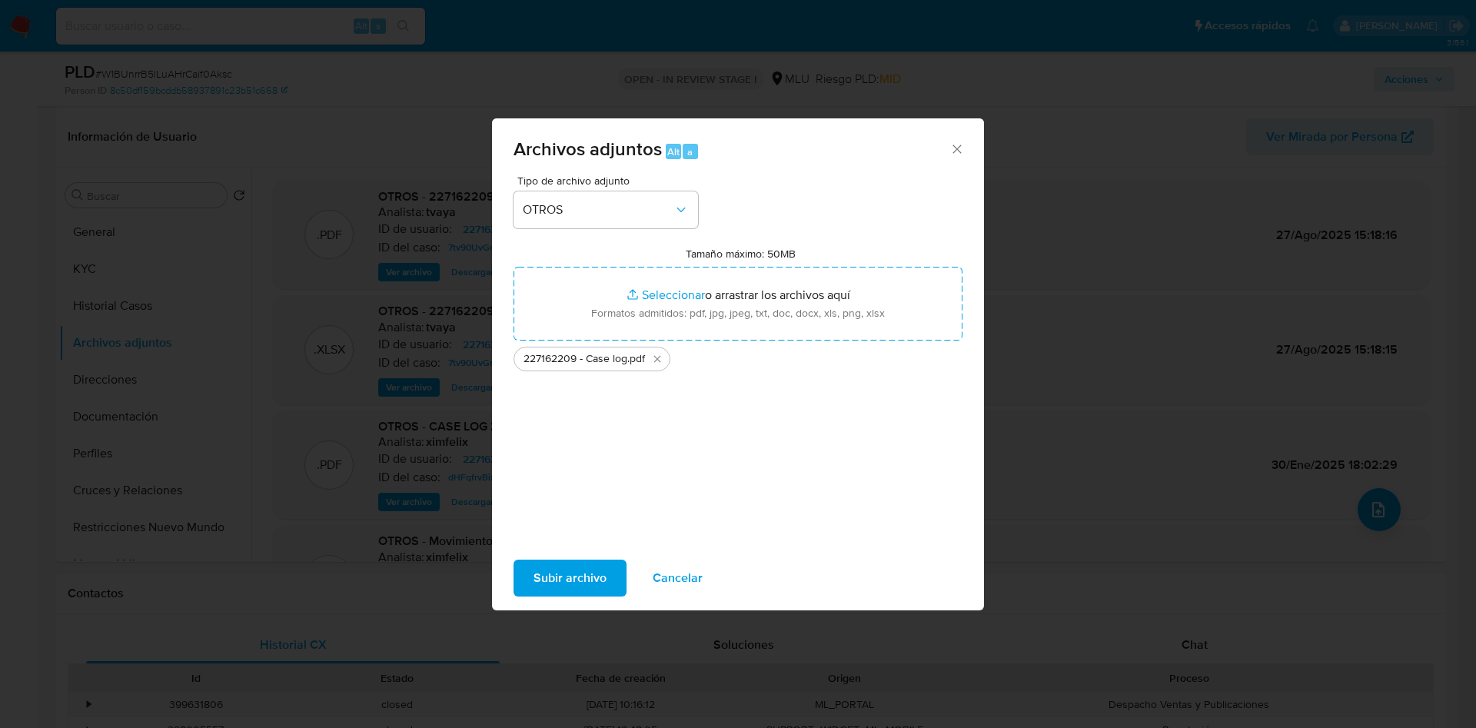
drag, startPoint x: 630, startPoint y: 317, endPoint x: 575, endPoint y: 576, distance: 264.7
click at [575, 576] on span "Subir archivo" at bounding box center [569, 578] width 73 height 34
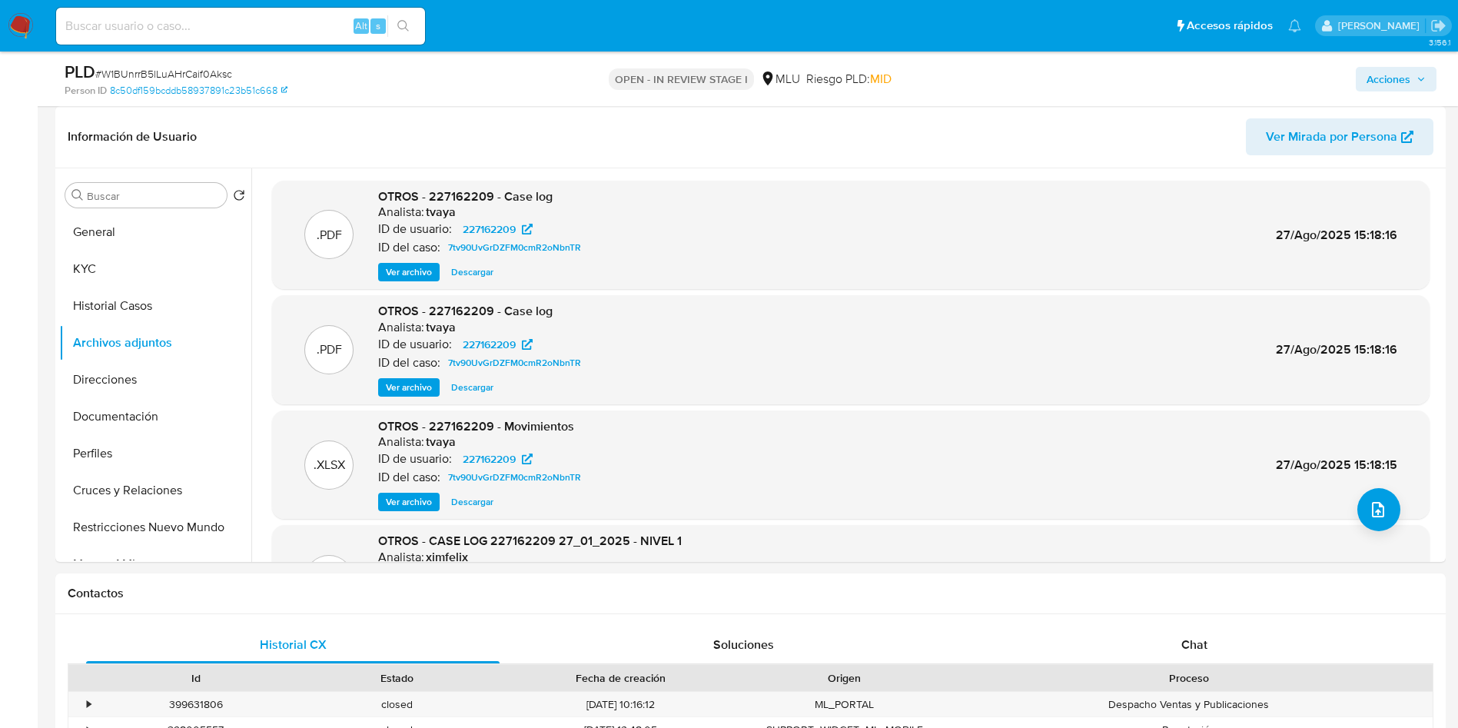
click at [1391, 88] on span "Acciones" at bounding box center [1389, 79] width 44 height 25
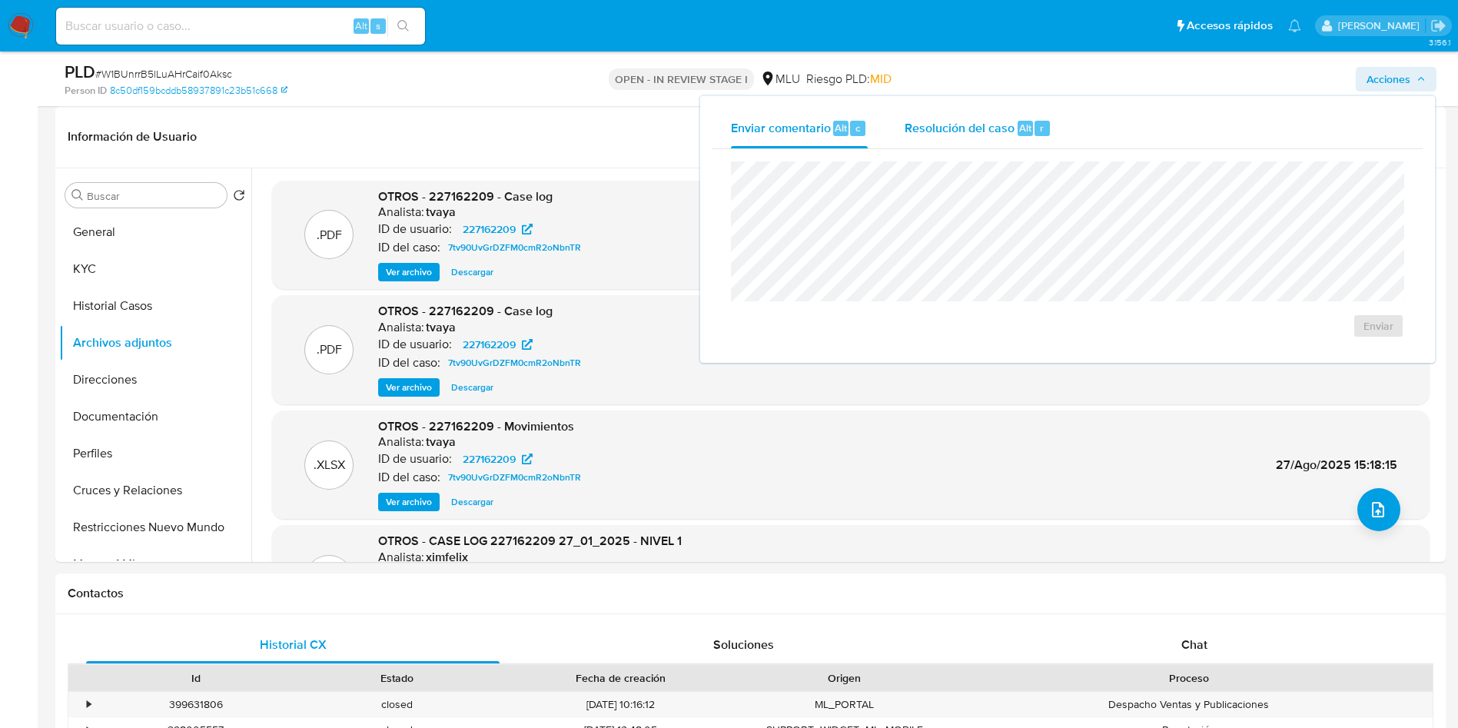
click at [998, 139] on div "Resolución del caso Alt r" at bounding box center [978, 128] width 147 height 40
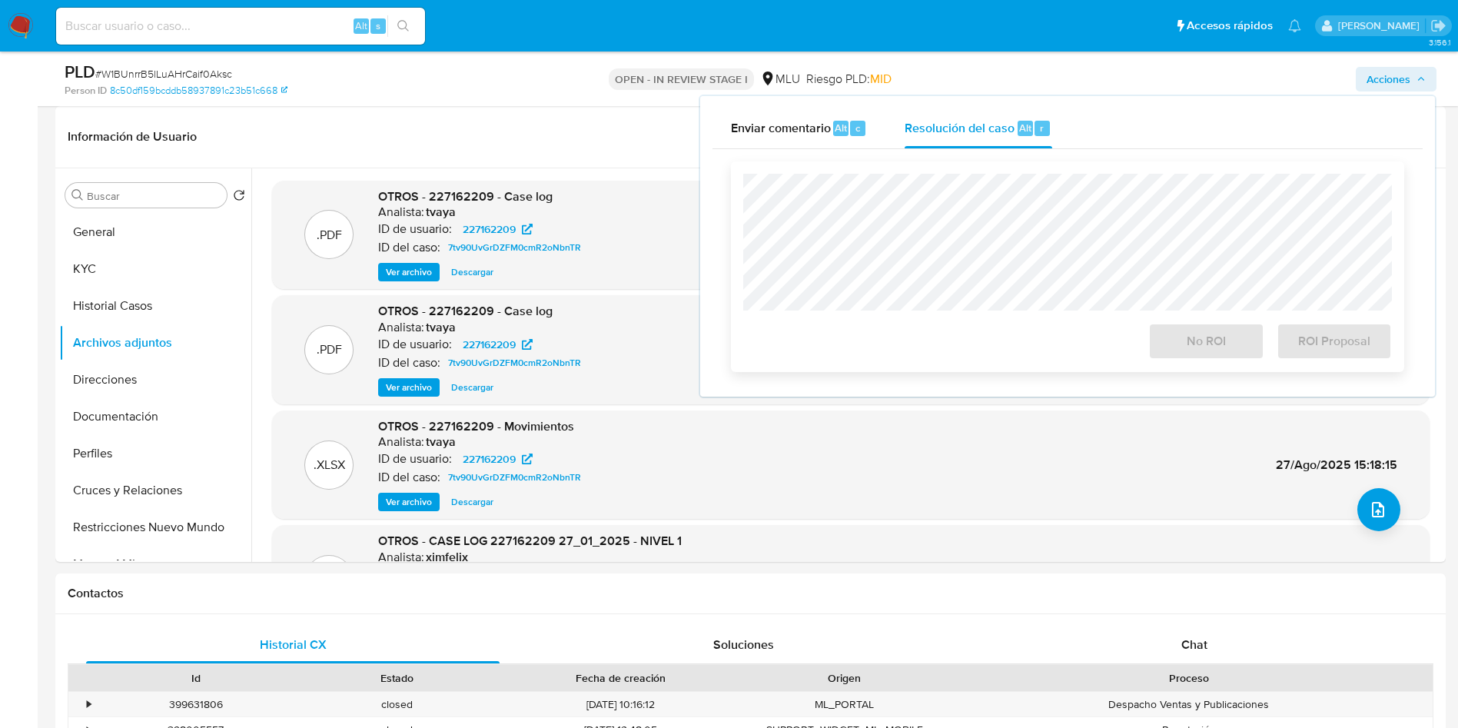
click at [955, 171] on div "No ROI ROI Proposal" at bounding box center [1067, 266] width 673 height 211
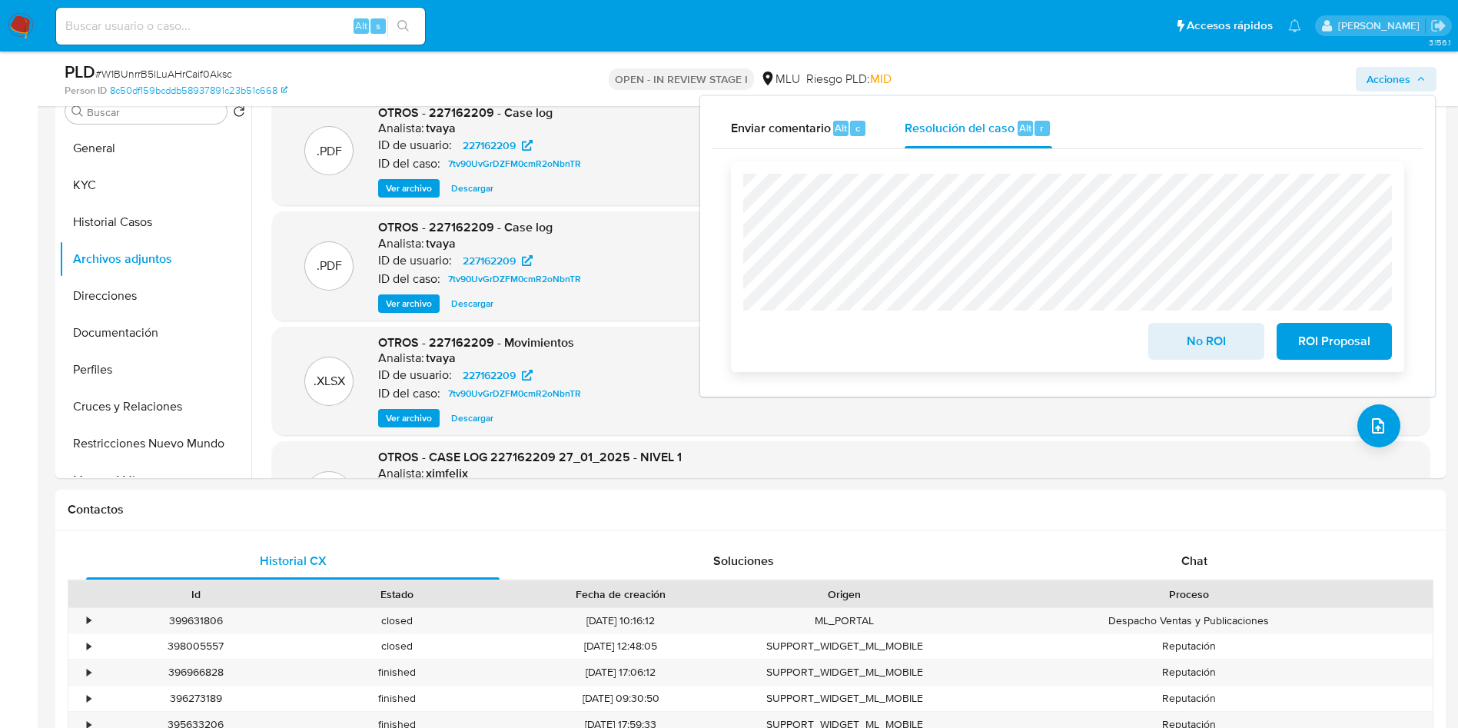
scroll to position [346, 0]
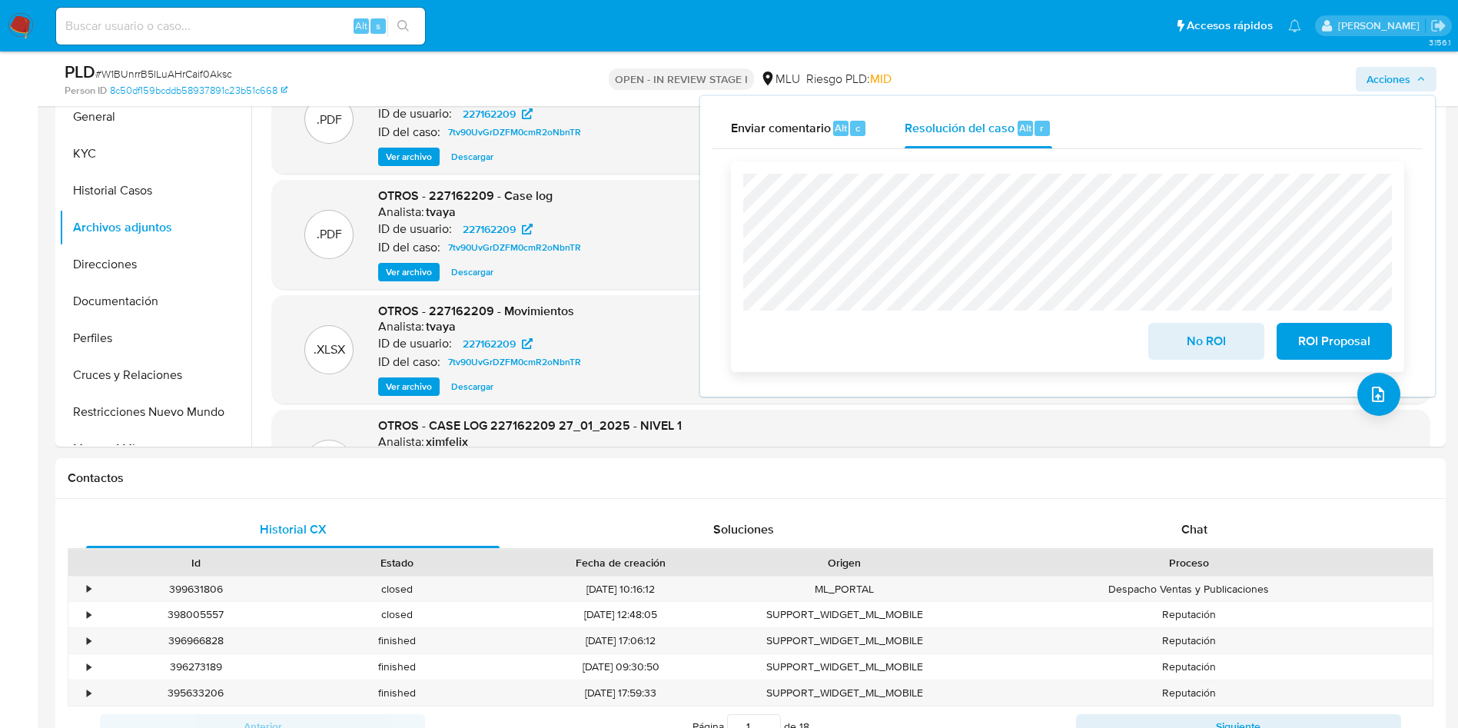
click at [1319, 347] on span "ROI Proposal" at bounding box center [1334, 341] width 75 height 34
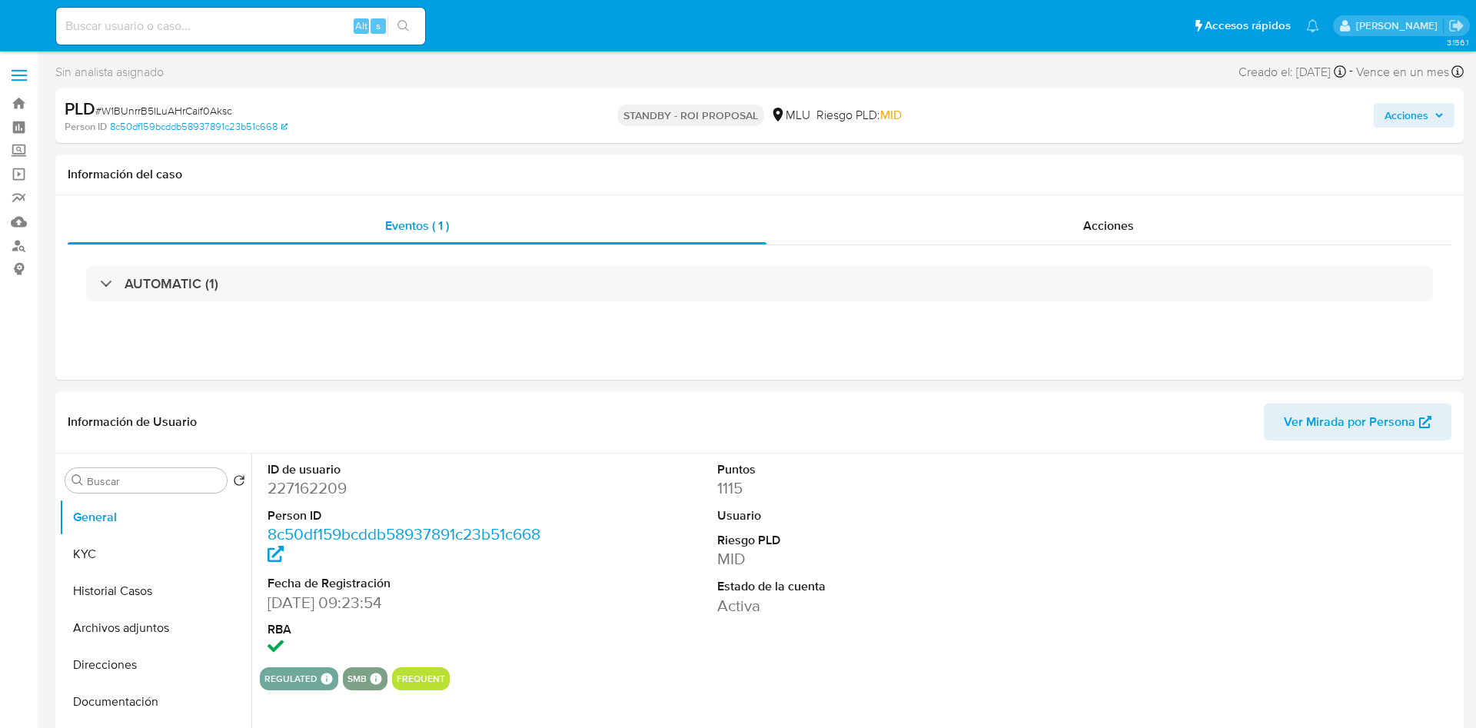
select select "10"
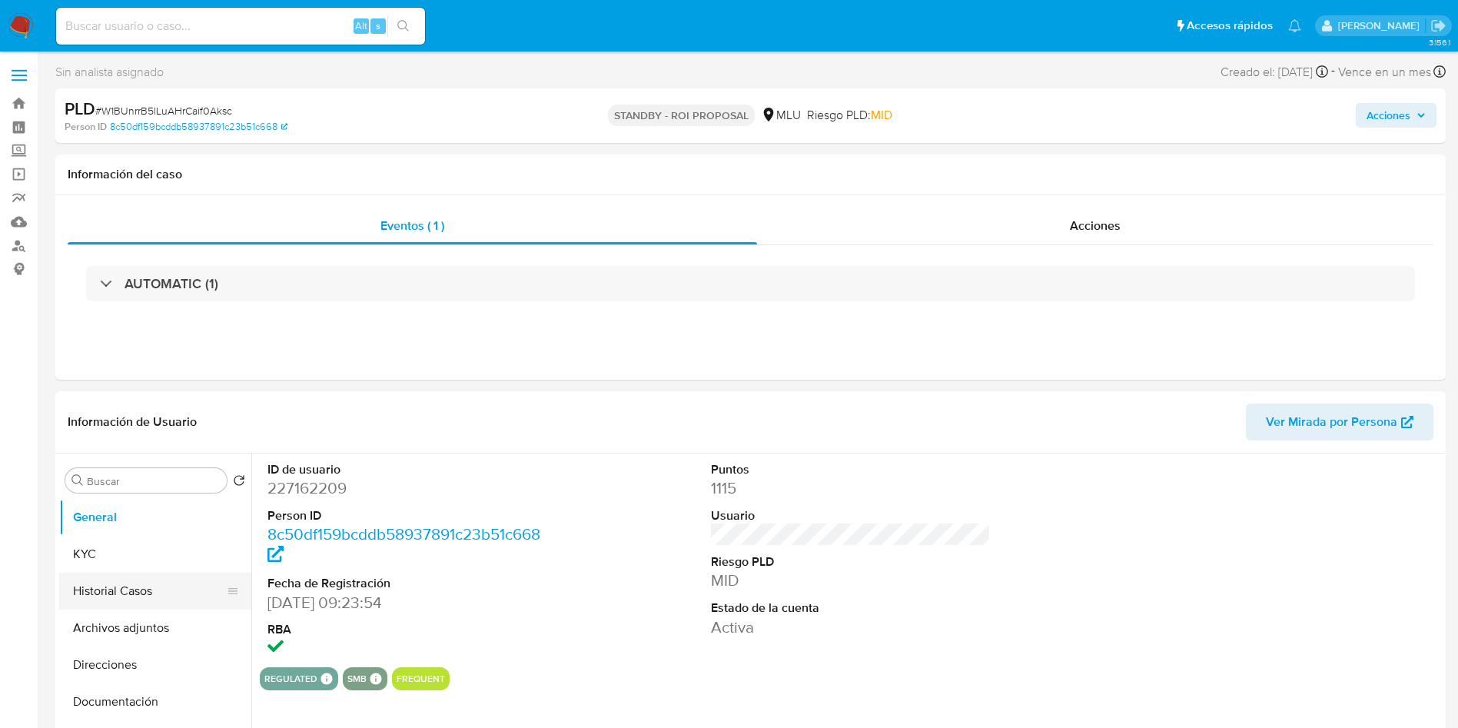
click at [124, 580] on button "Historial Casos" at bounding box center [149, 591] width 180 height 37
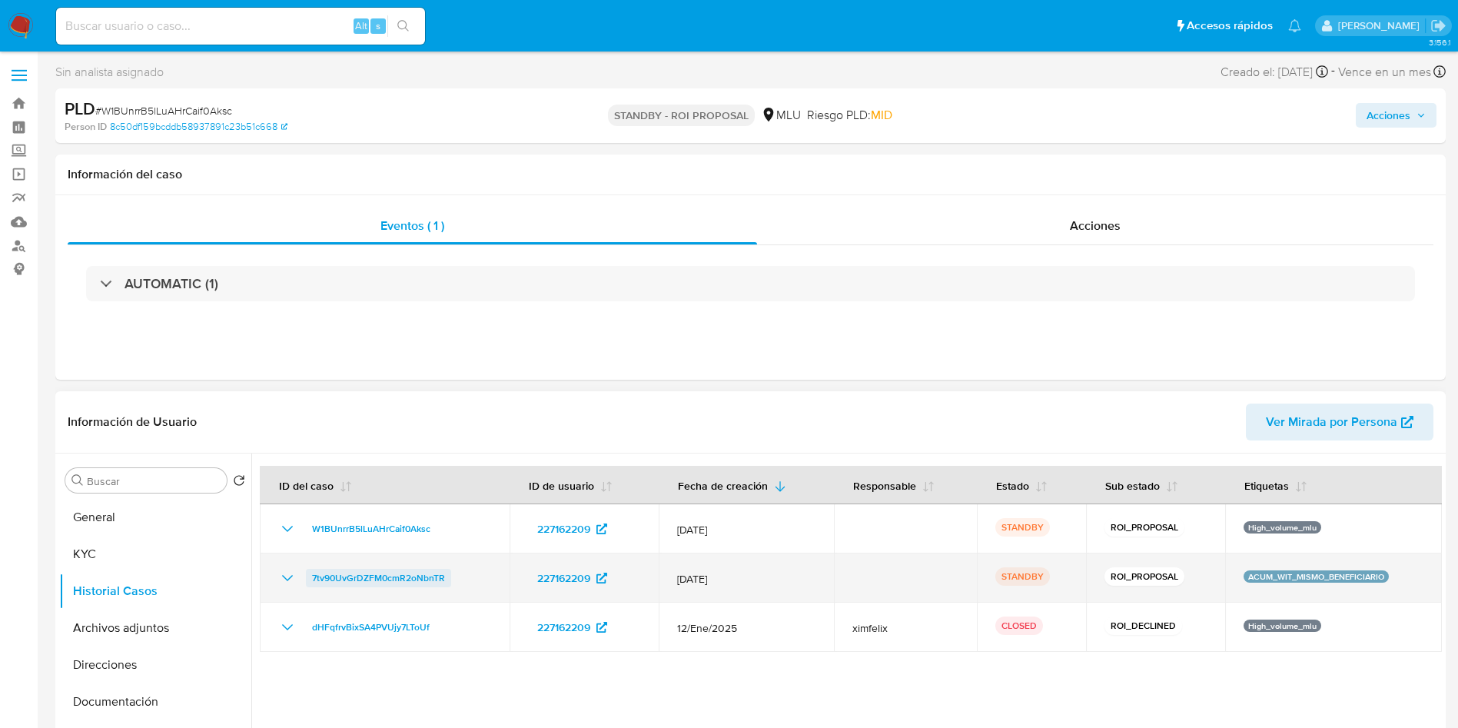
drag, startPoint x: 469, startPoint y: 579, endPoint x: 308, endPoint y: 583, distance: 160.7
click at [308, 583] on div "7tv90UvGrDZFM0cmR2oNbnTR" at bounding box center [384, 578] width 213 height 18
click at [285, 573] on icon "Mostrar/Ocultar" at bounding box center [287, 578] width 18 height 18
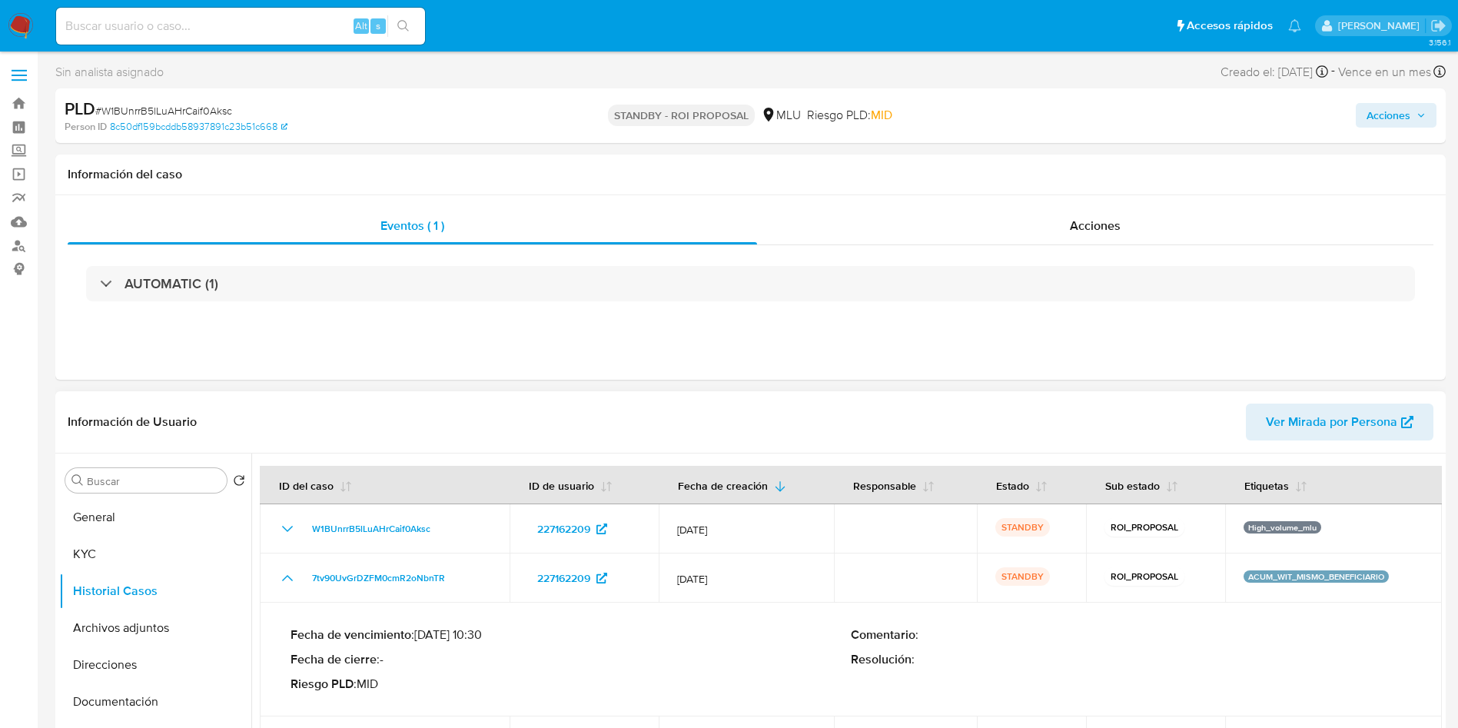
drag, startPoint x: 420, startPoint y: 633, endPoint x: 484, endPoint y: 634, distance: 64.6
click at [484, 634] on p "Fecha de vencimiento : 25/09/2025 10:30" at bounding box center [571, 634] width 560 height 15
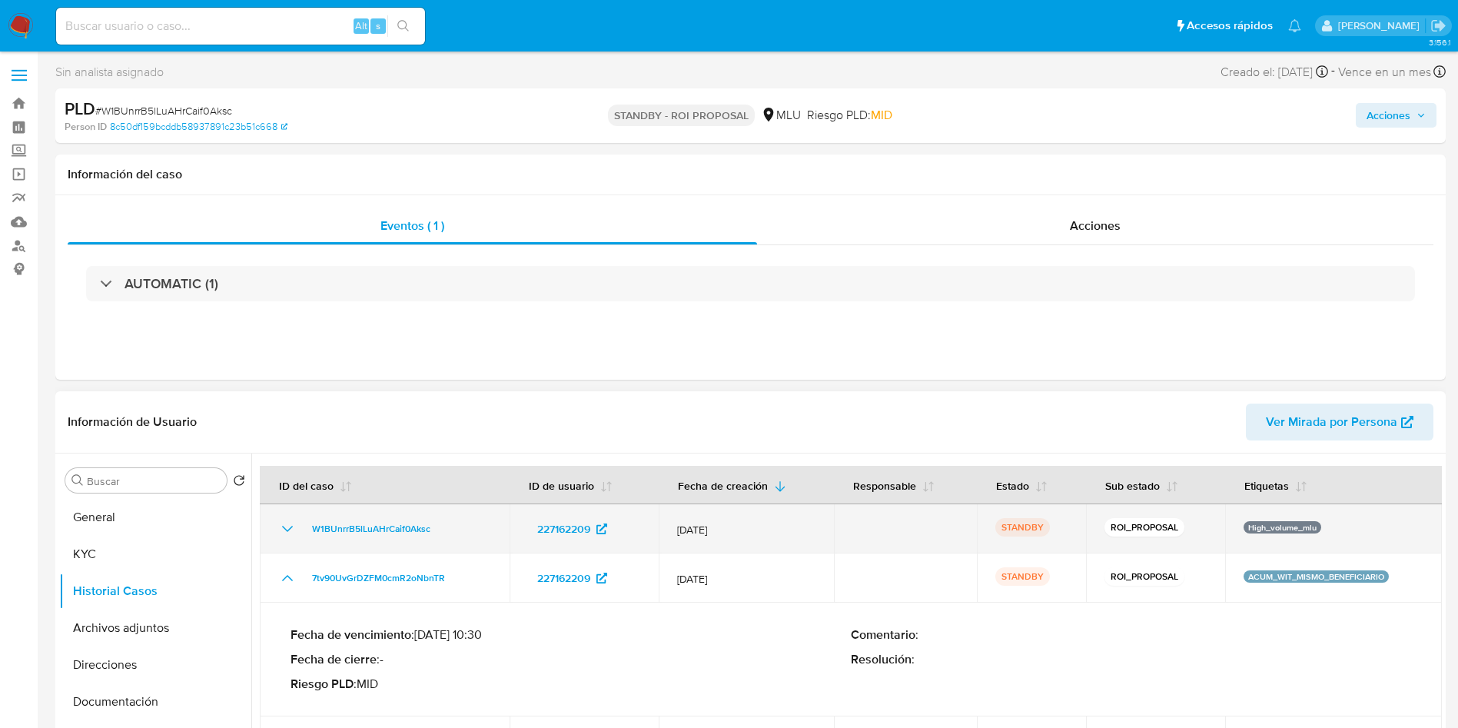
click at [277, 525] on td "W1BUnrrB5lLuAHrCaif0Aksc" at bounding box center [385, 528] width 250 height 49
click at [283, 530] on icon "Mostrar/Ocultar" at bounding box center [287, 529] width 18 height 18
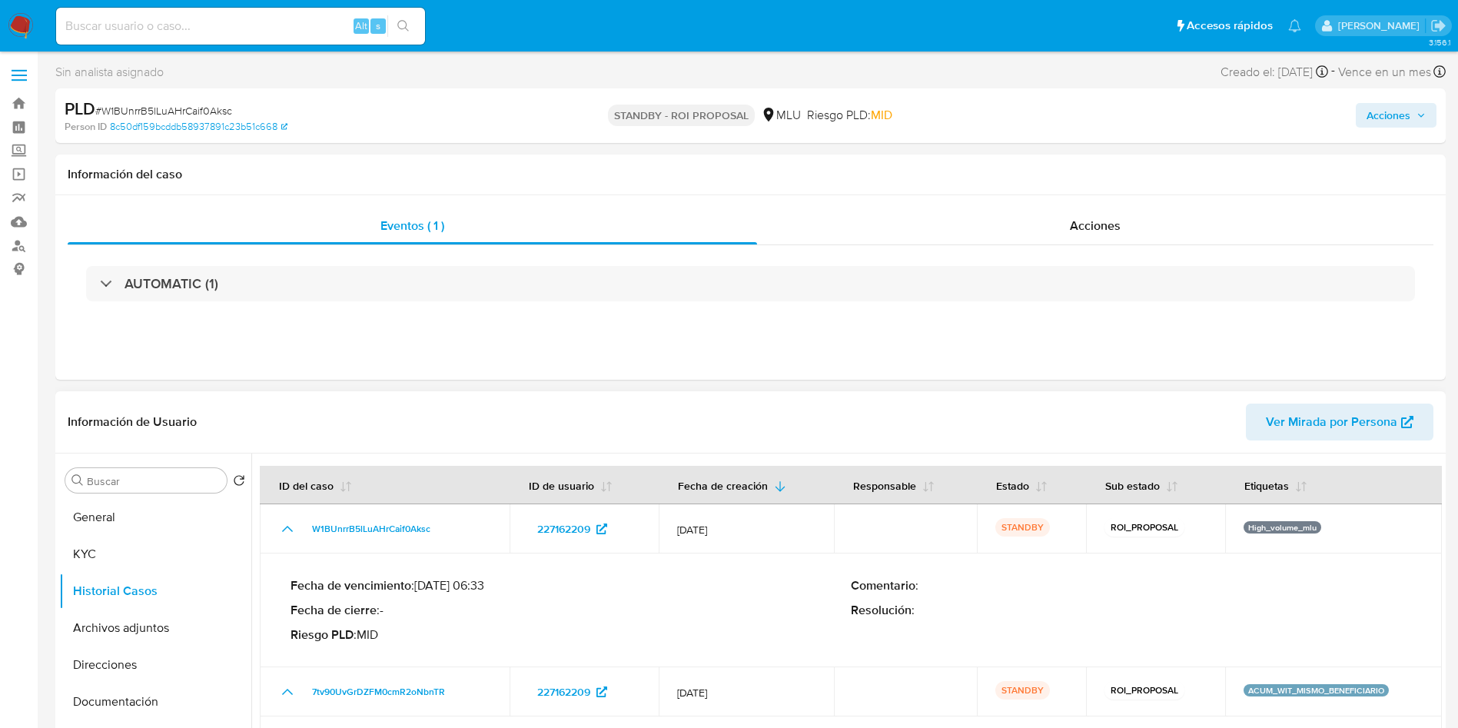
drag, startPoint x: 420, startPoint y: 586, endPoint x: 476, endPoint y: 592, distance: 56.4
click at [476, 592] on p "Fecha de vencimiento : 10/10/2025 06:33" at bounding box center [571, 585] width 560 height 15
drag, startPoint x: 480, startPoint y: 592, endPoint x: 422, endPoint y: 589, distance: 57.7
click at [422, 589] on p "Fecha de vencimiento : 10/10/2025 06:33" at bounding box center [571, 585] width 560 height 15
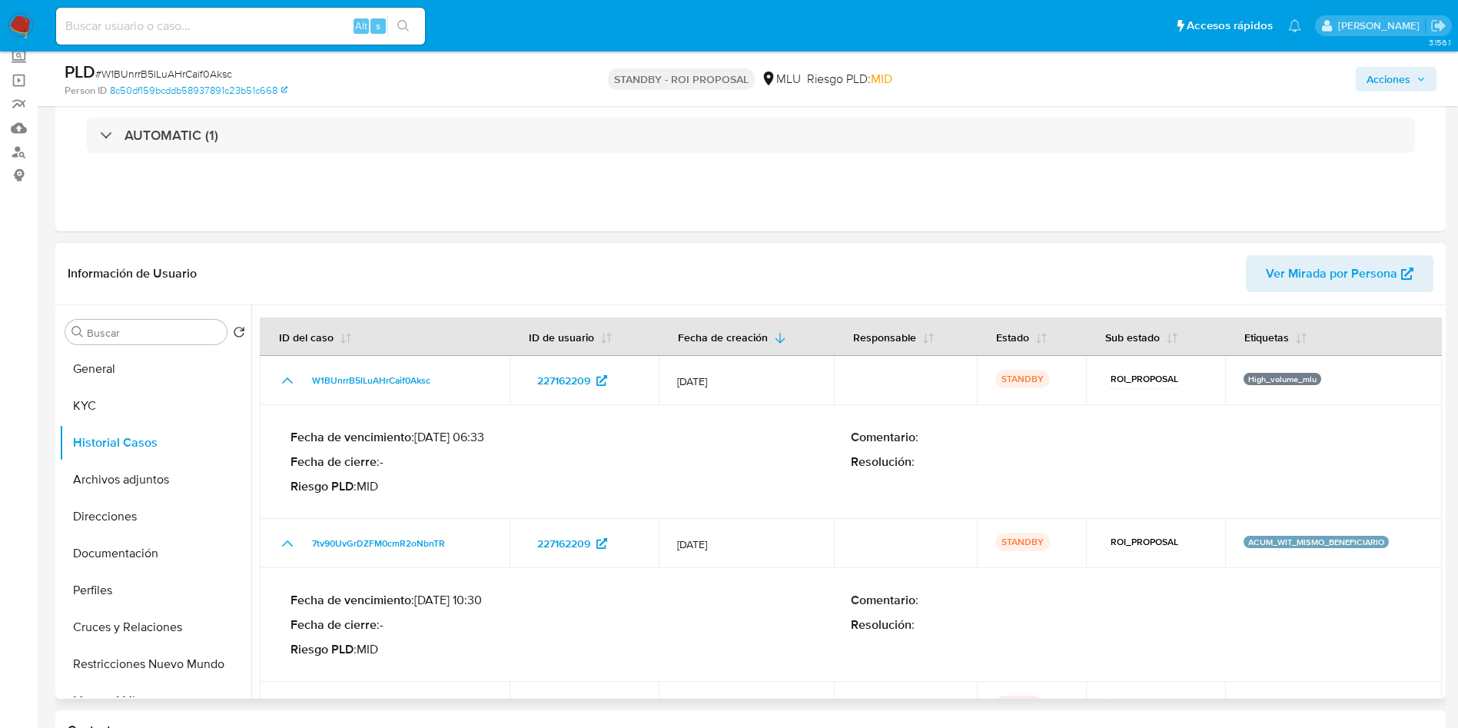
scroll to position [115, 0]
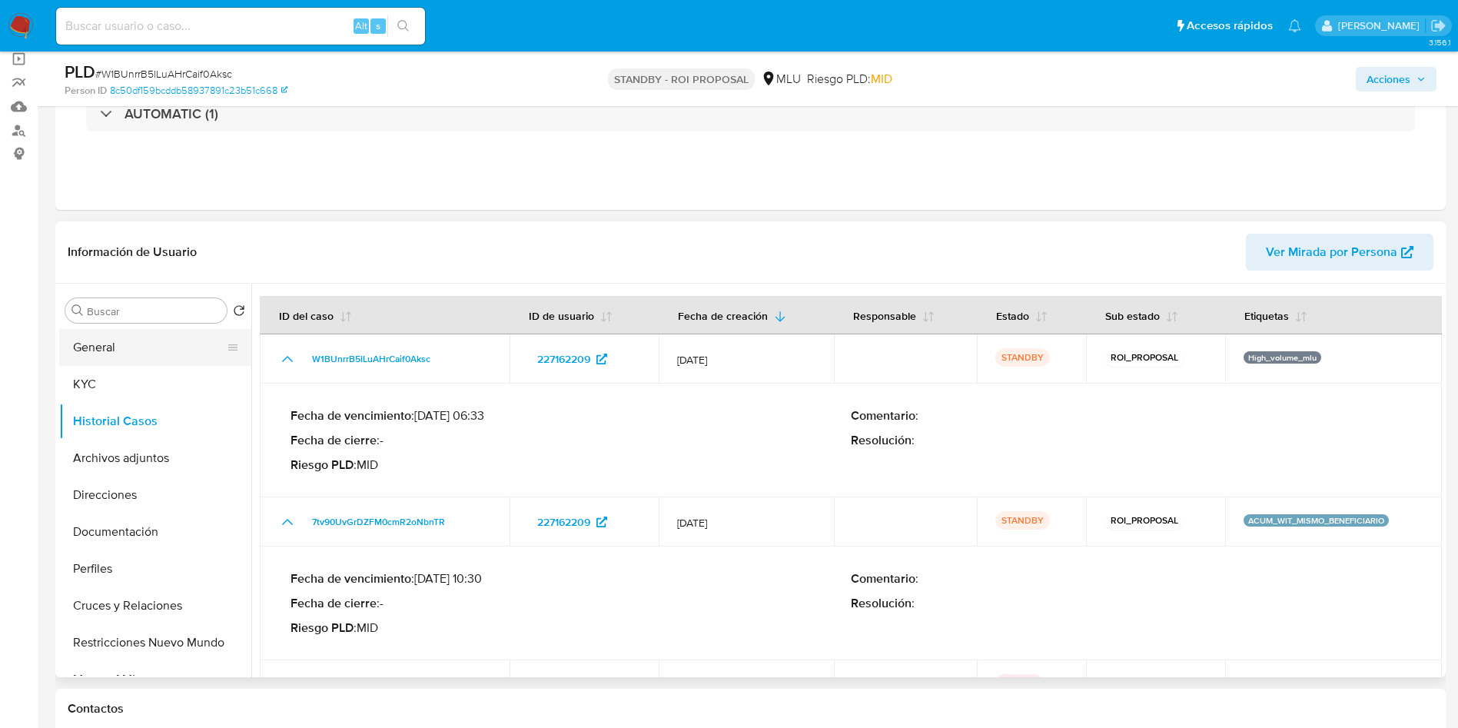
drag, startPoint x: 96, startPoint y: 341, endPoint x: 111, endPoint y: 329, distance: 18.6
click at [97, 339] on button "General" at bounding box center [149, 347] width 180 height 37
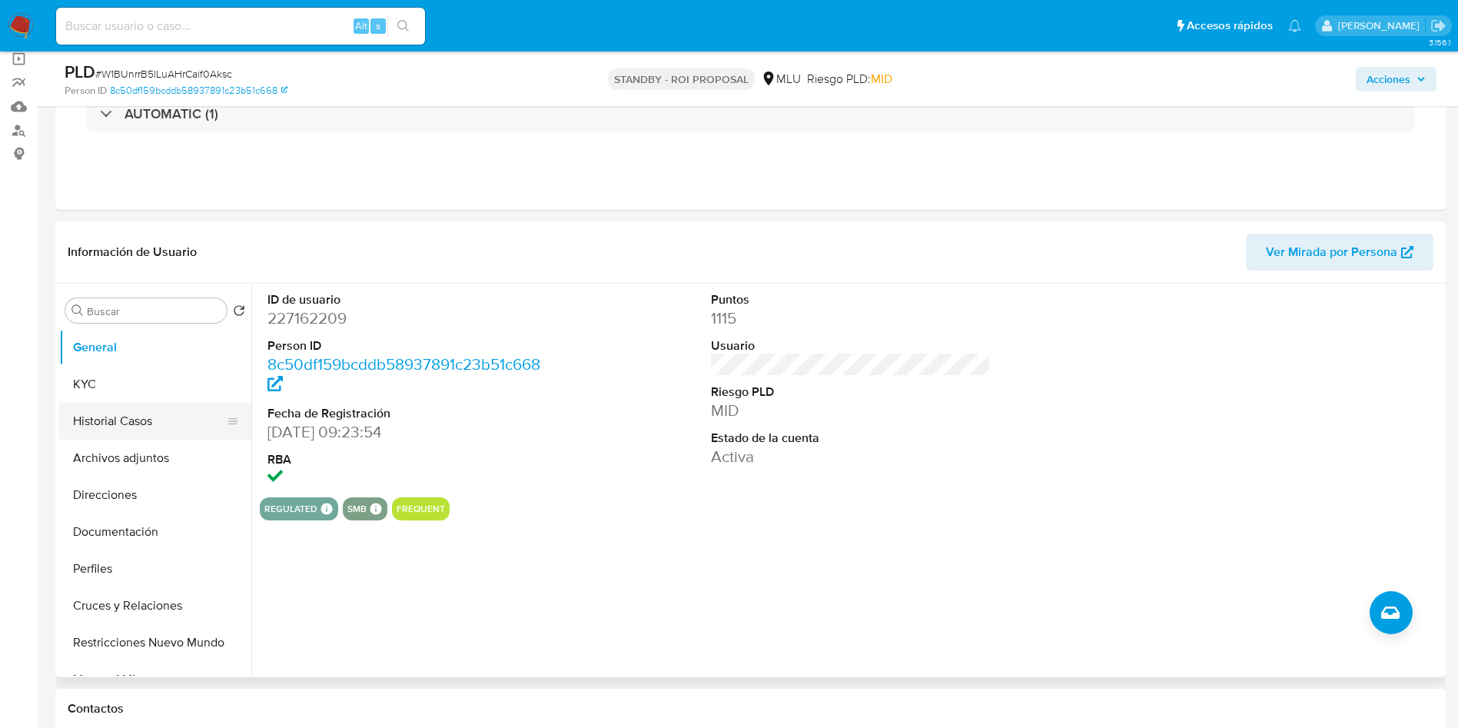
click at [157, 411] on button "Historial Casos" at bounding box center [149, 421] width 180 height 37
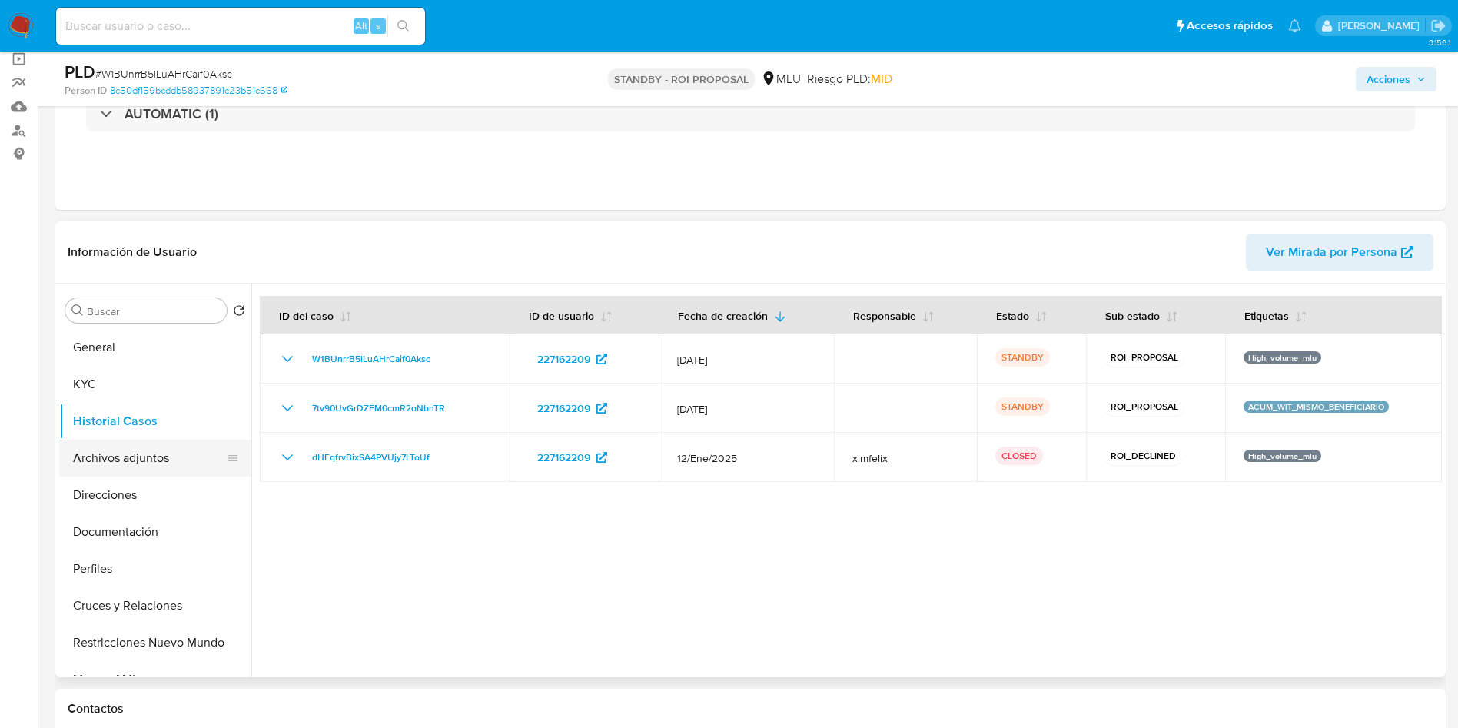
click at [145, 474] on button "Archivos adjuntos" at bounding box center [149, 458] width 180 height 37
